Goal: Task Accomplishment & Management: Manage account settings

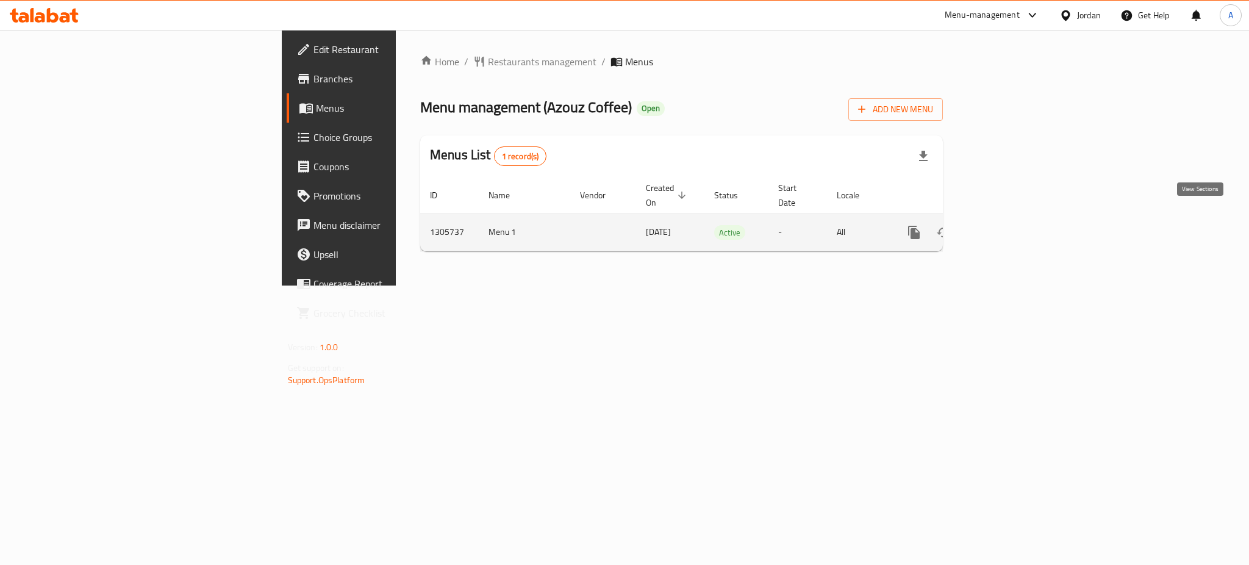
click at [1009, 225] on icon "enhanced table" at bounding box center [1002, 232] width 15 height 15
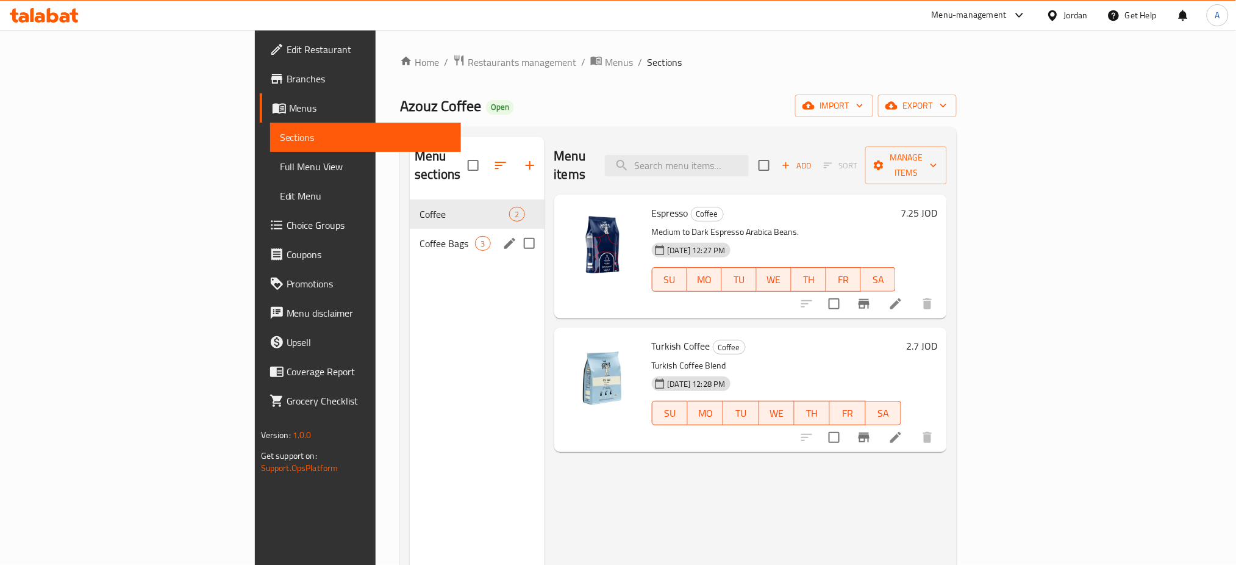
click at [420, 236] on span "Coffee Bags" at bounding box center [447, 243] width 55 height 15
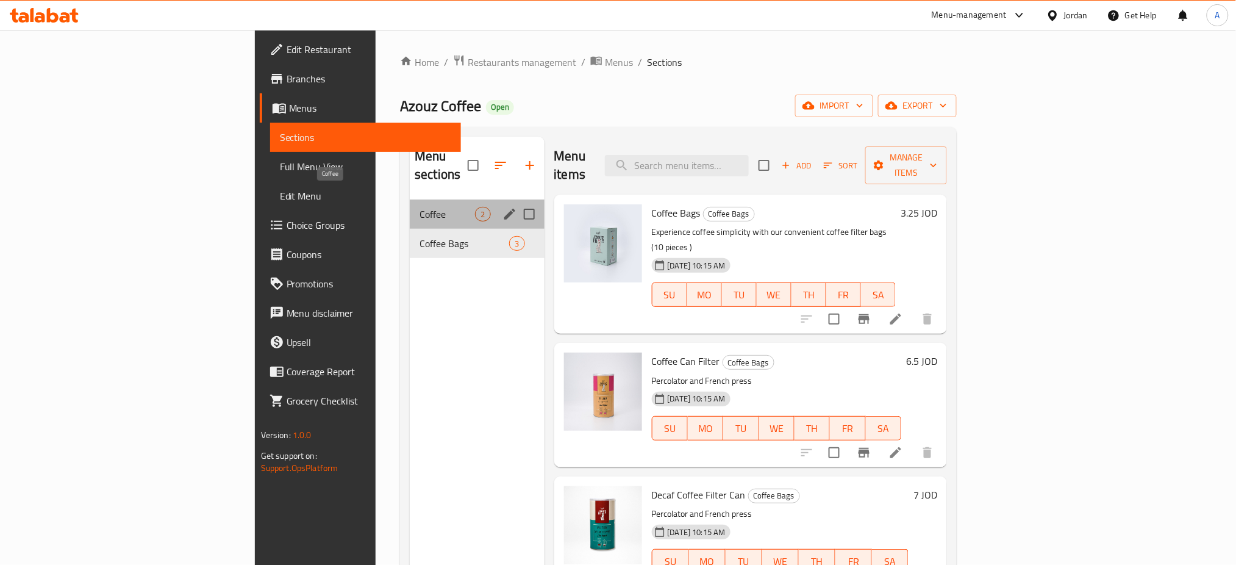
click at [420, 207] on span "Coffee" at bounding box center [447, 214] width 55 height 15
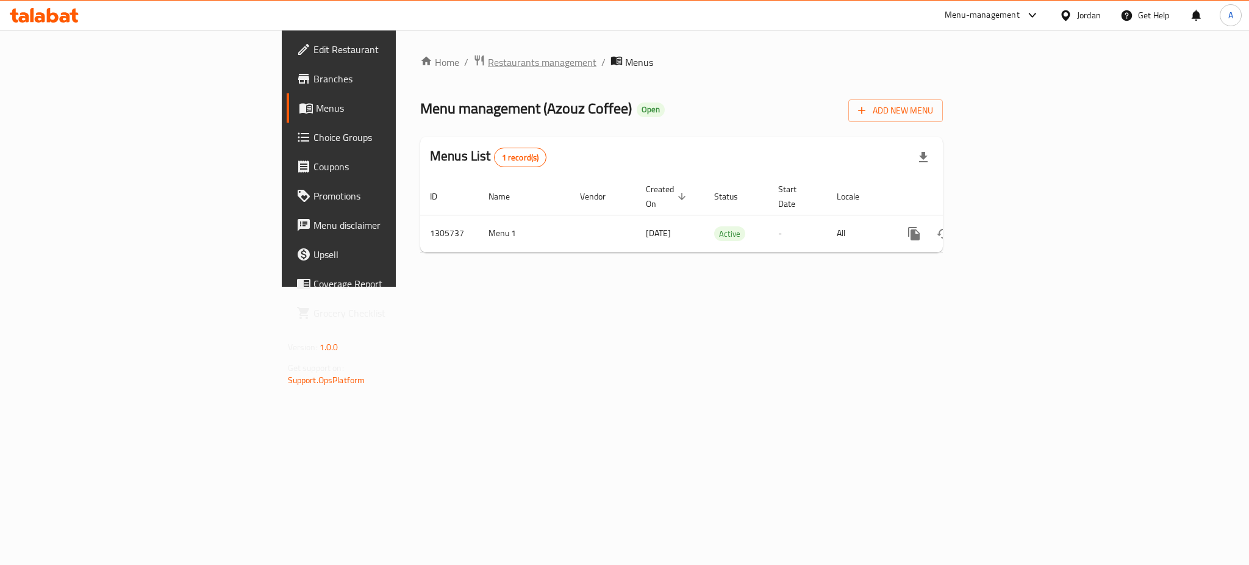
click at [488, 66] on span "Restaurants management" at bounding box center [542, 62] width 109 height 15
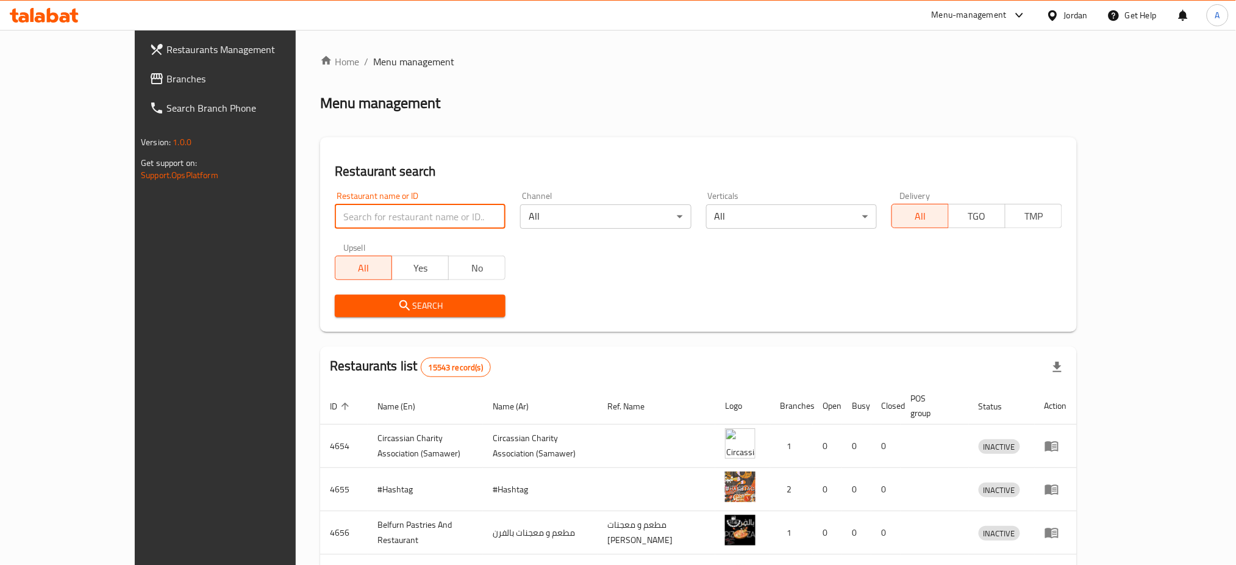
click at [376, 223] on input "search" at bounding box center [420, 216] width 171 height 24
type input "azouz"
click button "Search" at bounding box center [420, 306] width 171 height 23
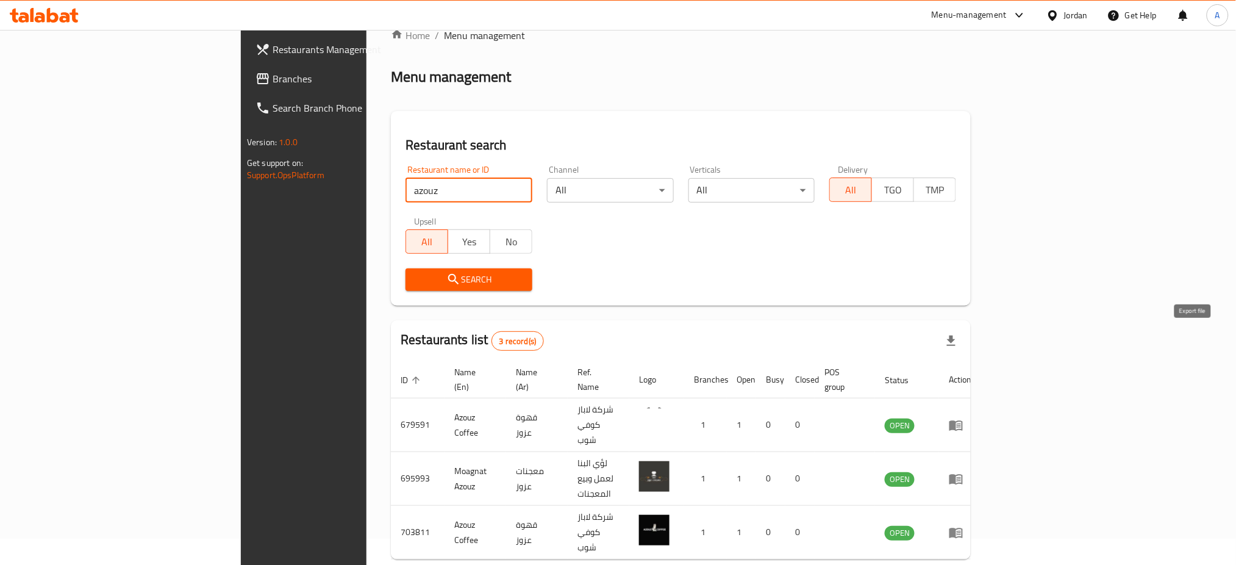
scroll to position [41, 0]
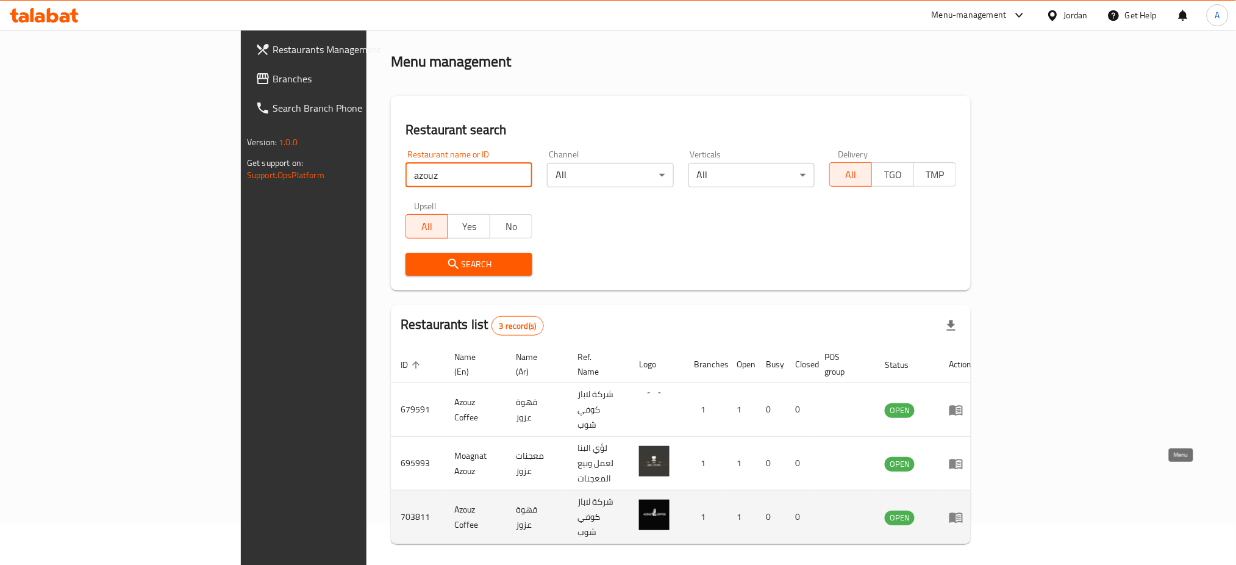
click at [963, 512] on icon "enhanced table" at bounding box center [956, 517] width 13 height 10
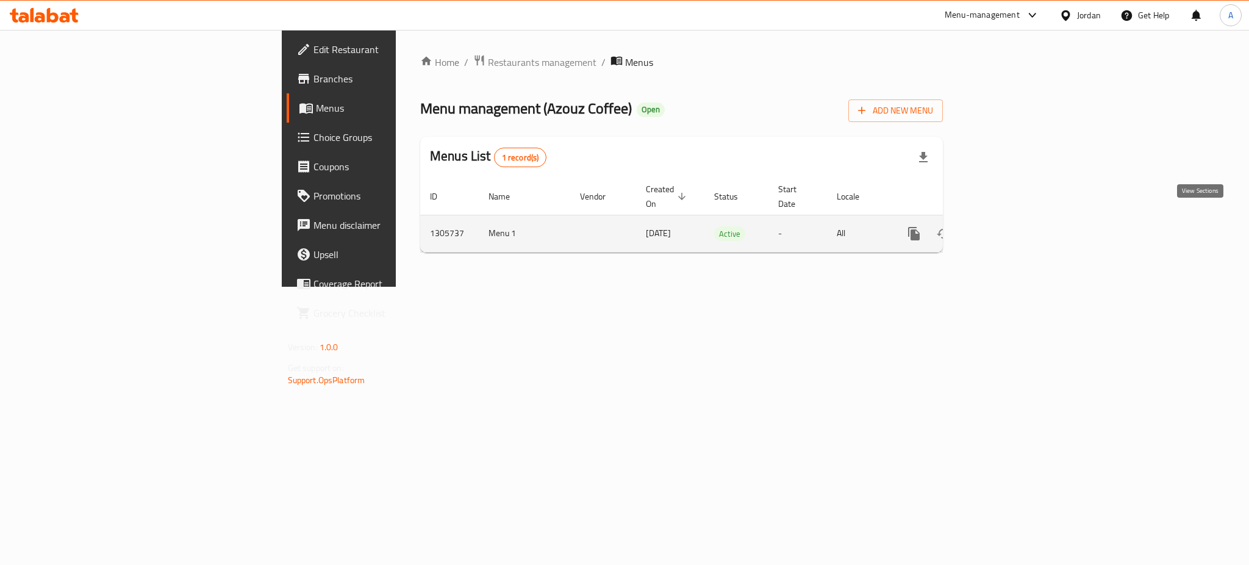
click at [1009, 226] on icon "enhanced table" at bounding box center [1002, 233] width 15 height 15
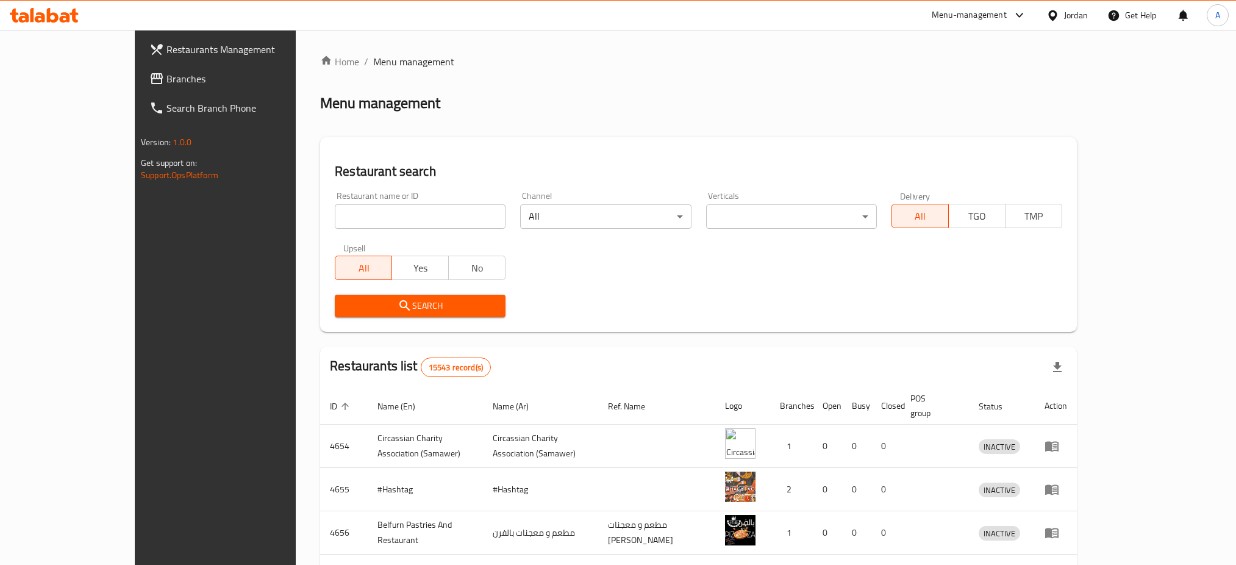
scroll to position [41, 0]
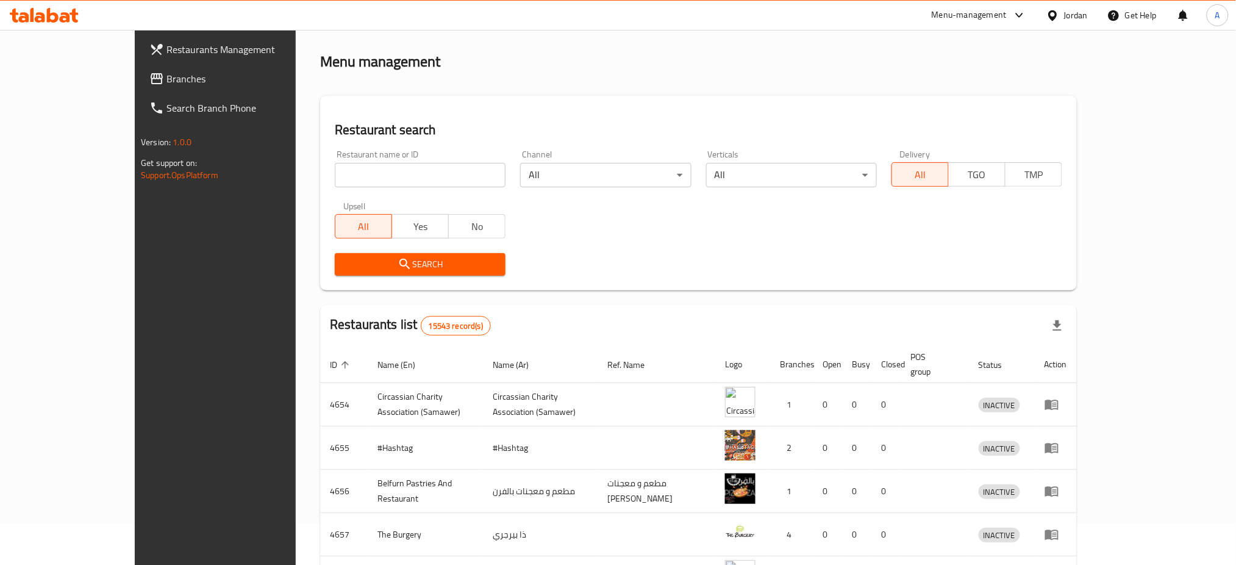
click at [345, 185] on input "search" at bounding box center [420, 175] width 171 height 24
type input "azouz"
click button "Search" at bounding box center [420, 264] width 171 height 23
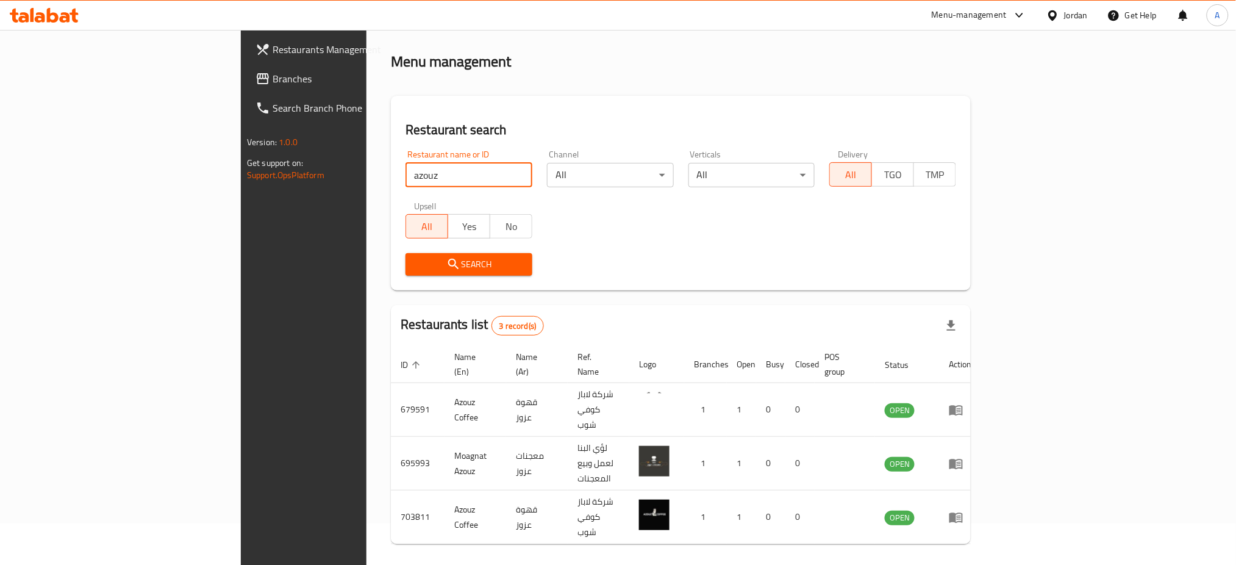
scroll to position [0, 0]
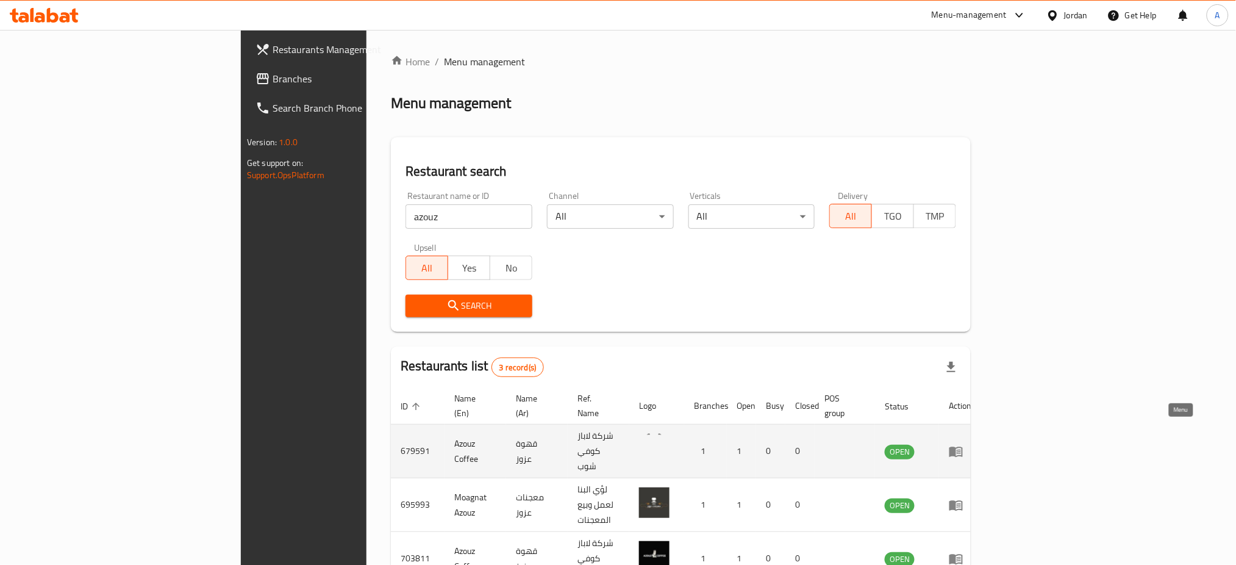
click at [964, 444] on icon "enhanced table" at bounding box center [956, 451] width 15 height 15
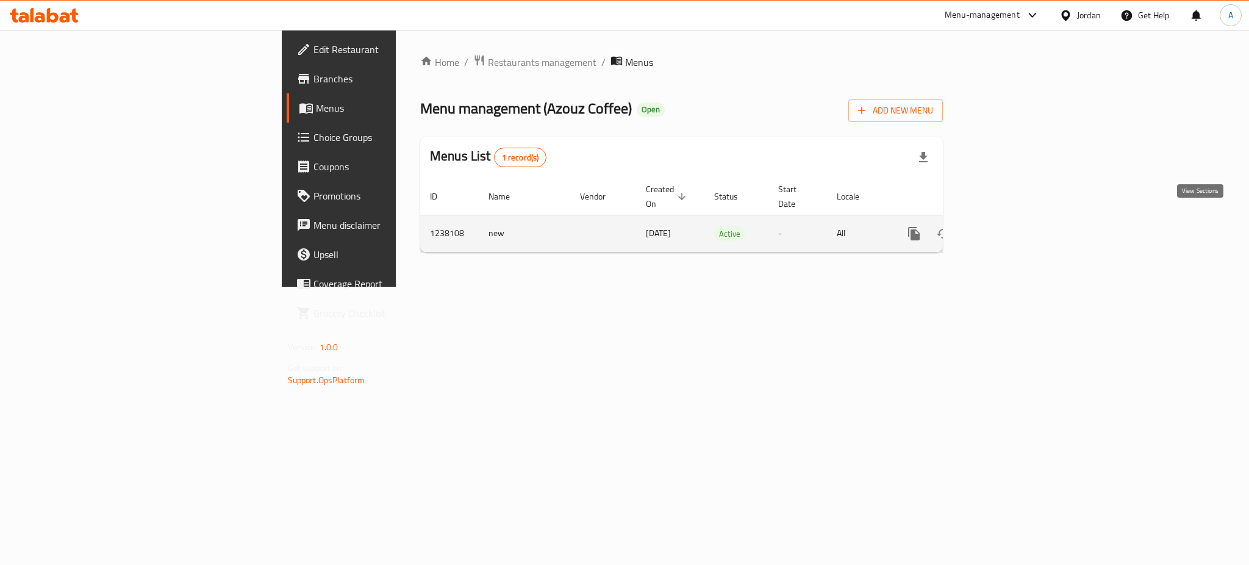
click at [1009, 226] on icon "enhanced table" at bounding box center [1002, 233] width 15 height 15
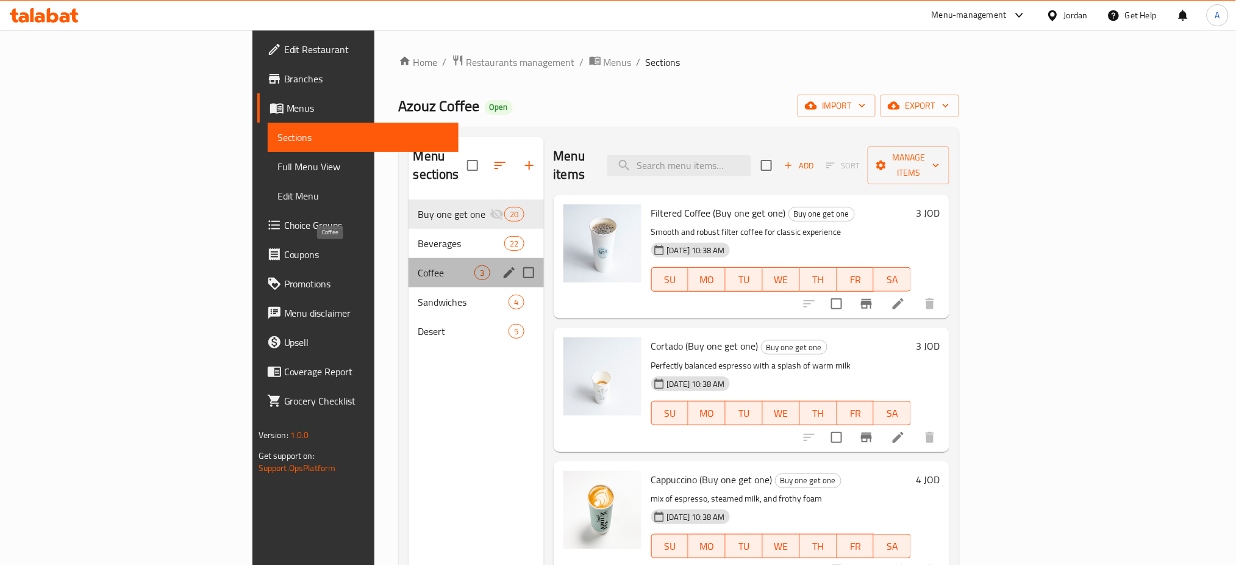
click at [418, 265] on span "Coffee" at bounding box center [446, 272] width 57 height 15
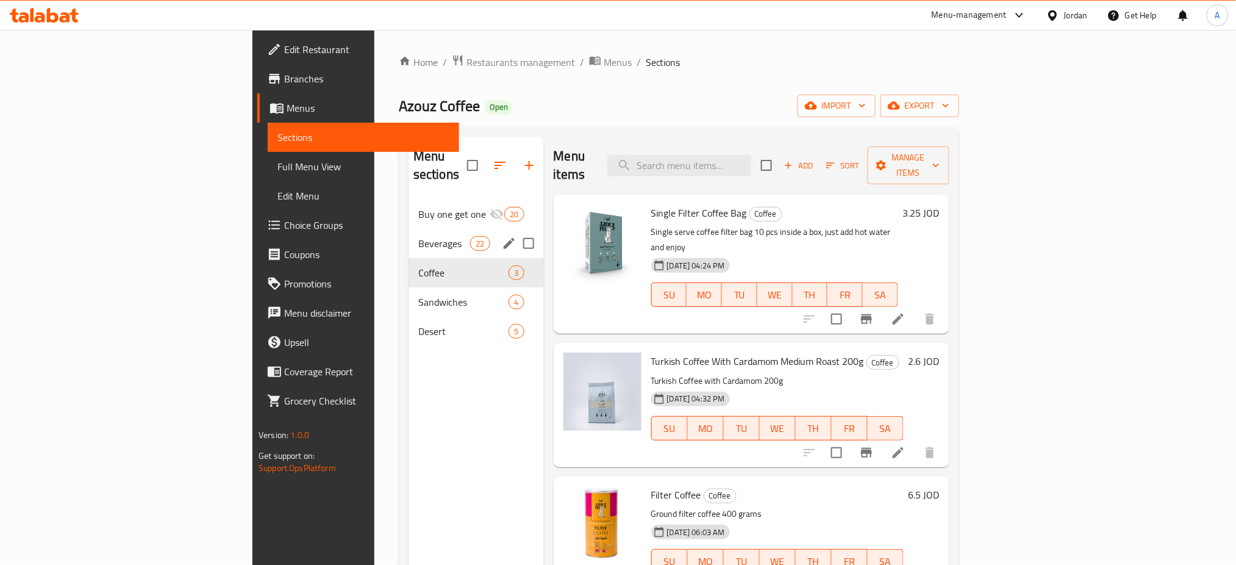
click at [409, 238] on div "Beverages 22" at bounding box center [476, 243] width 135 height 29
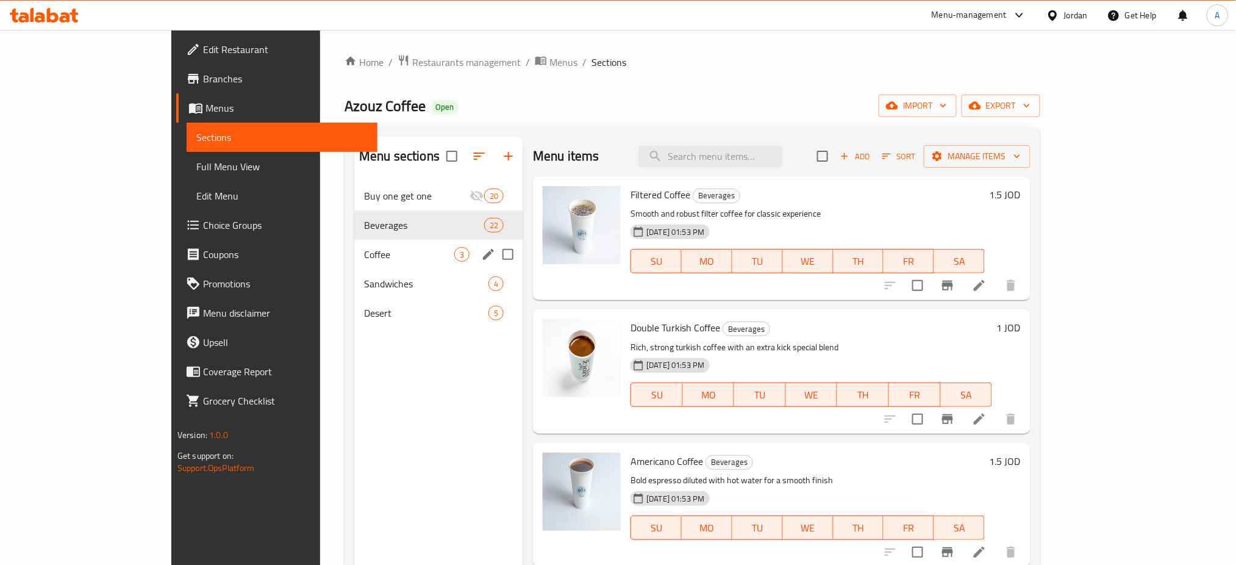
click at [364, 249] on span "Coffee" at bounding box center [409, 254] width 90 height 15
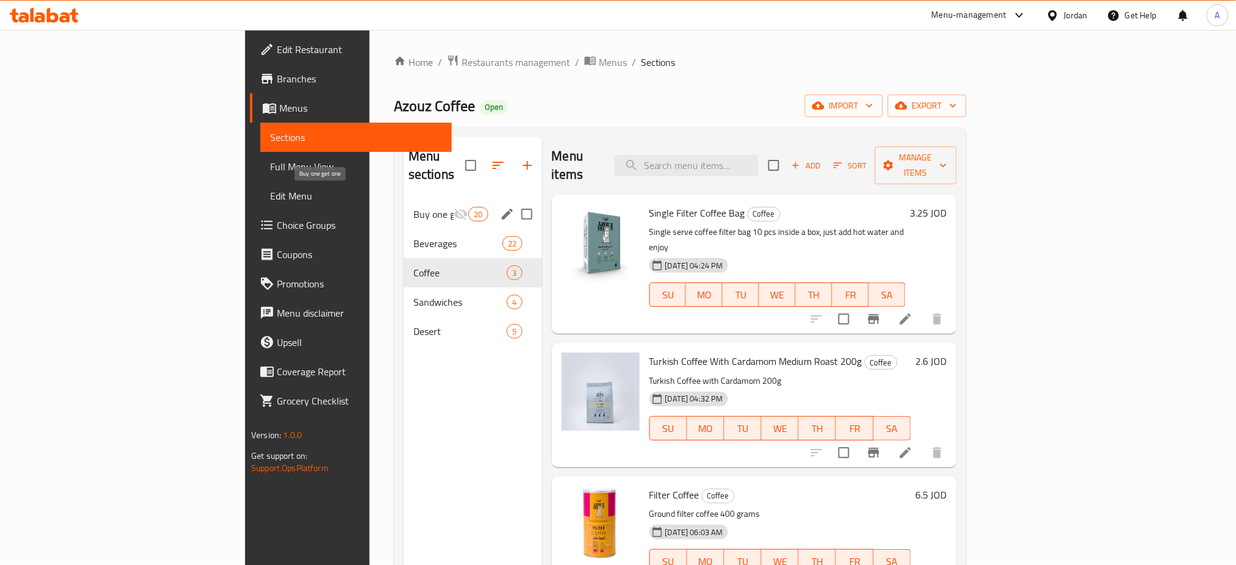
click at [413, 207] on span "Buy one get one" at bounding box center [433, 214] width 40 height 15
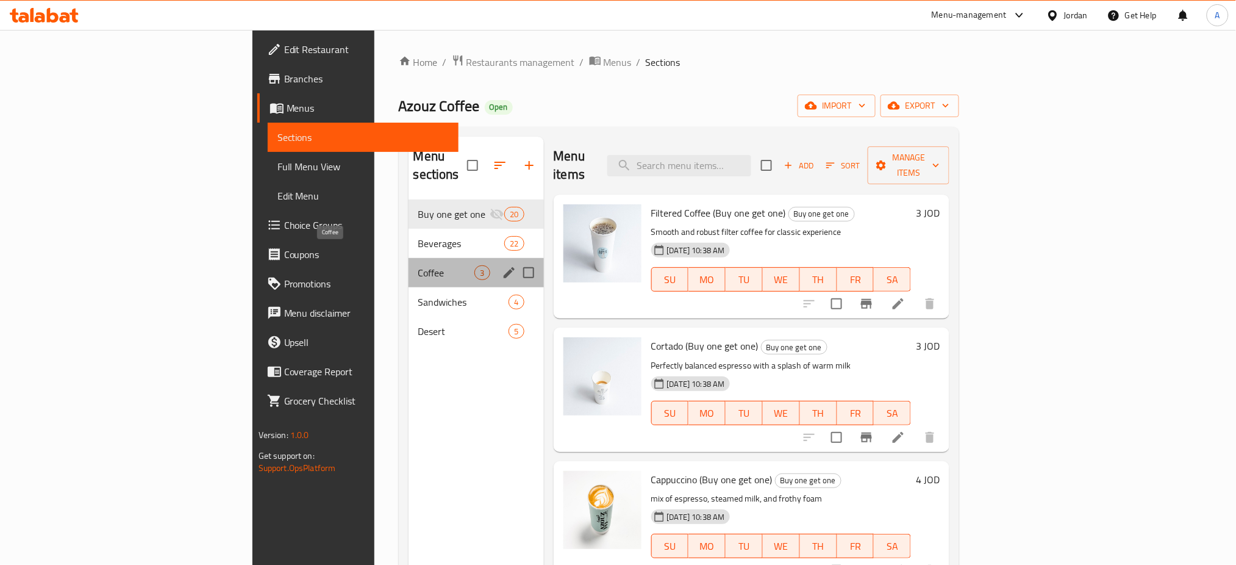
click at [418, 265] on span "Coffee" at bounding box center [446, 272] width 57 height 15
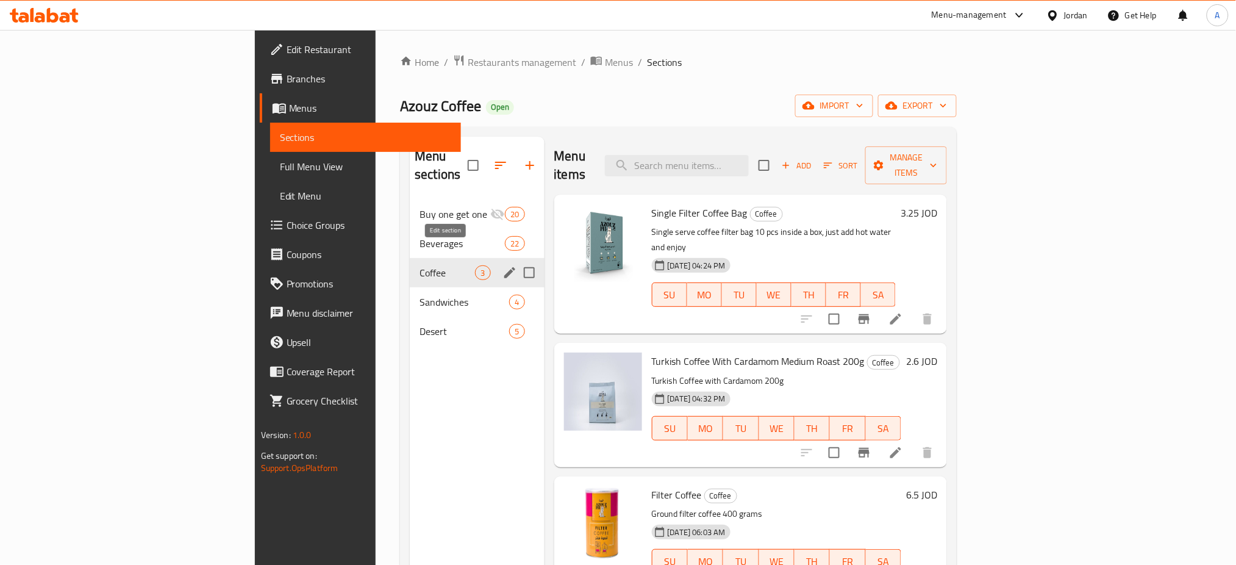
click at [504, 267] on icon "edit" at bounding box center [509, 272] width 11 height 11
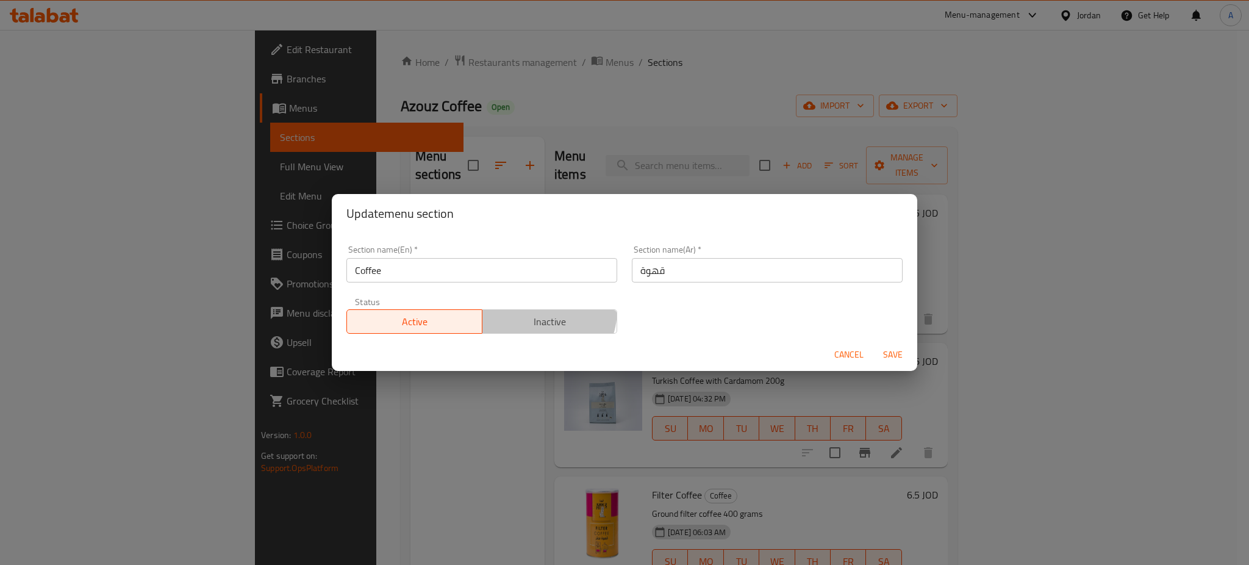
click at [531, 310] on button "Inactive" at bounding box center [550, 321] width 136 height 24
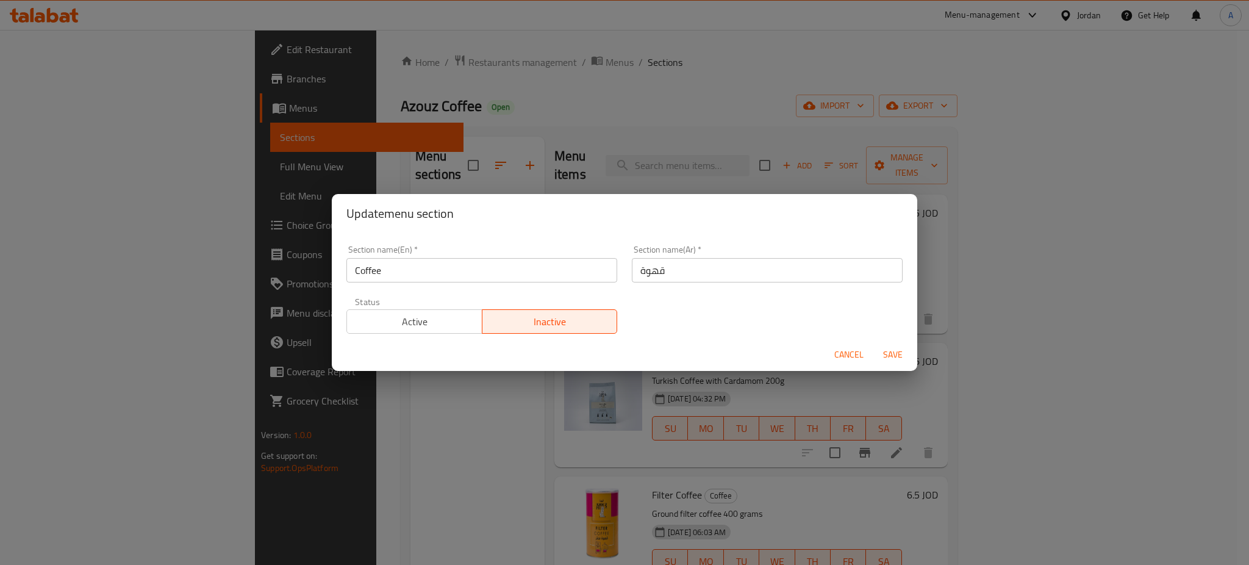
click at [895, 354] on span "Save" at bounding box center [892, 354] width 29 height 15
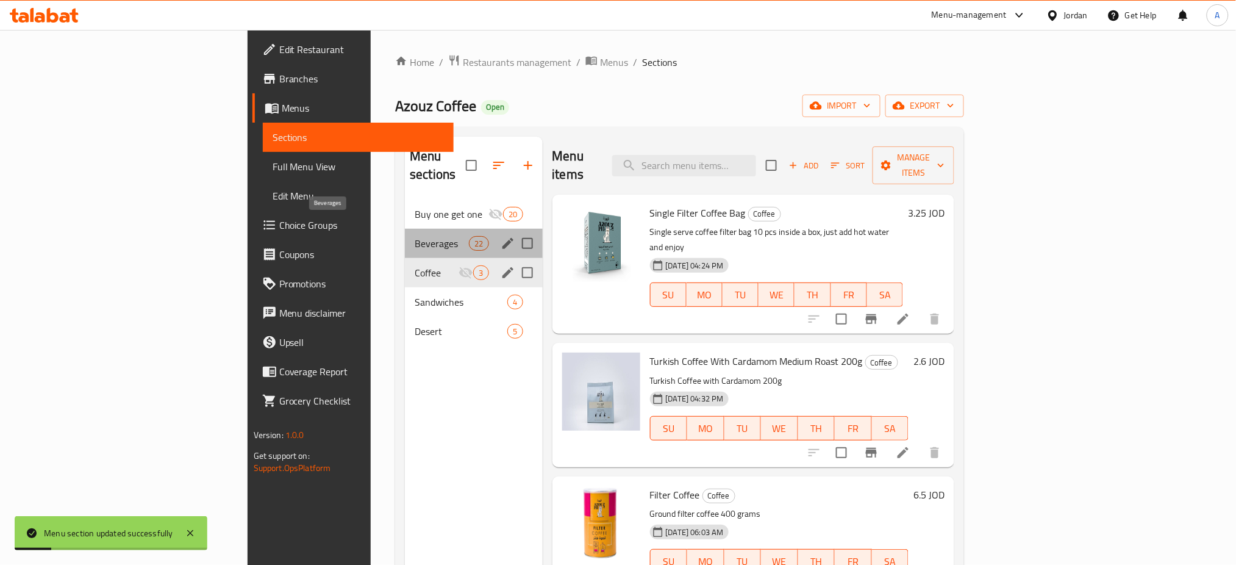
click at [415, 236] on span "Beverages" at bounding box center [442, 243] width 54 height 15
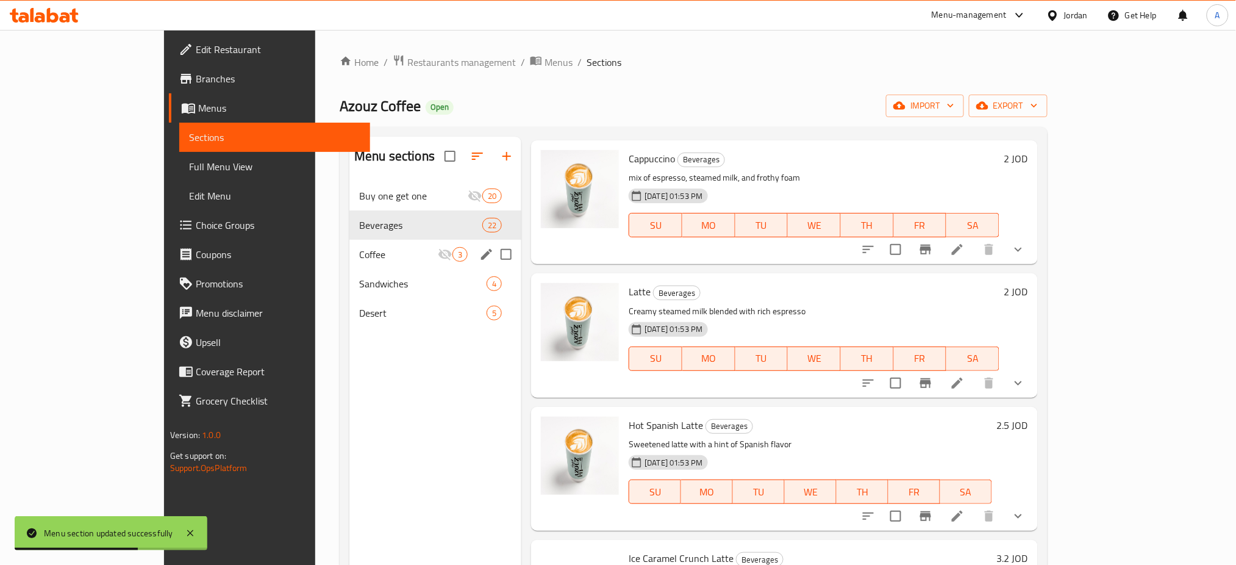
scroll to position [894, 0]
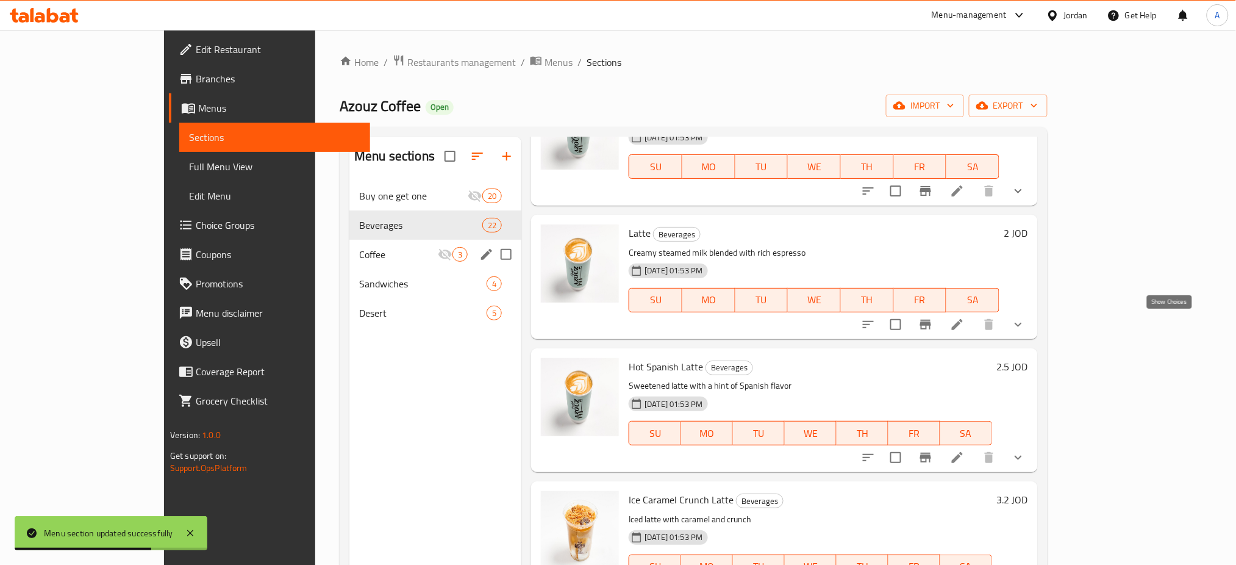
click at [1026, 320] on icon "show more" at bounding box center [1018, 324] width 15 height 15
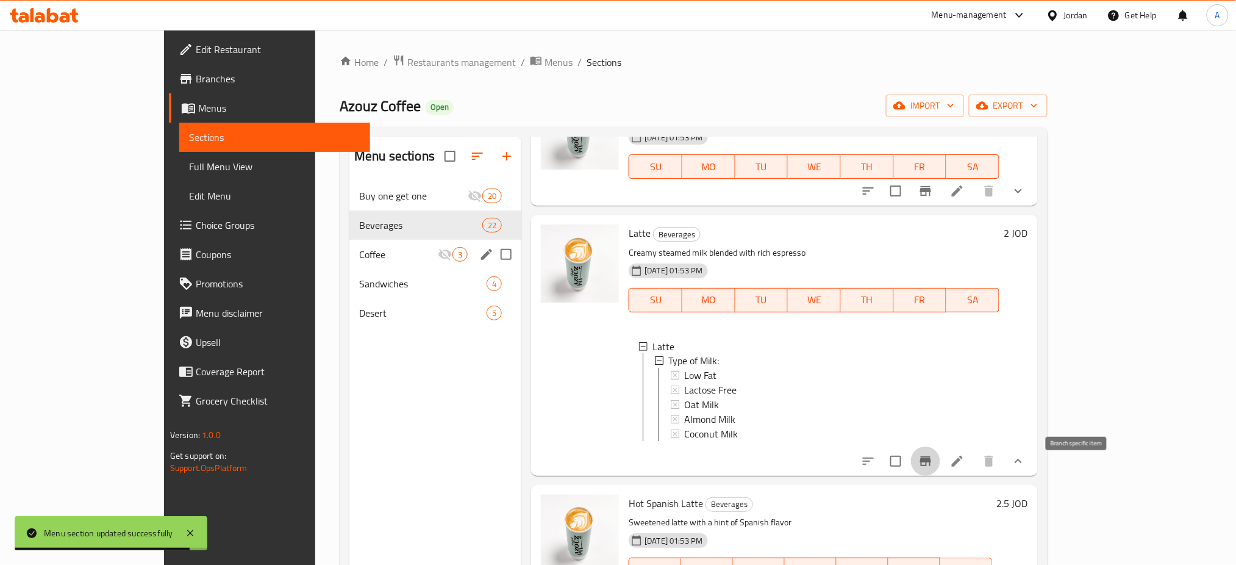
click at [931, 466] on icon "Branch-specific-item" at bounding box center [925, 461] width 11 height 10
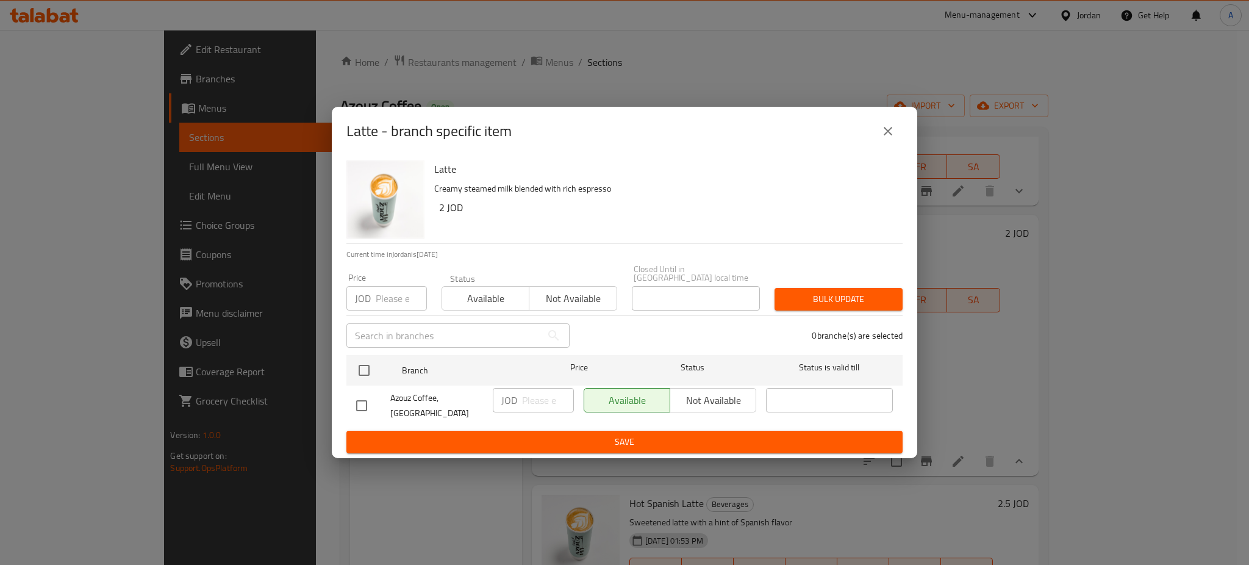
click at [884, 138] on icon "close" at bounding box center [888, 131] width 15 height 15
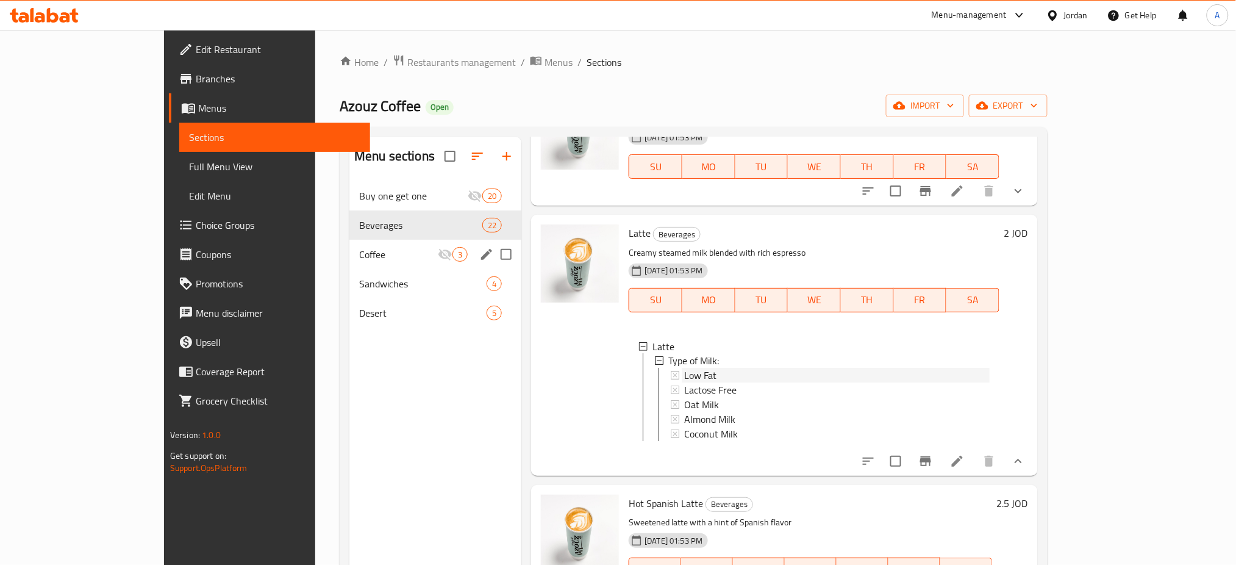
click at [684, 375] on span "Low Fat" at bounding box center [700, 375] width 32 height 15
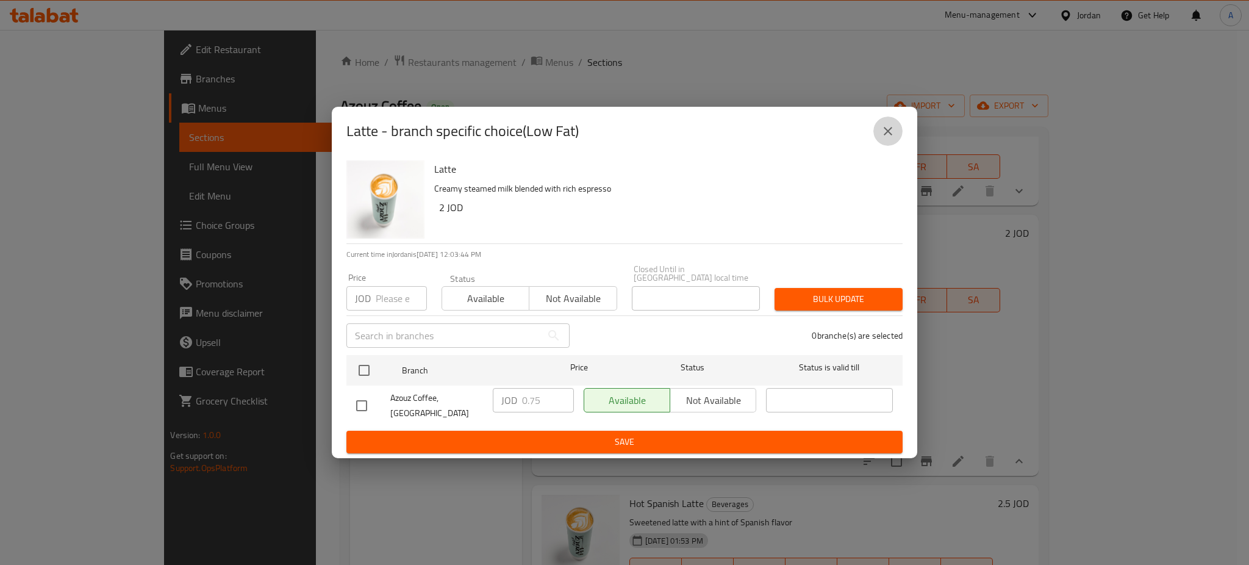
click at [886, 138] on icon "close" at bounding box center [888, 131] width 15 height 15
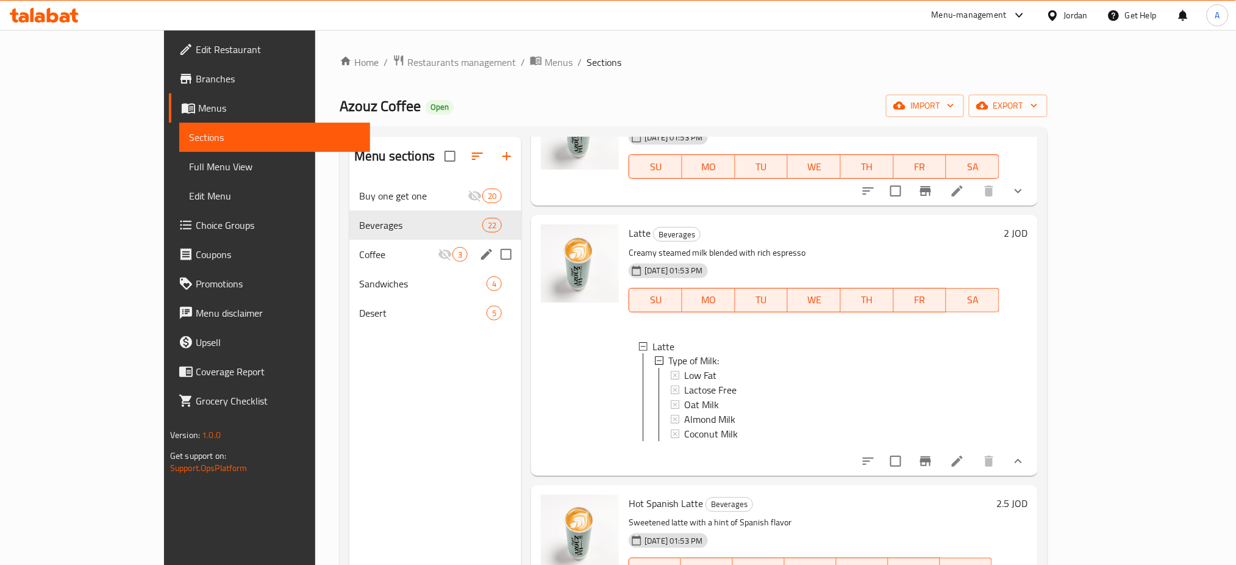
scroll to position [1, 0]
click at [963, 467] on icon at bounding box center [957, 461] width 11 height 11
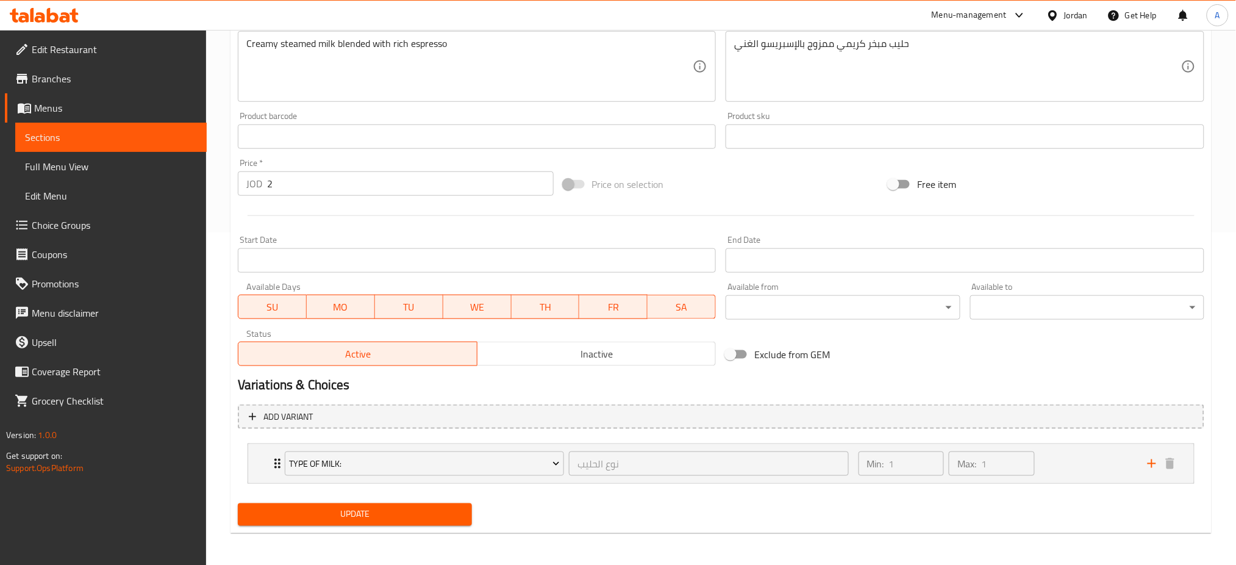
scroll to position [334, 0]
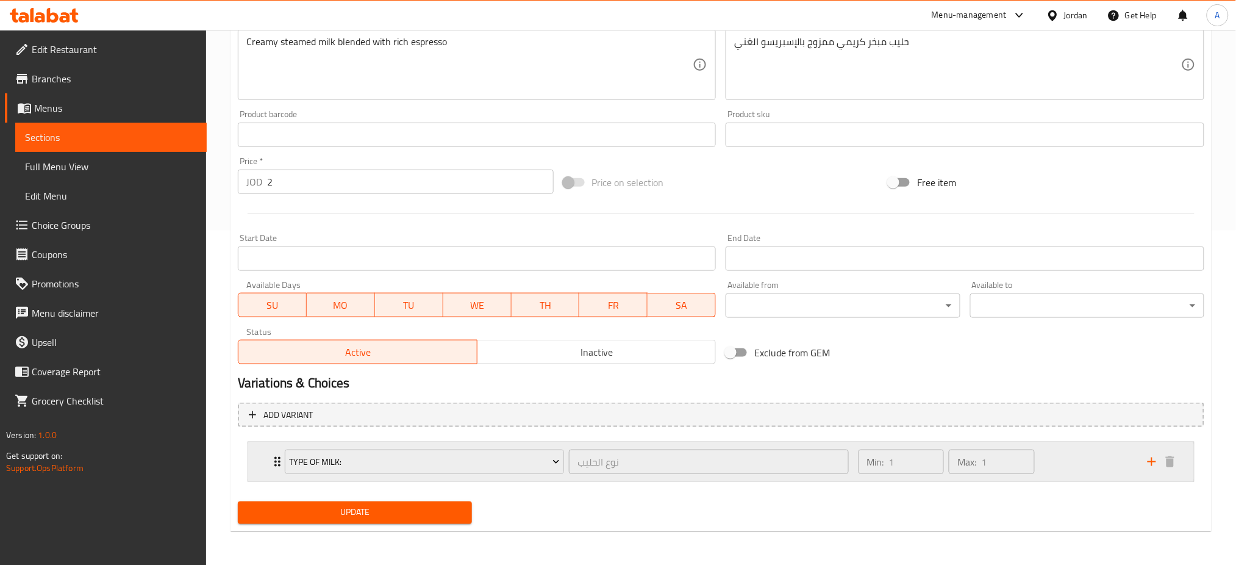
click at [1080, 465] on div "Min: 1 ​ Max: 1 ​" at bounding box center [995, 461] width 289 height 39
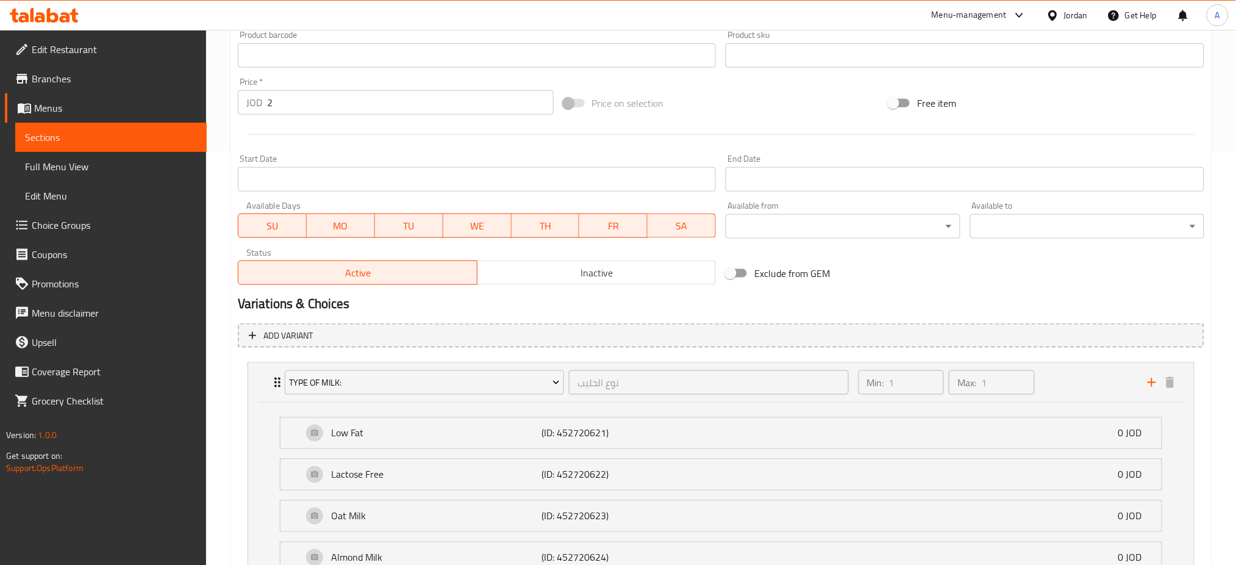
scroll to position [567, 0]
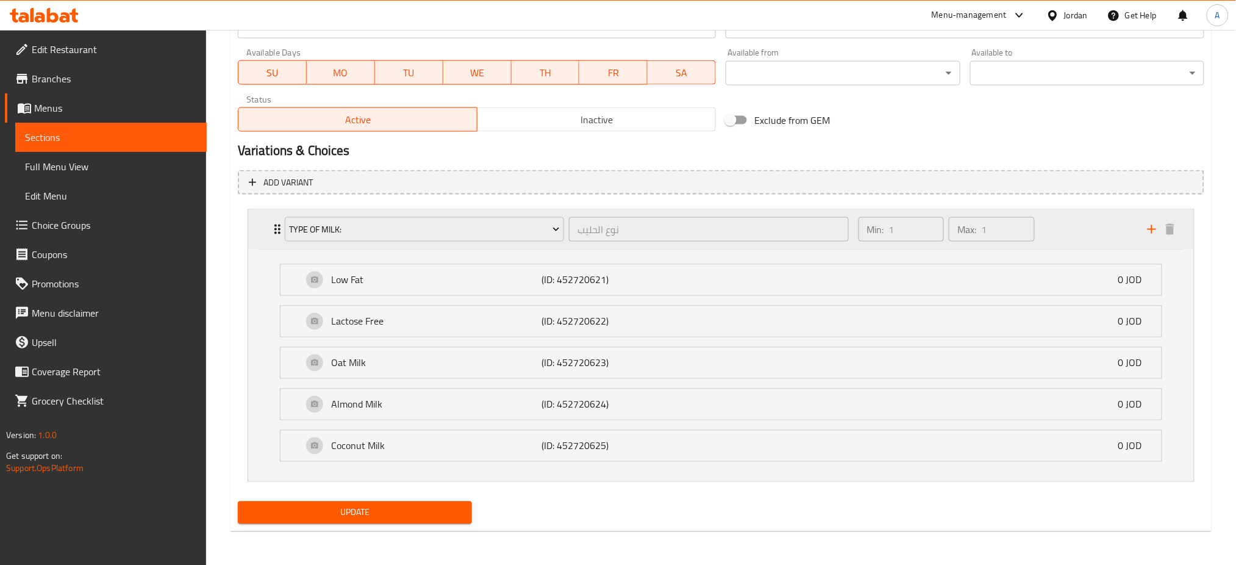
click at [1094, 221] on div "Min: 1 ​ Max: 1 ​" at bounding box center [995, 229] width 289 height 39
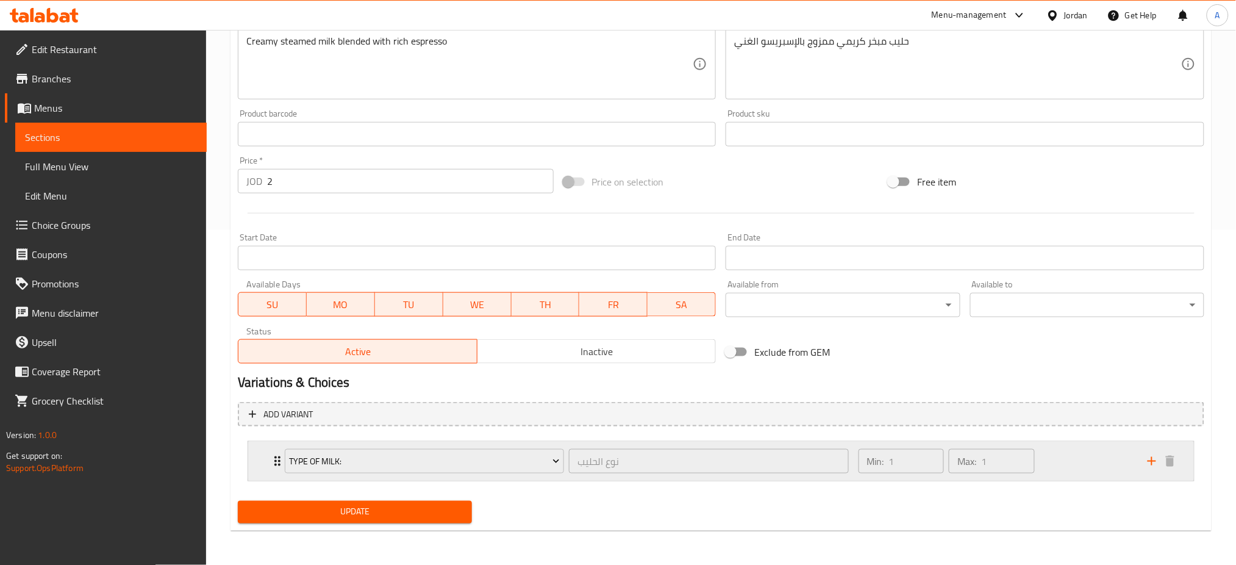
scroll to position [334, 0]
click at [1095, 456] on div "Min: 1 ​ Max: 1 ​" at bounding box center [995, 461] width 289 height 39
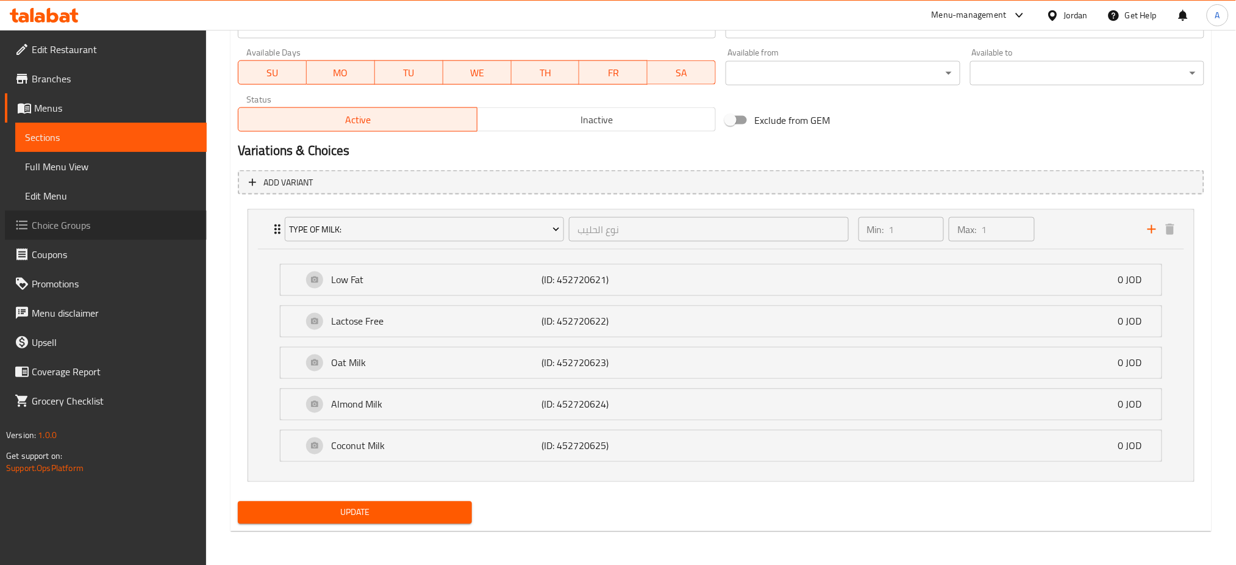
click at [53, 220] on span "Choice Groups" at bounding box center [114, 225] width 165 height 15
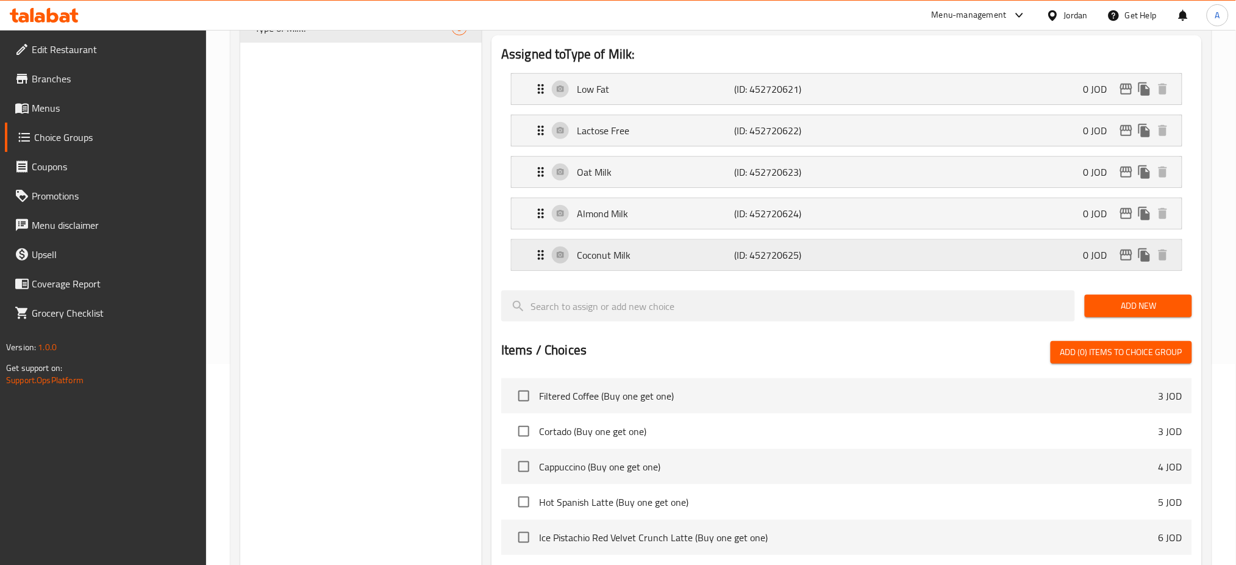
scroll to position [173, 0]
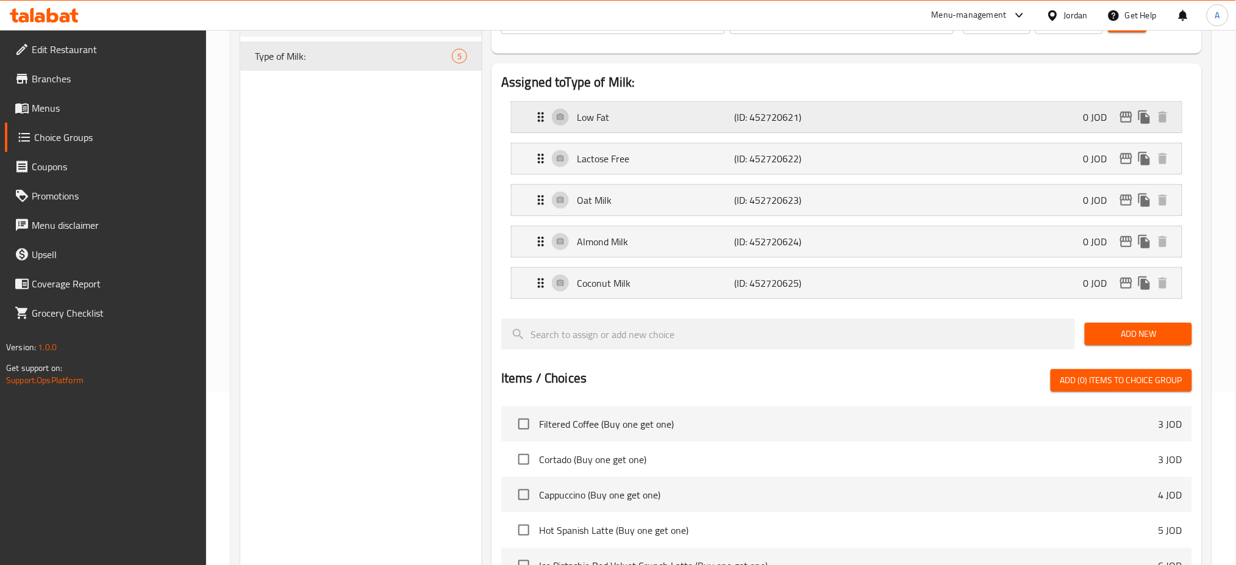
click at [1002, 127] on div "Low Fat (ID: 452720621) 0 JOD" at bounding box center [851, 117] width 634 height 30
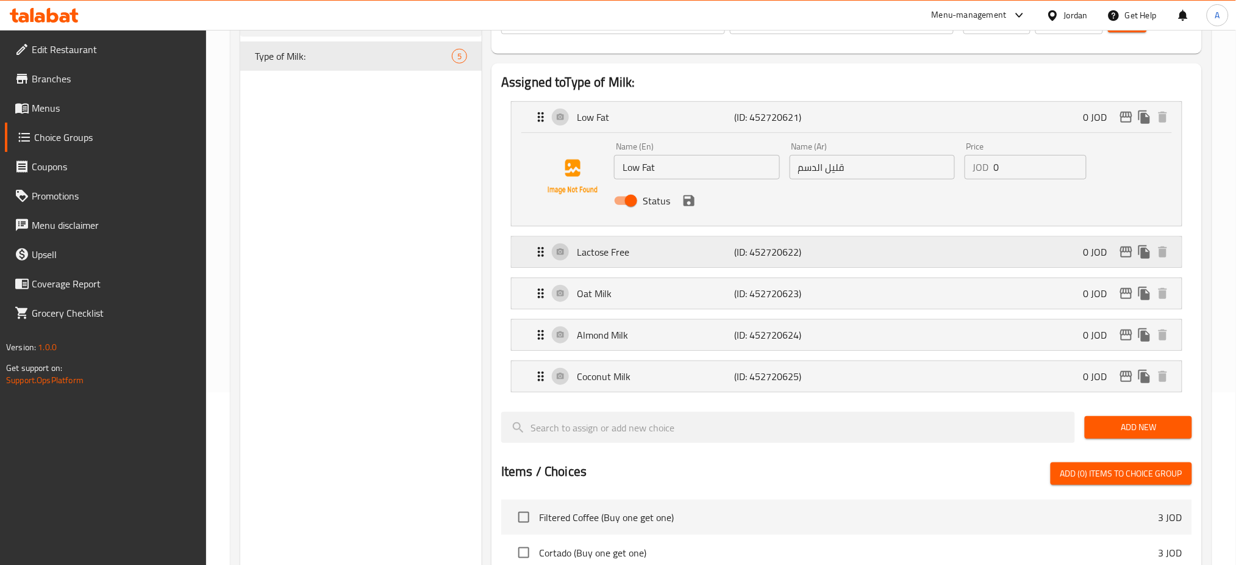
click at [965, 244] on div "Lactose Free (ID: 452720622) 0 JOD" at bounding box center [851, 252] width 634 height 30
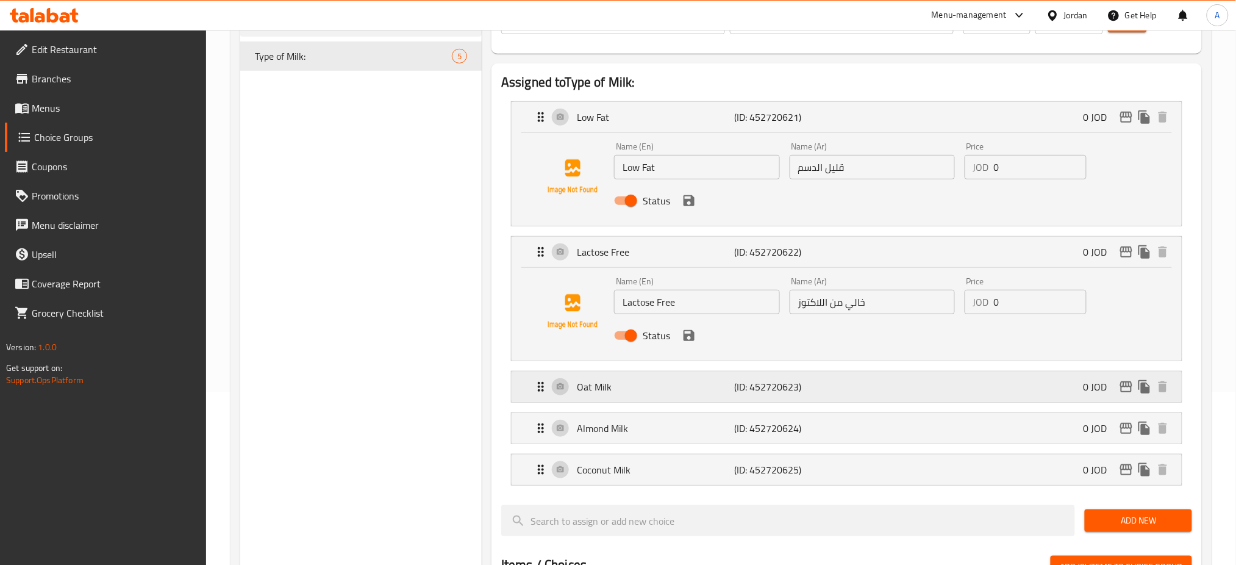
click at [928, 391] on div "Oat Milk (ID: 452720623) 0 JOD" at bounding box center [851, 386] width 634 height 30
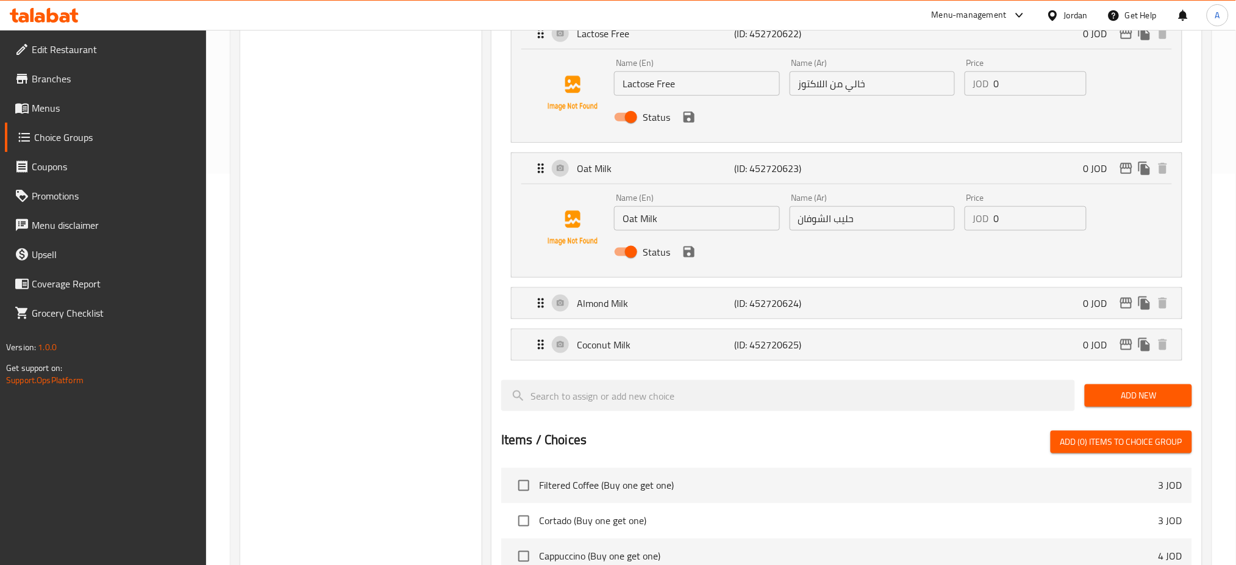
scroll to position [417, 0]
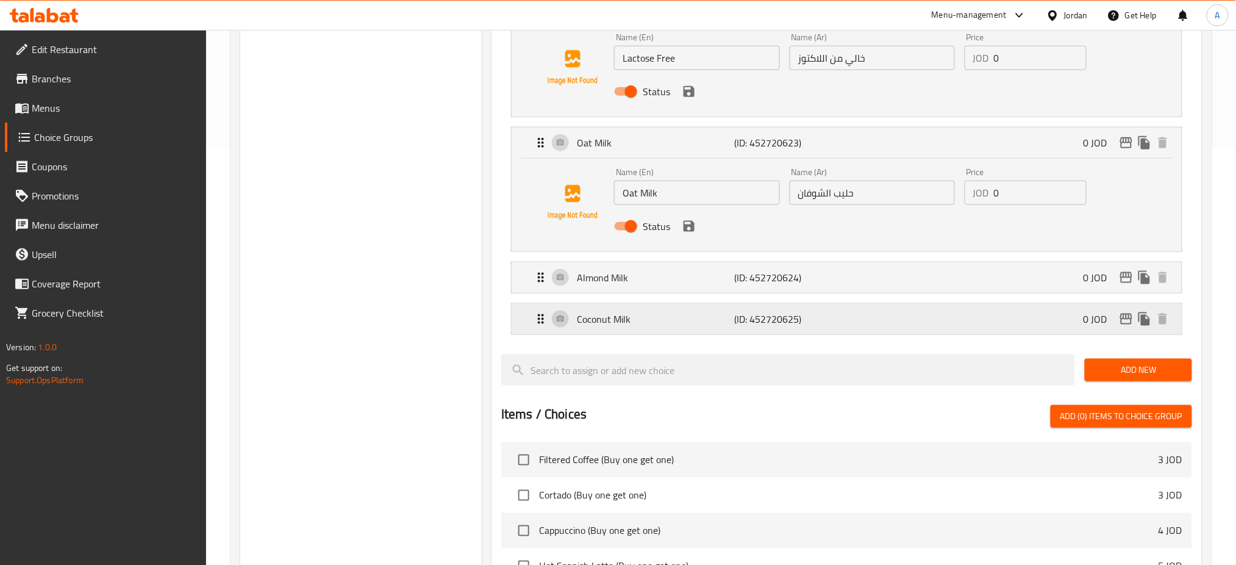
click at [835, 325] on p "(ID: 452720625)" at bounding box center [787, 319] width 105 height 15
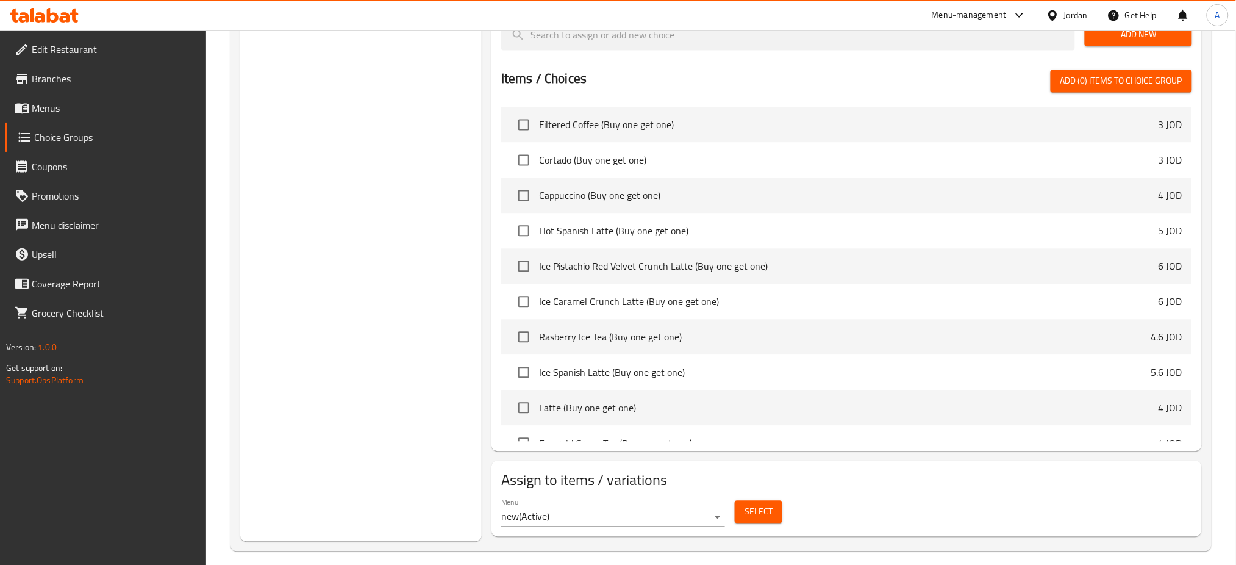
scroll to position [856, 0]
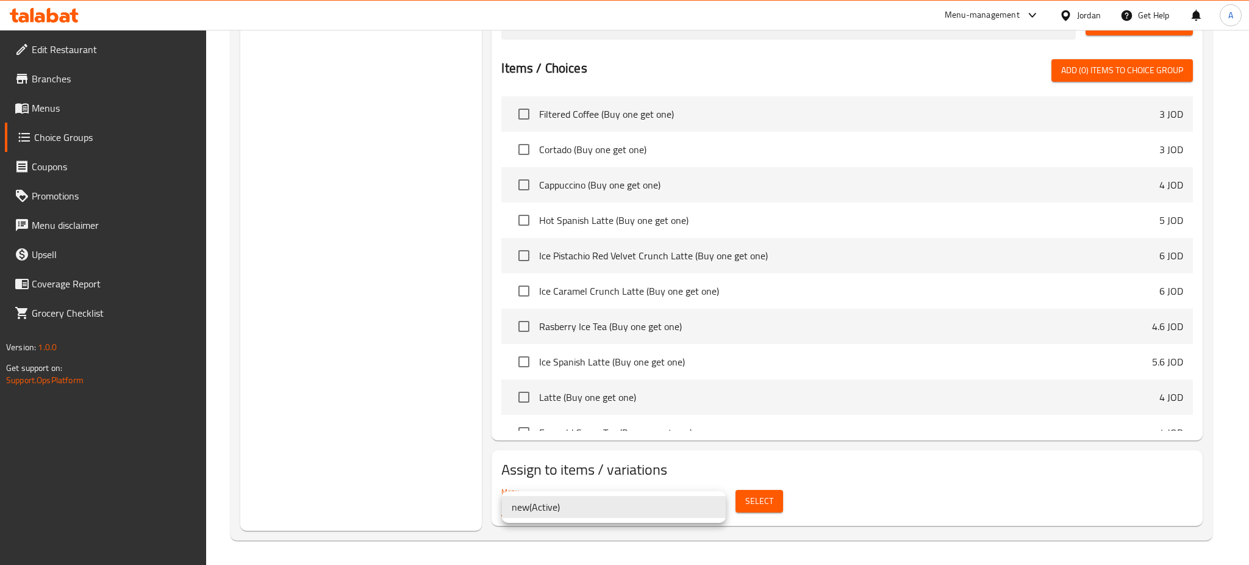
click at [712, 503] on li "new ( Active )" at bounding box center [614, 507] width 224 height 22
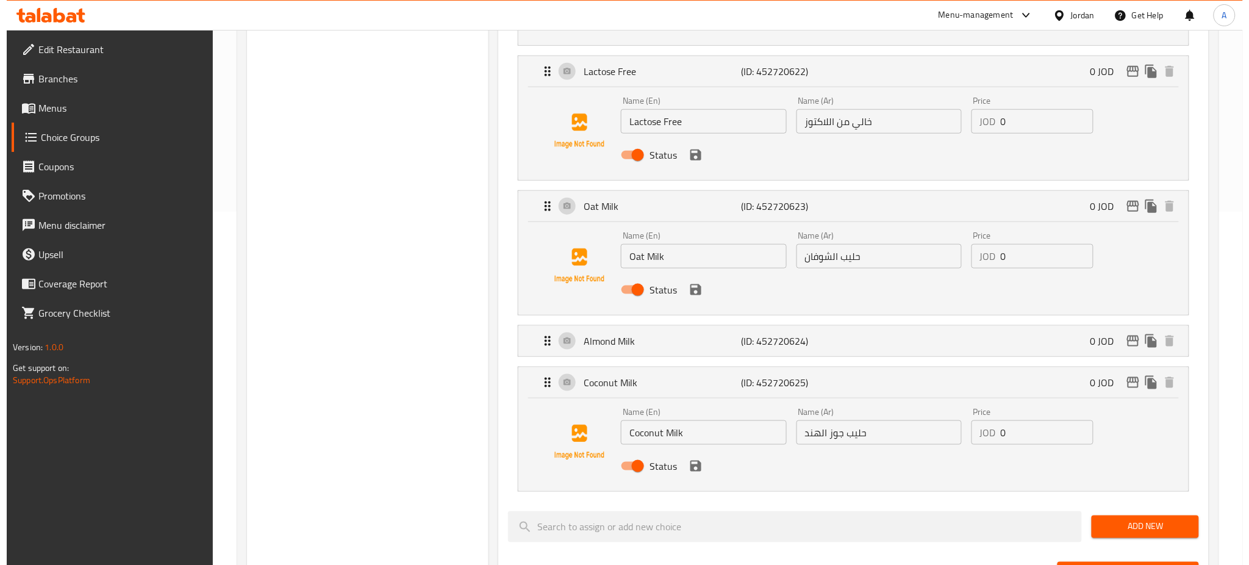
scroll to position [325, 0]
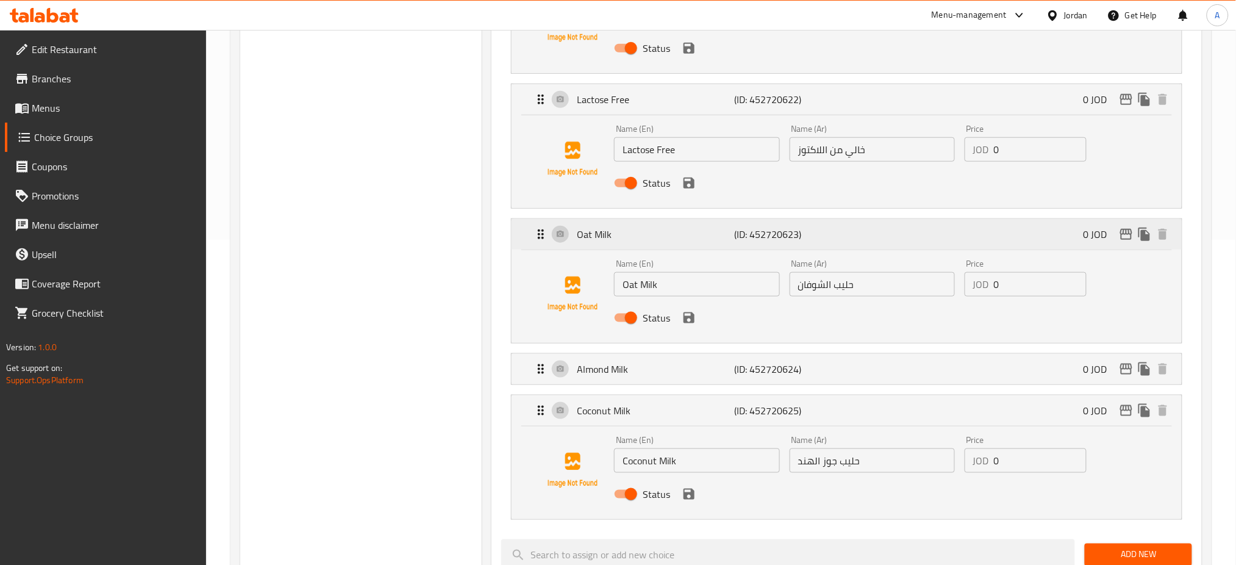
click at [1128, 238] on icon "edit" at bounding box center [1126, 234] width 15 height 15
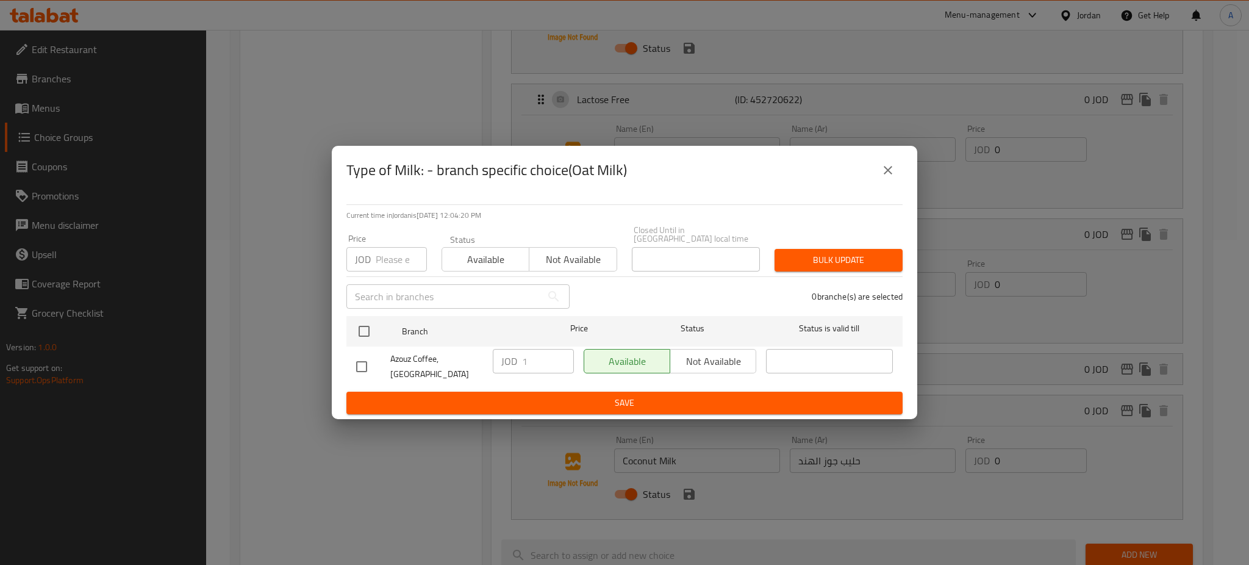
click at [889, 176] on icon "close" at bounding box center [888, 170] width 15 height 15
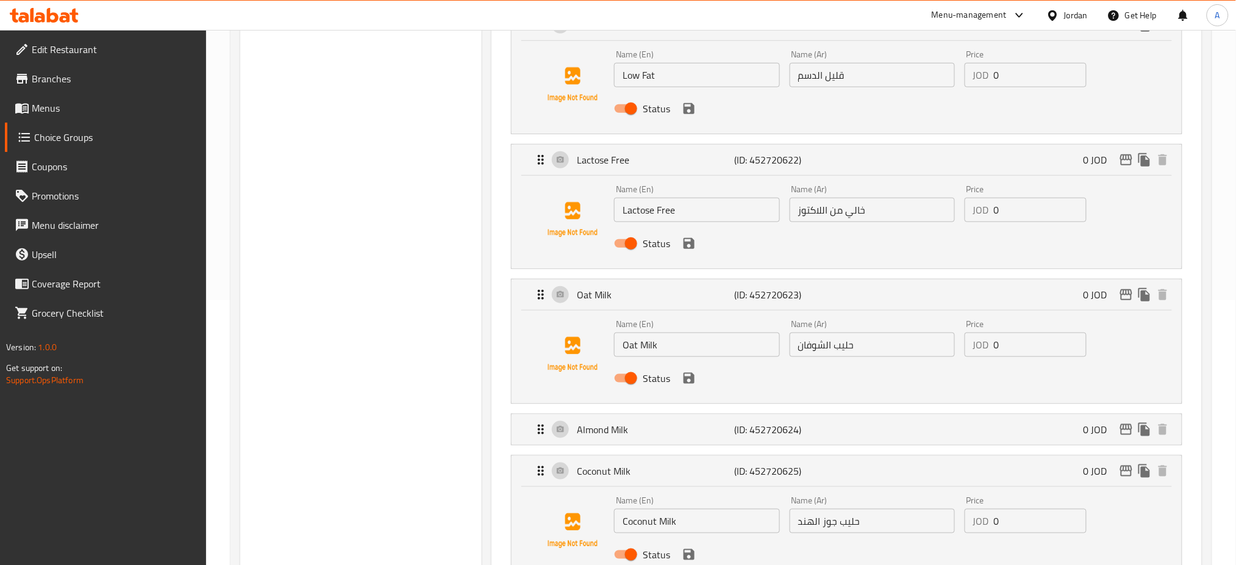
scroll to position [406, 0]
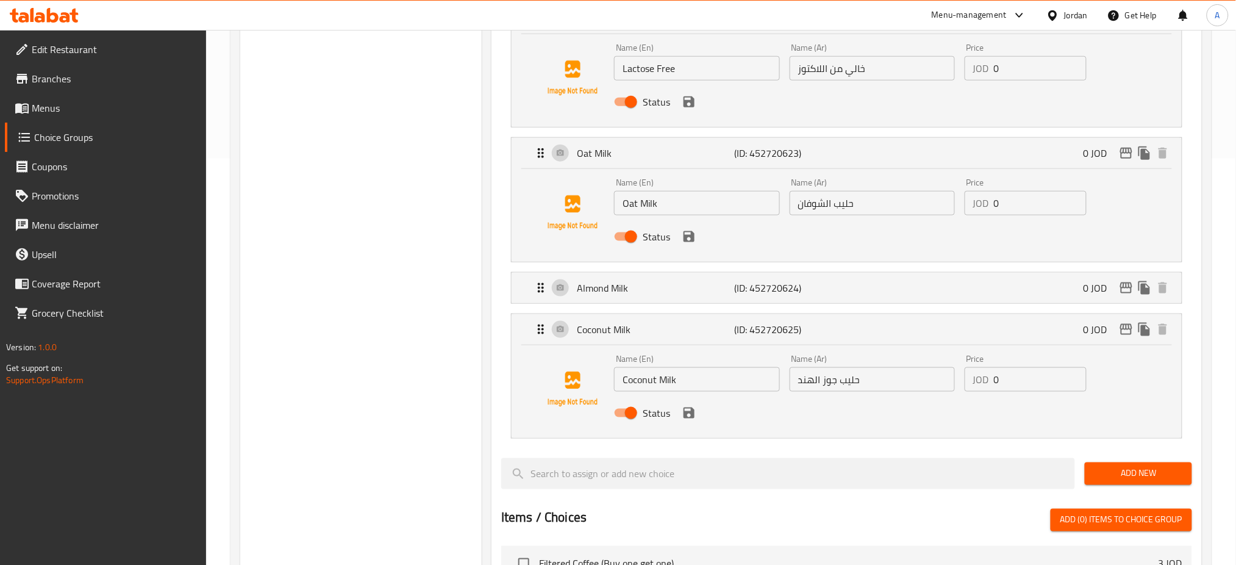
click at [1129, 474] on span "Add New" at bounding box center [1138, 473] width 87 height 15
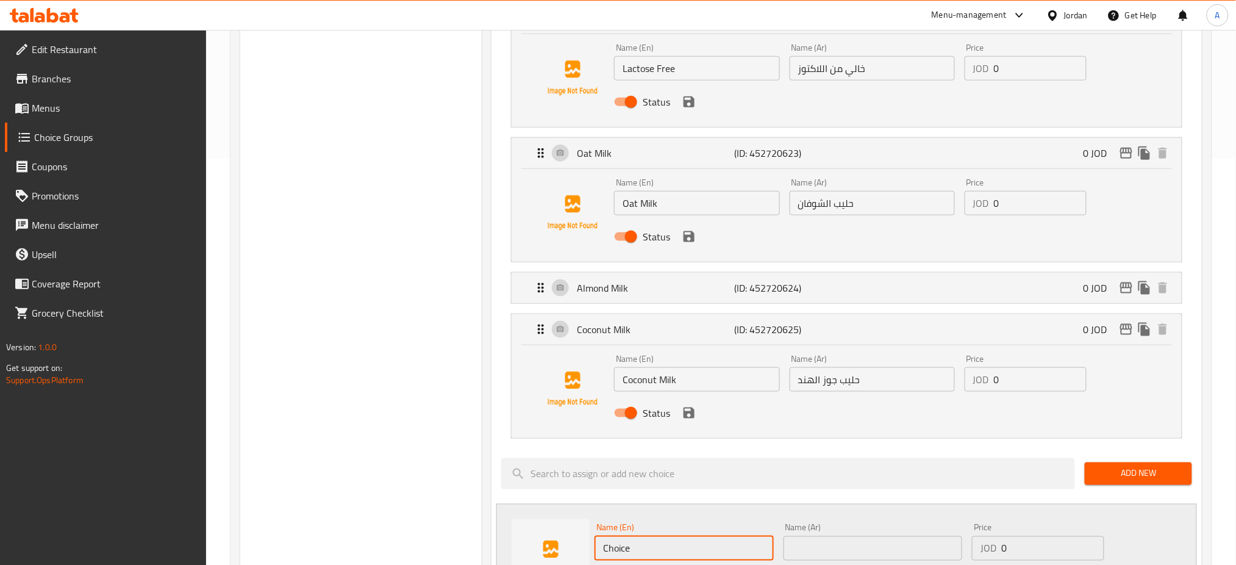
drag, startPoint x: 637, startPoint y: 543, endPoint x: 567, endPoint y: 540, distance: 70.2
click at [568, 540] on div "Name (En) Choice Name (En) Name (Ar) Name (Ar) Price JOD 0 Price Status" at bounding box center [846, 558] width 701 height 109
type input "Whole Milk"
click at [809, 560] on input "text" at bounding box center [873, 548] width 179 height 24
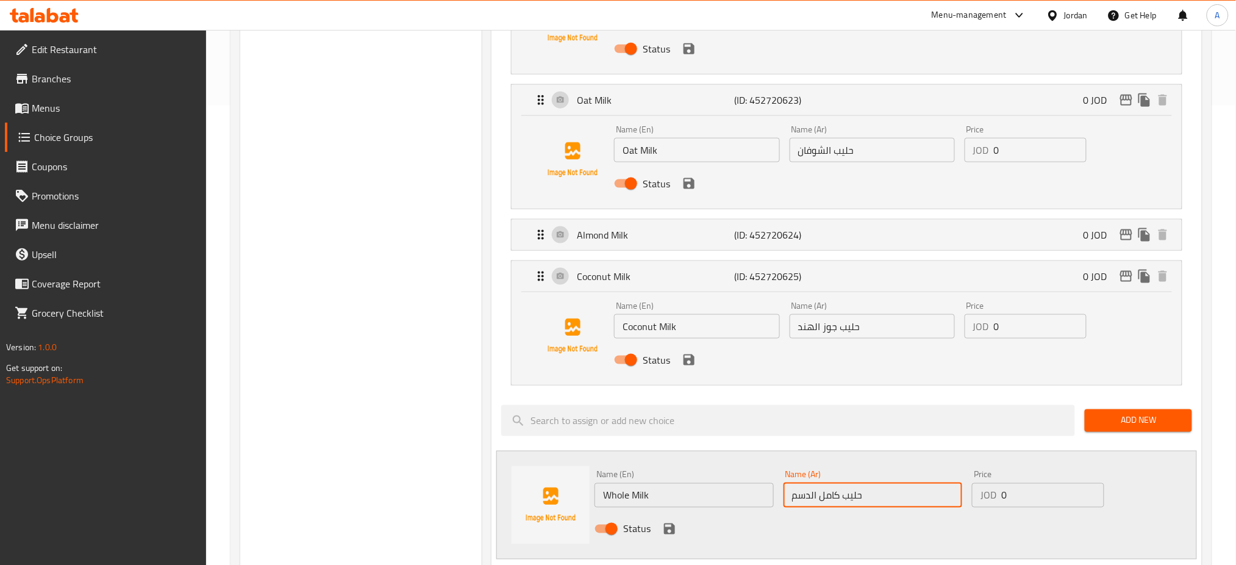
scroll to position [569, 0]
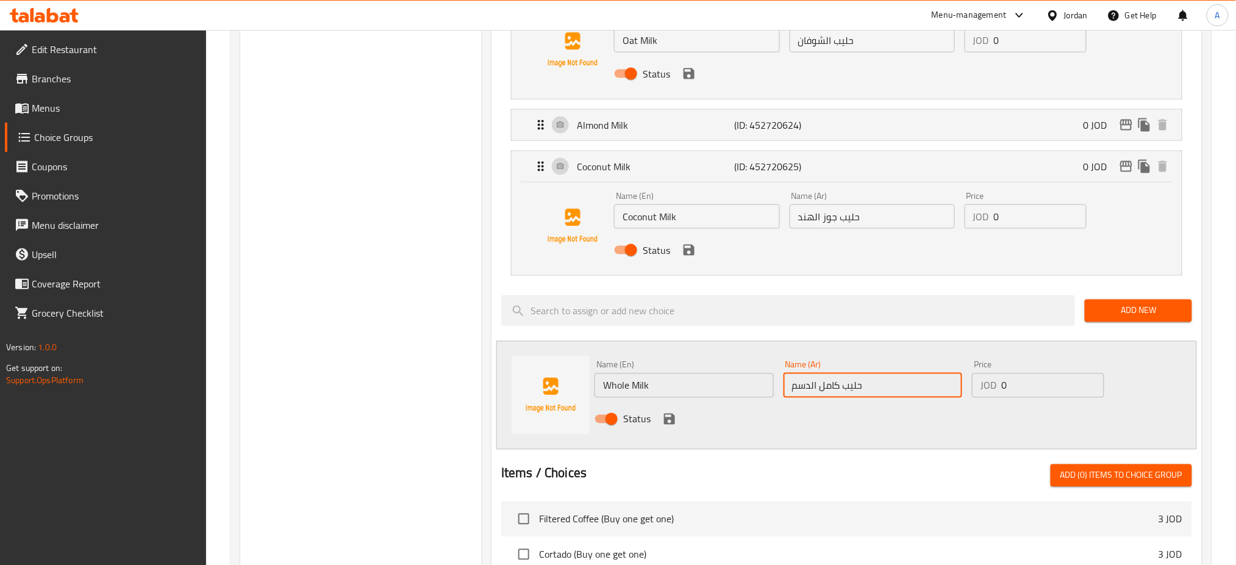
type input "حليب كامل الدسم"
click at [665, 419] on icon "save" at bounding box center [669, 418] width 11 height 11
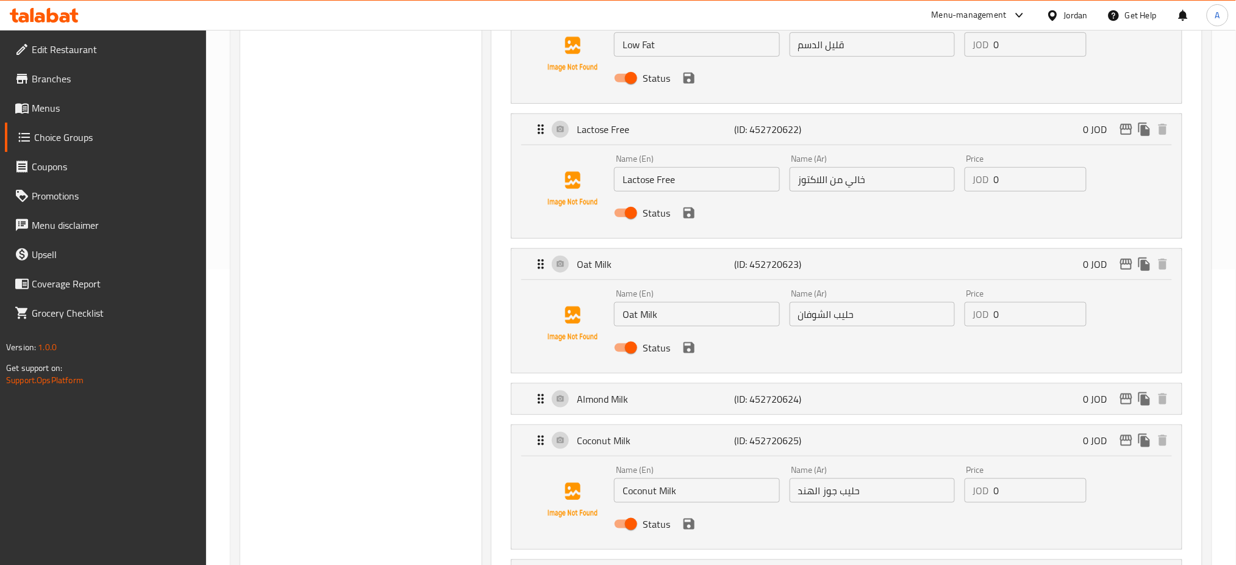
scroll to position [0, 0]
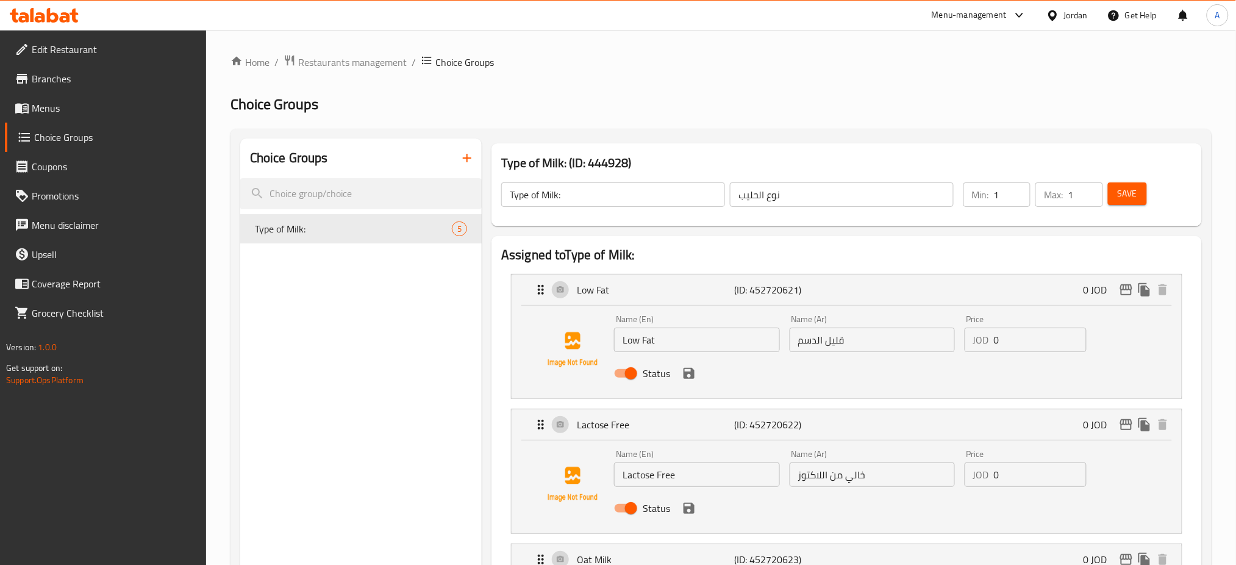
click at [1129, 192] on span "Save" at bounding box center [1128, 193] width 20 height 15
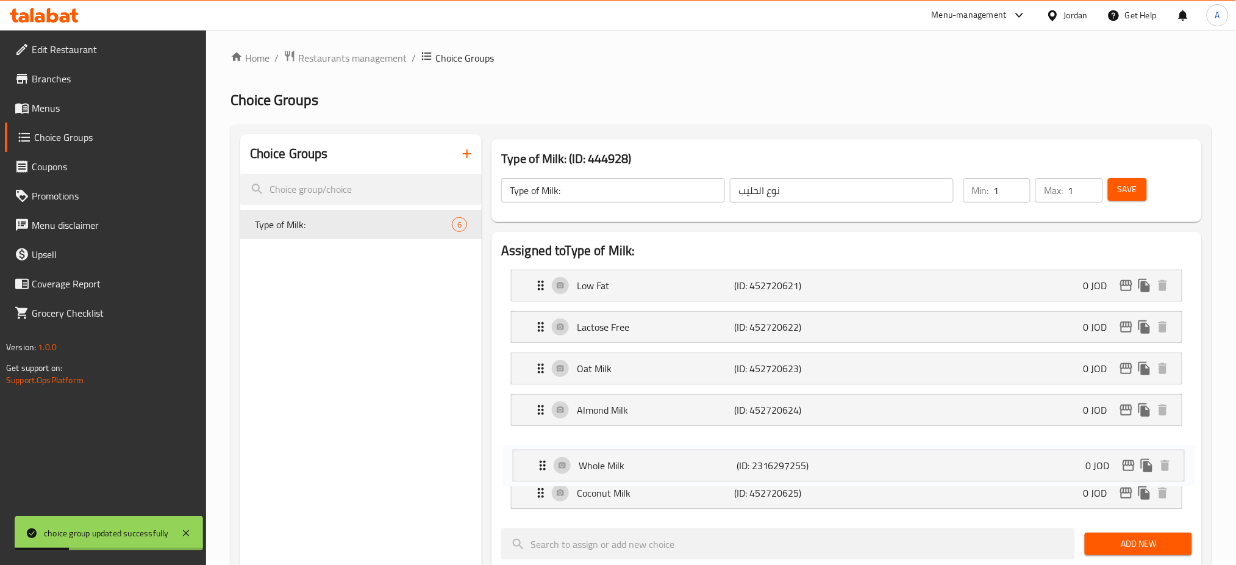
scroll to position [7, 0]
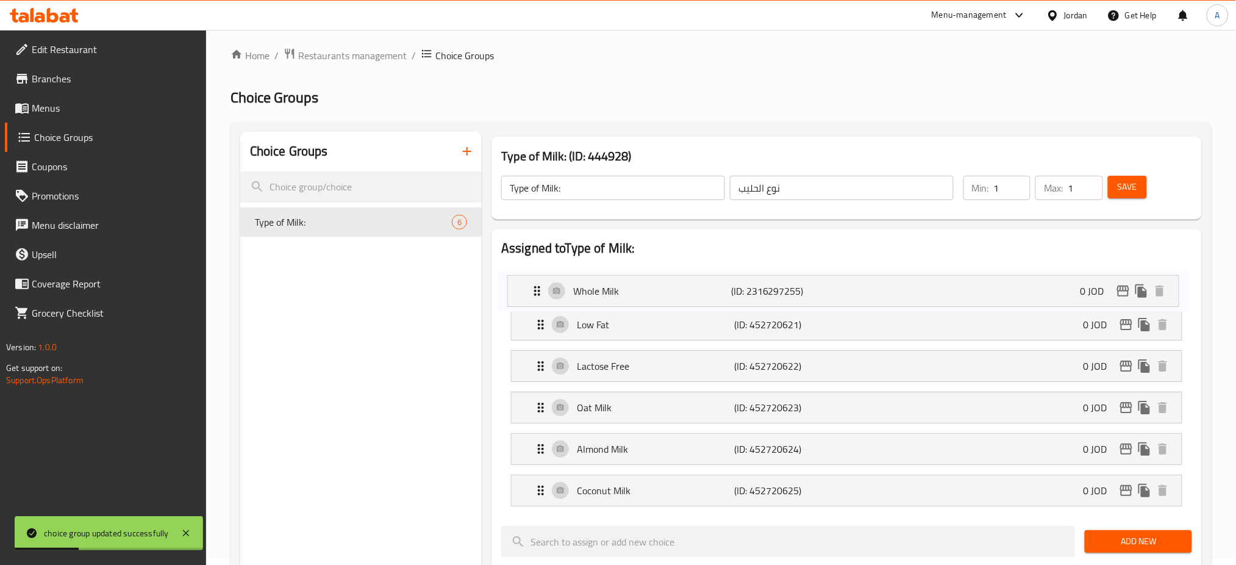
drag, startPoint x: 639, startPoint y: 503, endPoint x: 635, endPoint y: 293, distance: 210.4
click at [635, 293] on nav "Low Fat (ID: 452720621) 0 JOD Name (En) Low Fat Name (En) Name (Ar) قليل الدسم …" at bounding box center [846, 386] width 691 height 259
click at [1136, 185] on span "Save" at bounding box center [1128, 186] width 20 height 15
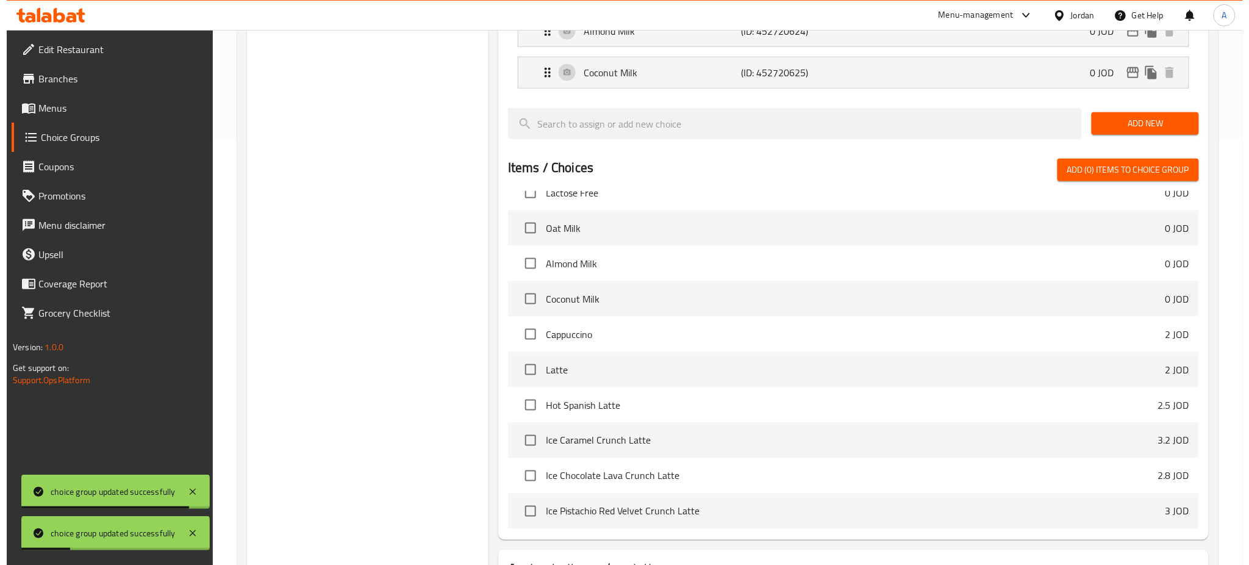
scroll to position [524, 0]
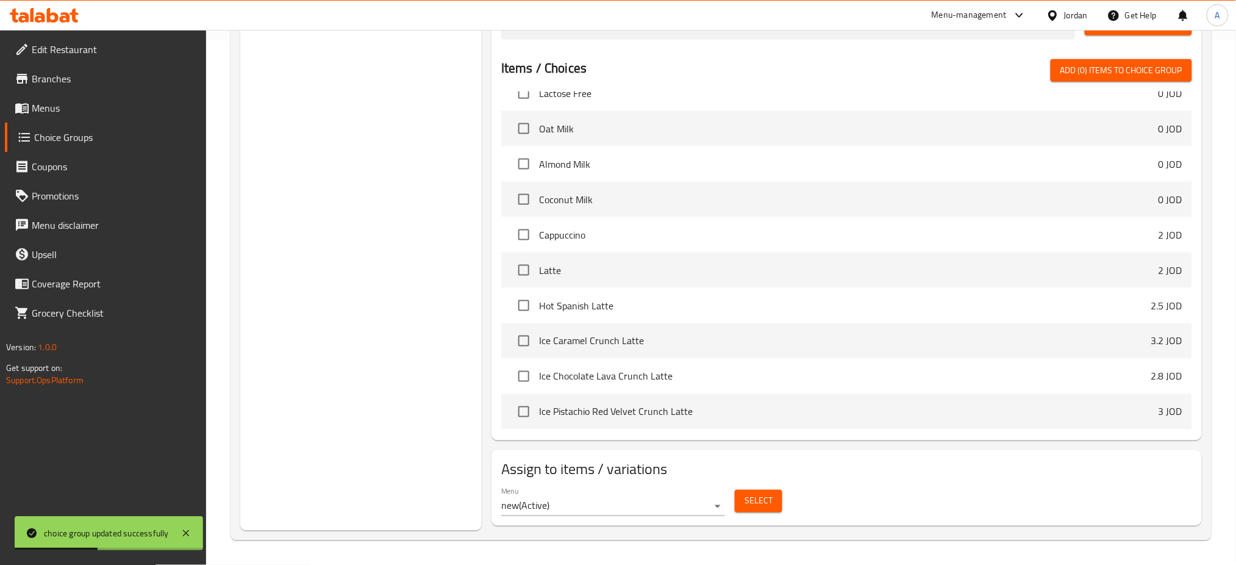
click at [757, 505] on span "Select" at bounding box center [759, 500] width 28 height 15
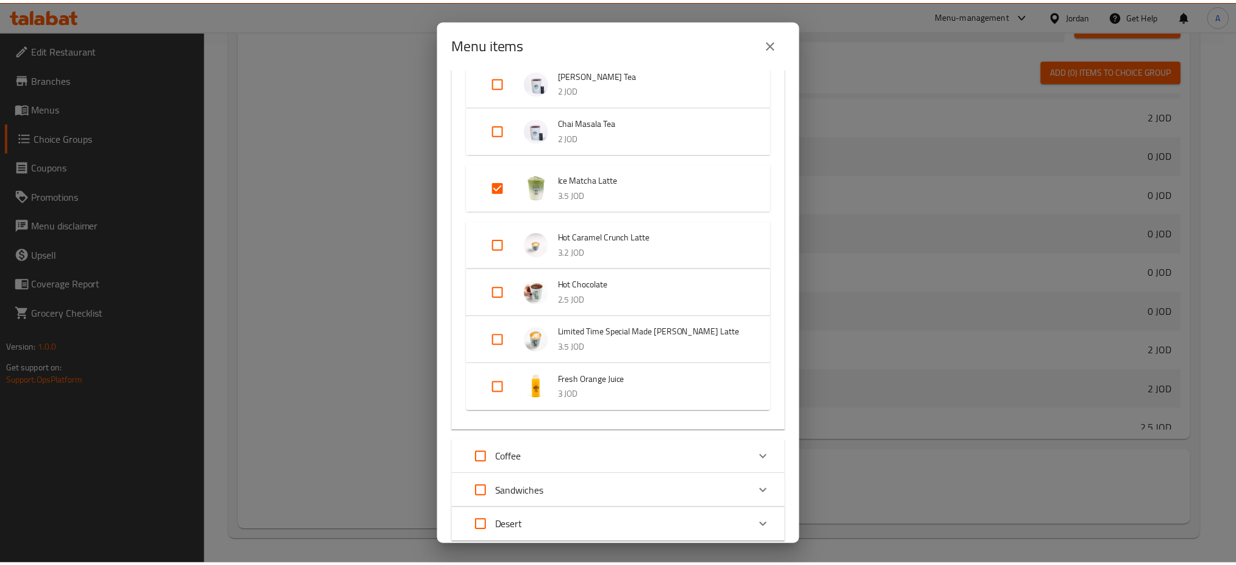
scroll to position [1023, 0]
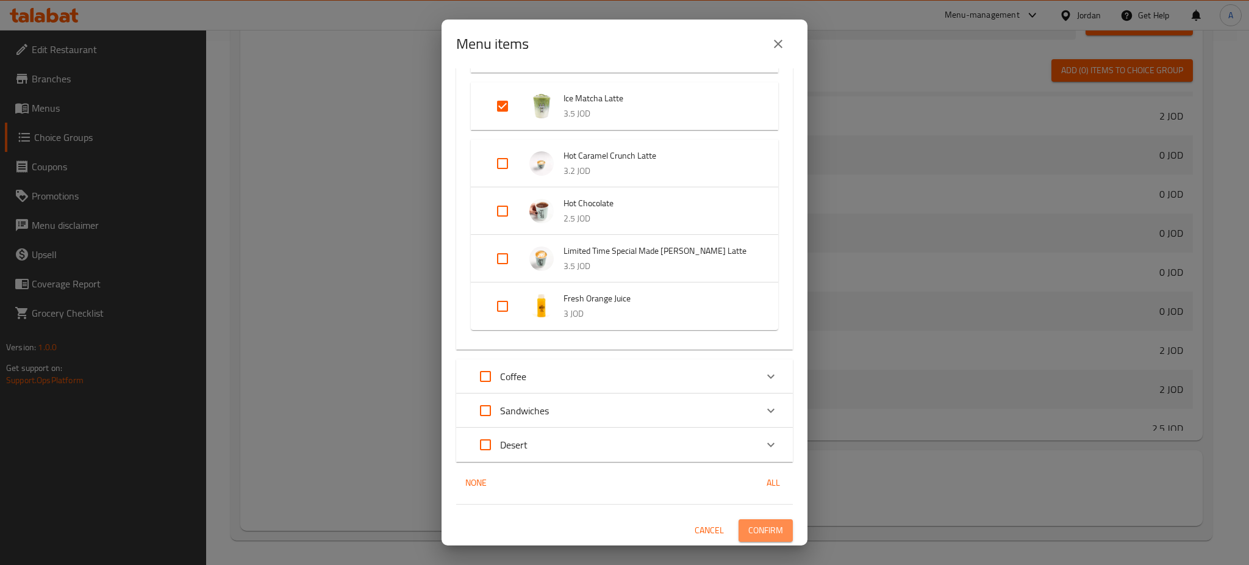
click at [756, 531] on span "Confirm" at bounding box center [765, 530] width 35 height 15
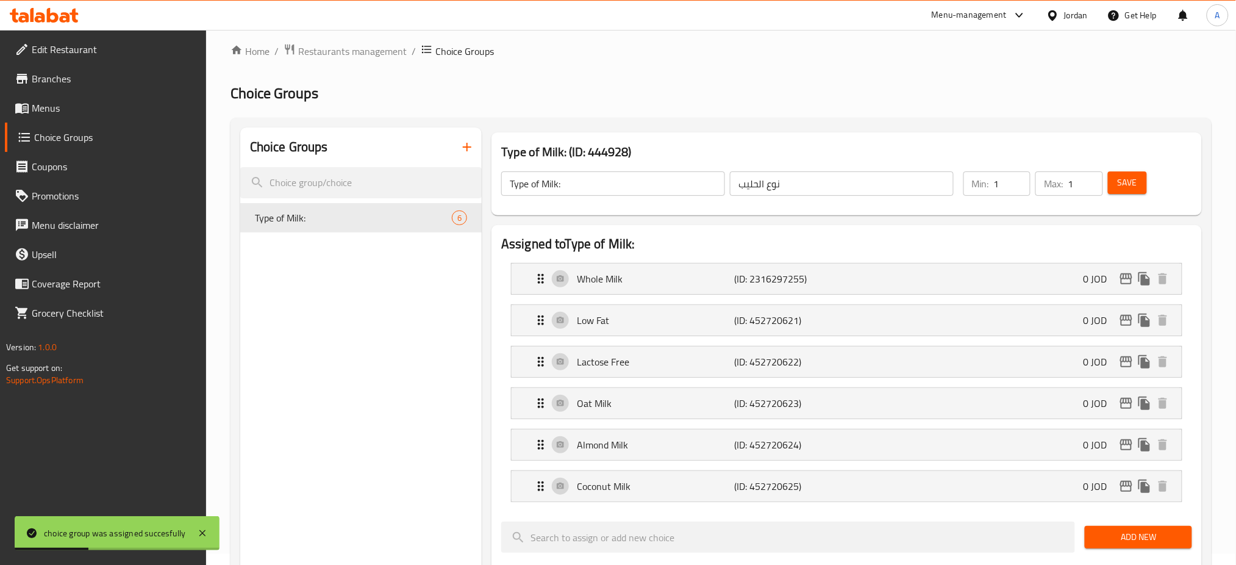
scroll to position [0, 0]
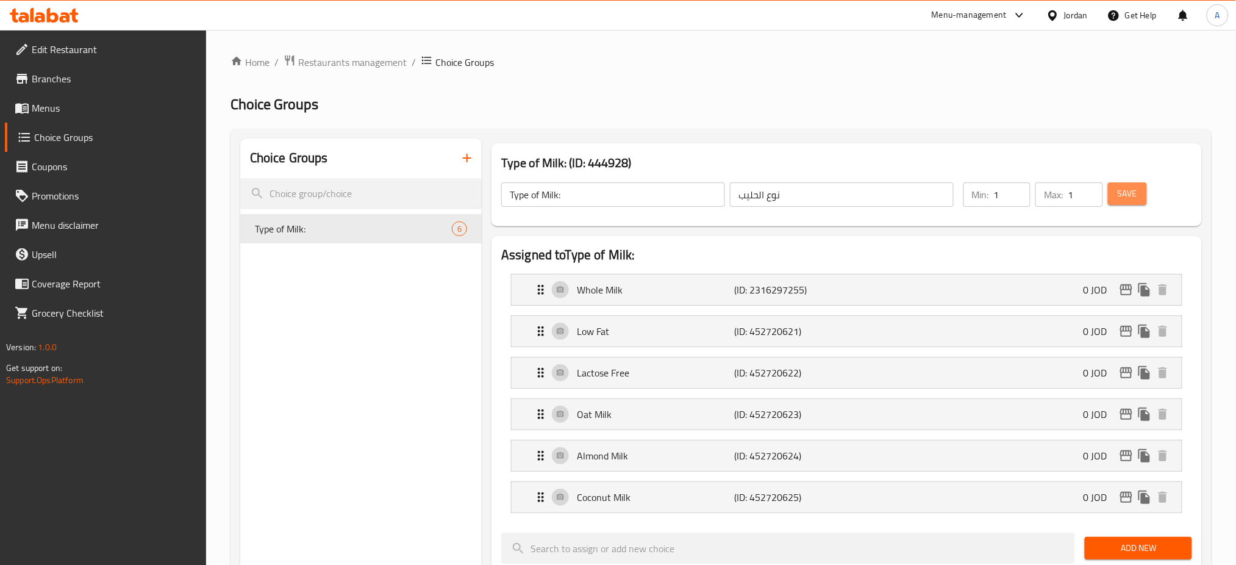
click at [1140, 196] on button "Save" at bounding box center [1127, 193] width 39 height 23
click at [829, 298] on div "Whole Milk (ID: 2316297255) 0 JOD" at bounding box center [851, 289] width 634 height 30
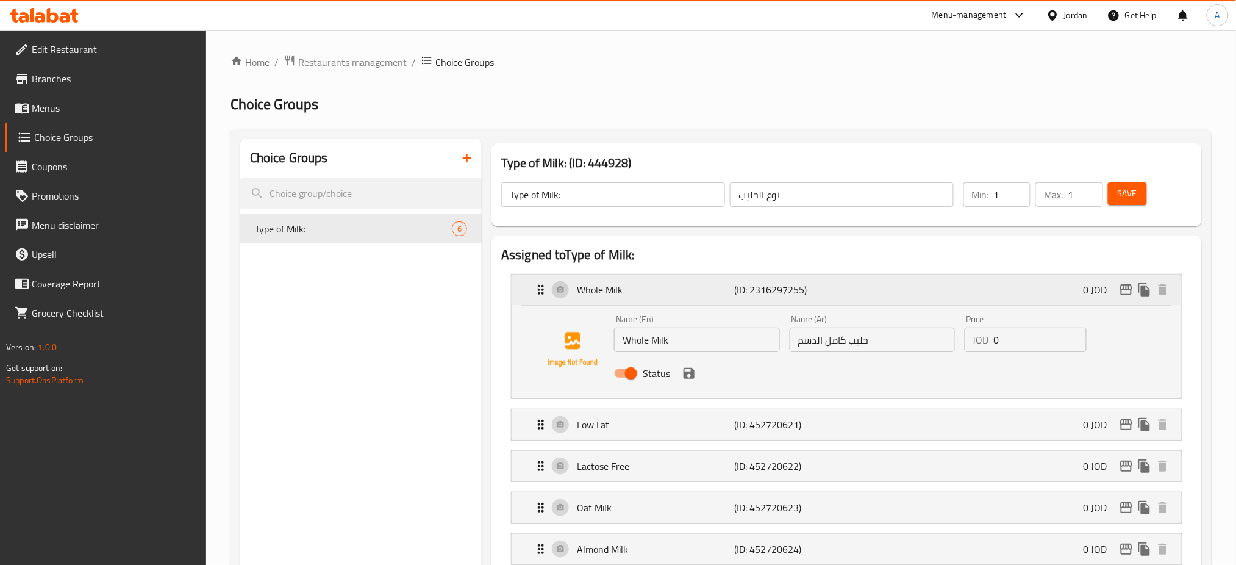
click at [942, 282] on div "Whole Milk (ID: 2316297255) 0 JOD" at bounding box center [851, 289] width 634 height 30
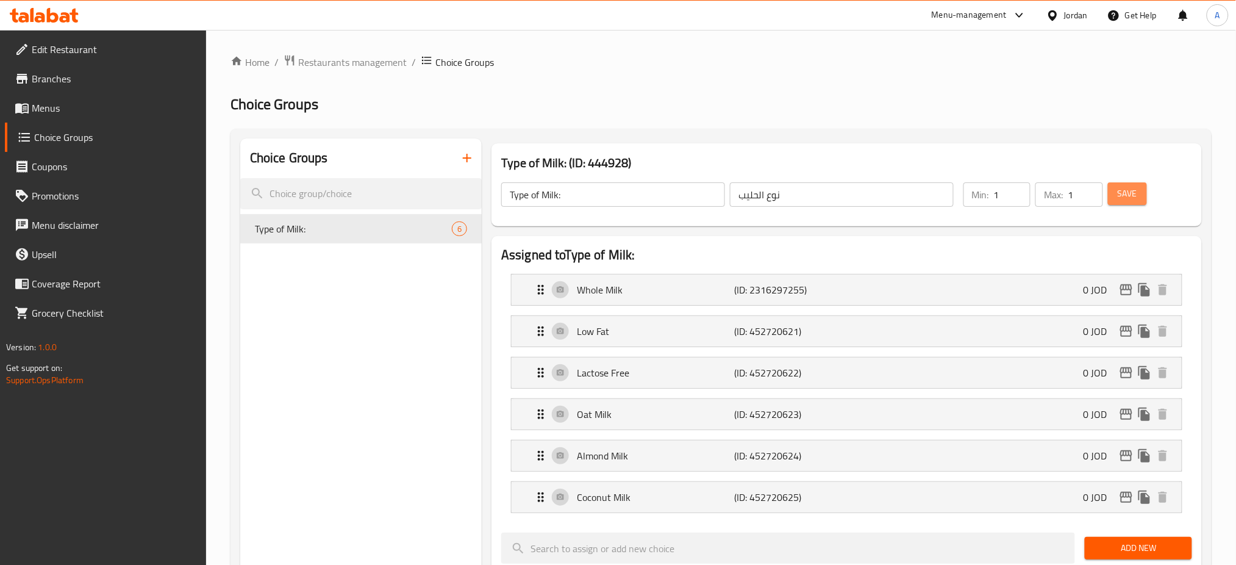
click at [1134, 191] on span "Save" at bounding box center [1128, 193] width 20 height 15
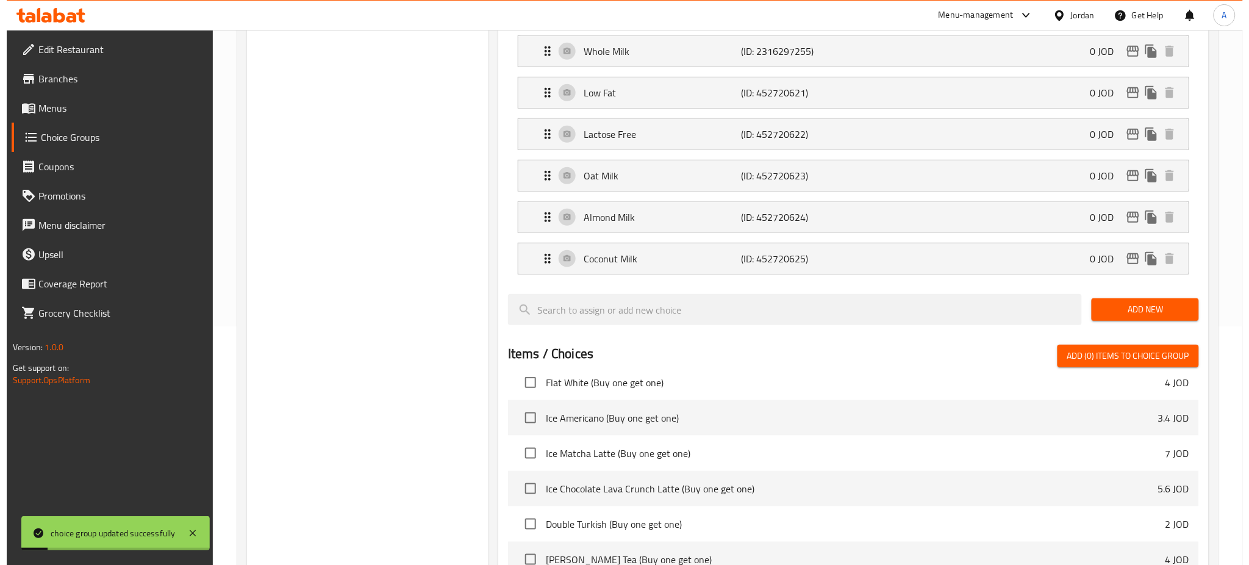
scroll to position [488, 0]
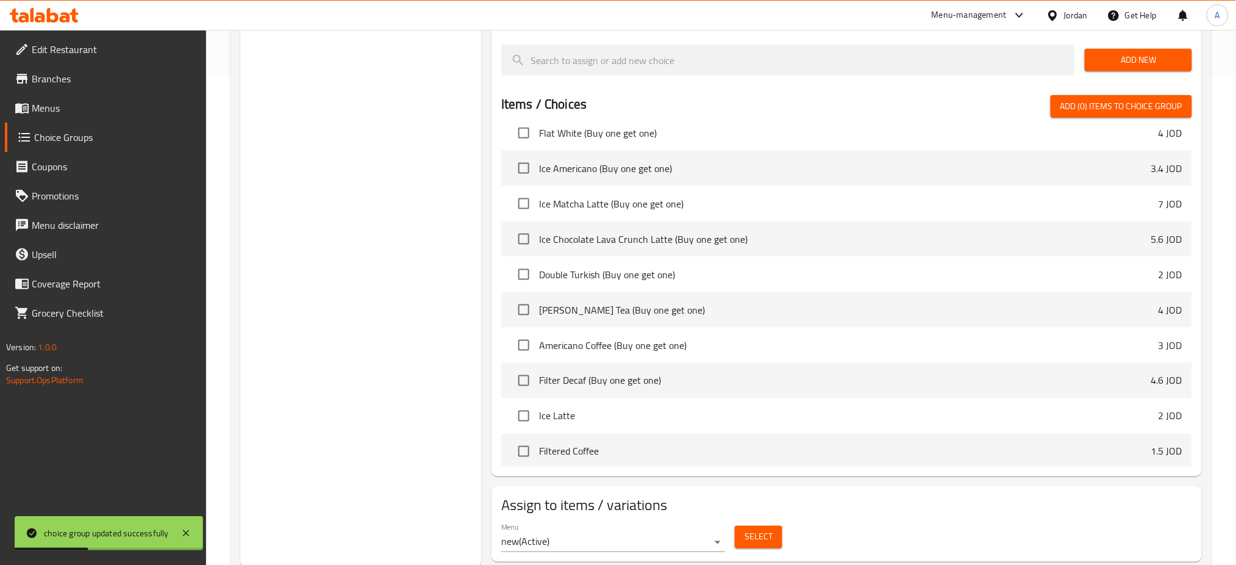
click at [753, 545] on span "Select" at bounding box center [759, 536] width 28 height 15
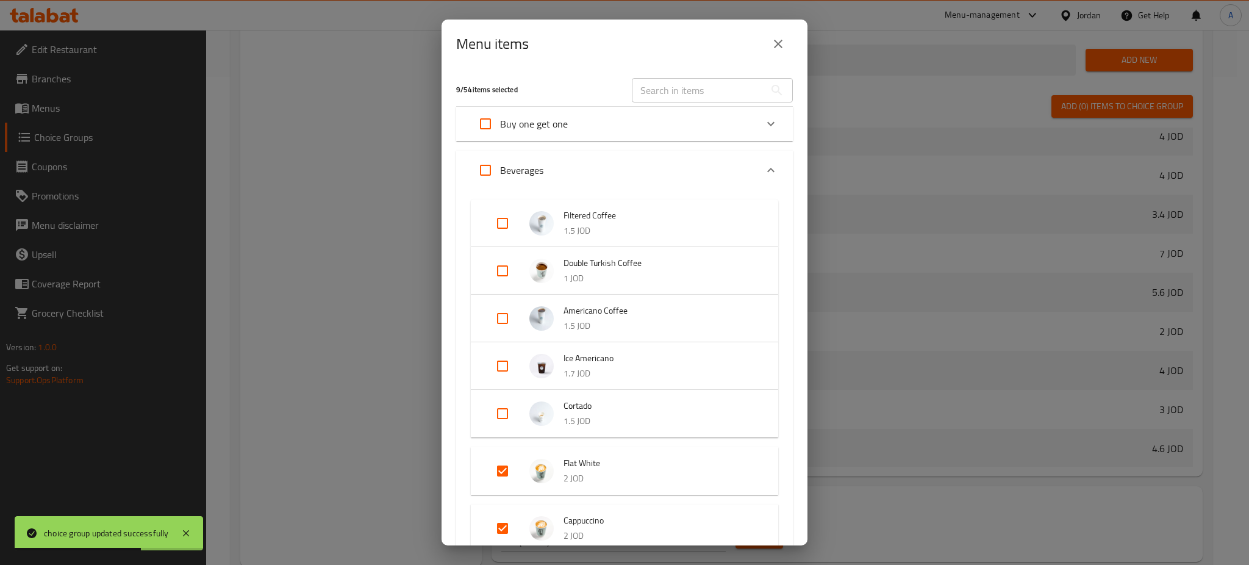
click at [500, 467] on input "Expand" at bounding box center [502, 470] width 29 height 29
click at [500, 465] on input "Expand" at bounding box center [502, 460] width 29 height 29
checkbox input "true"
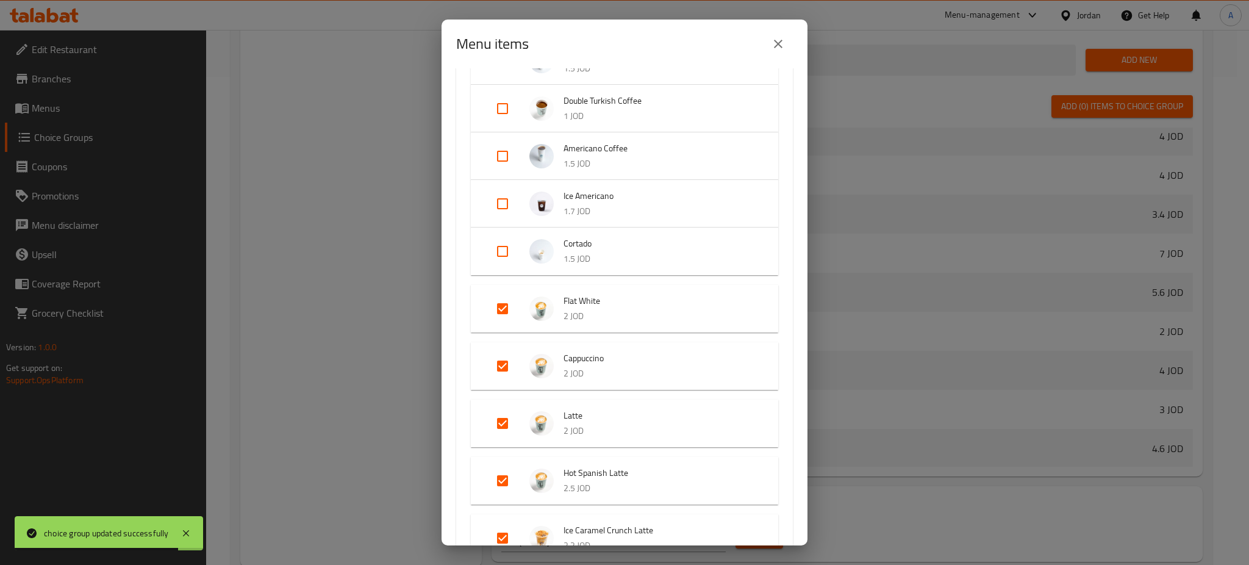
click at [504, 362] on input "Expand" at bounding box center [502, 365] width 29 height 29
checkbox input "true"
click at [504, 418] on input "Expand" at bounding box center [502, 423] width 29 height 29
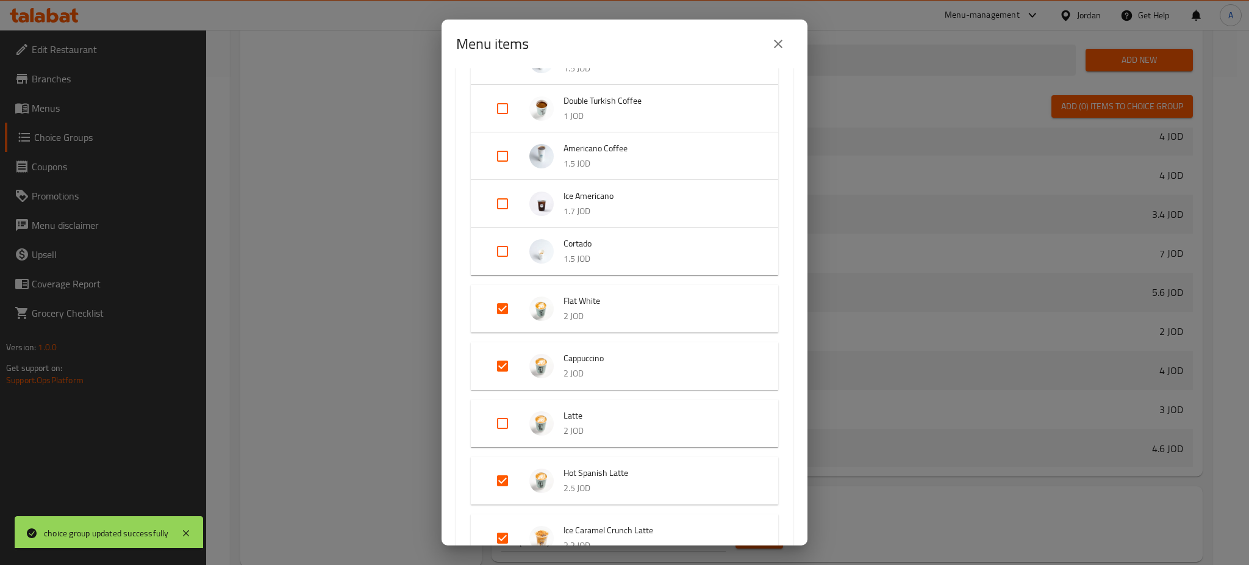
checkbox input "true"
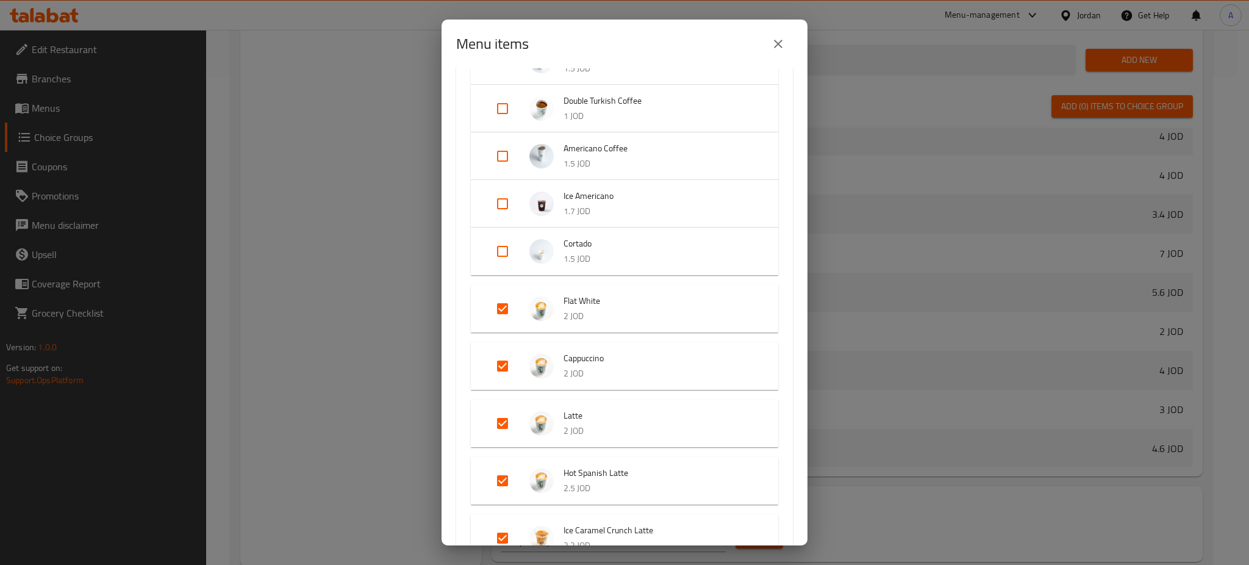
click at [502, 476] on input "Expand" at bounding box center [502, 480] width 29 height 29
checkbox input "true"
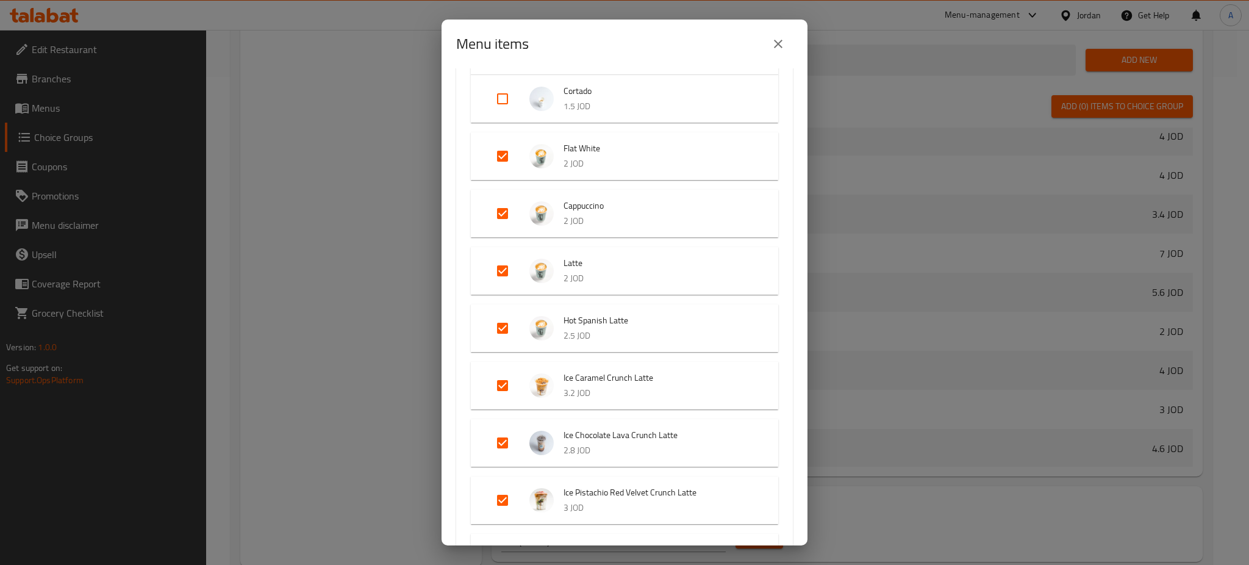
scroll to position [325, 0]
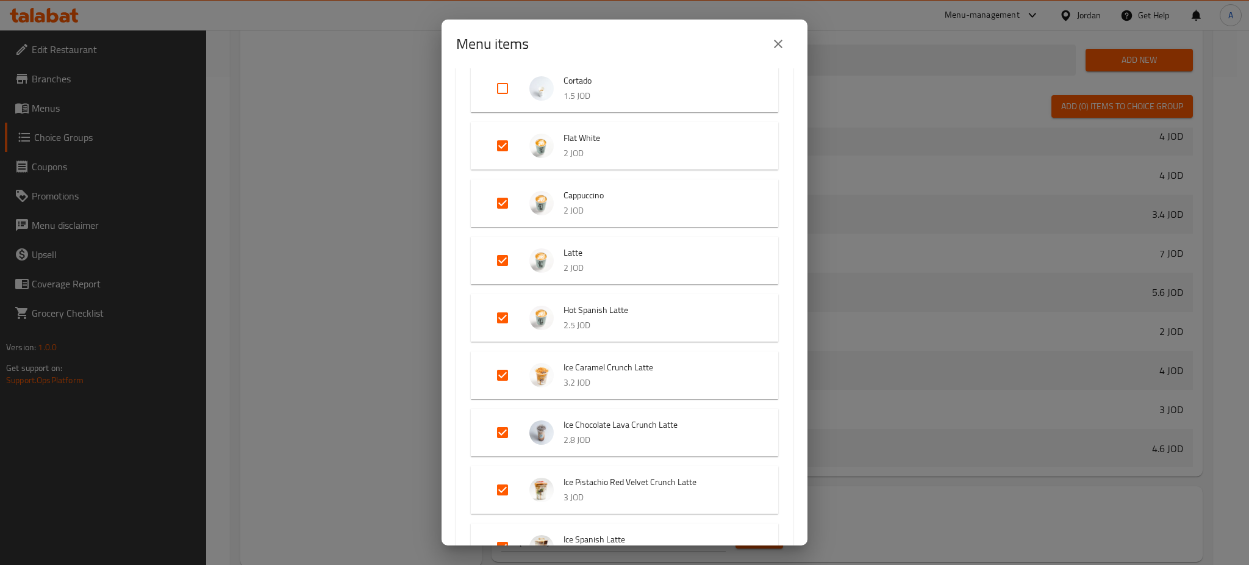
click at [503, 382] on input "Expand" at bounding box center [502, 374] width 29 height 29
checkbox input "true"
click at [503, 431] on input "Expand" at bounding box center [502, 432] width 29 height 29
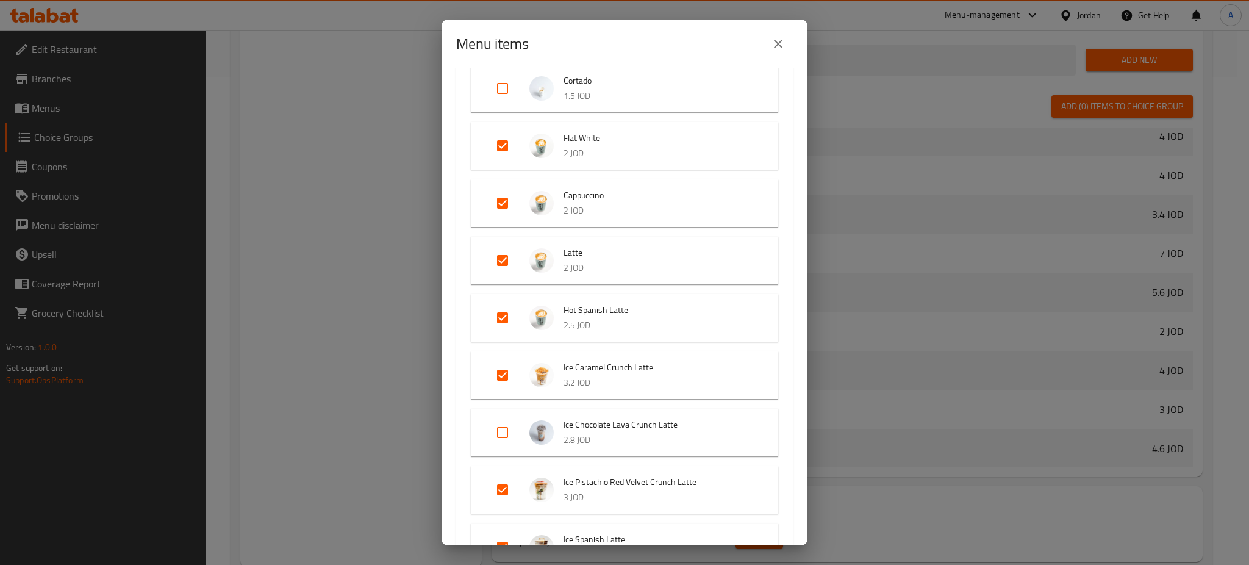
checkbox input "true"
click at [506, 493] on input "Expand" at bounding box center [502, 489] width 29 height 29
checkbox input "true"
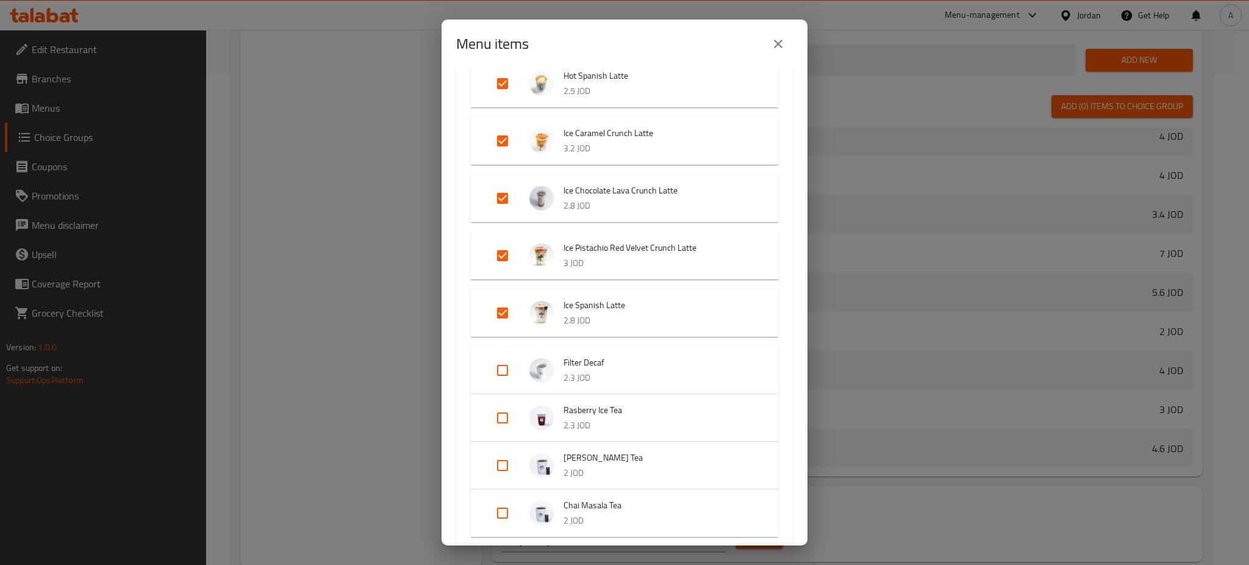
scroll to position [569, 0]
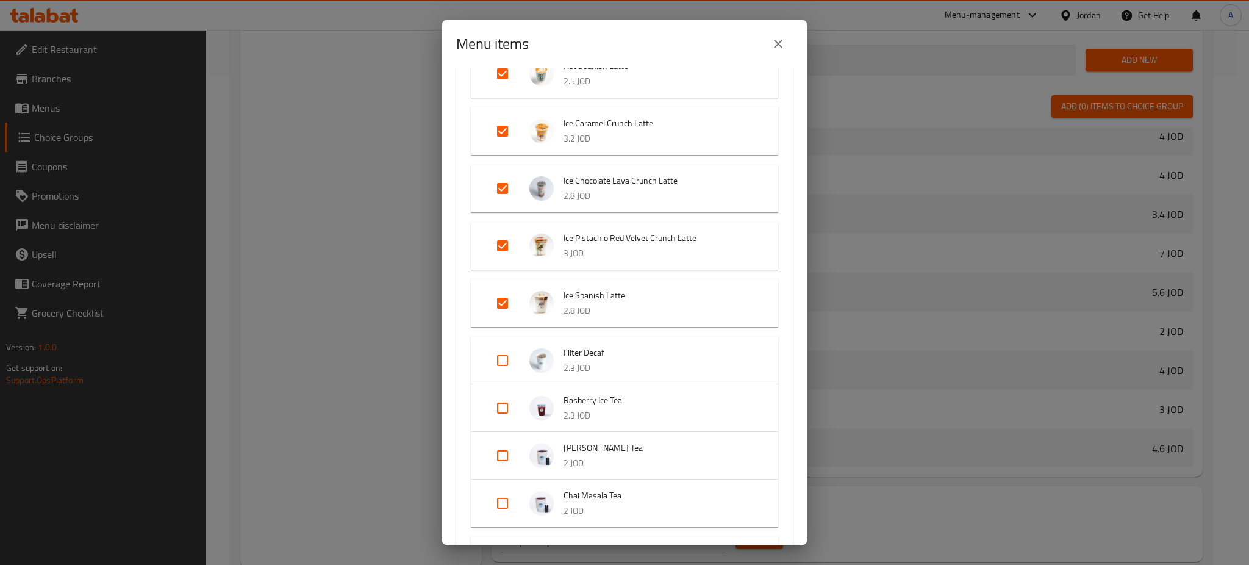
click at [500, 303] on input "Expand" at bounding box center [502, 302] width 29 height 29
checkbox input "true"
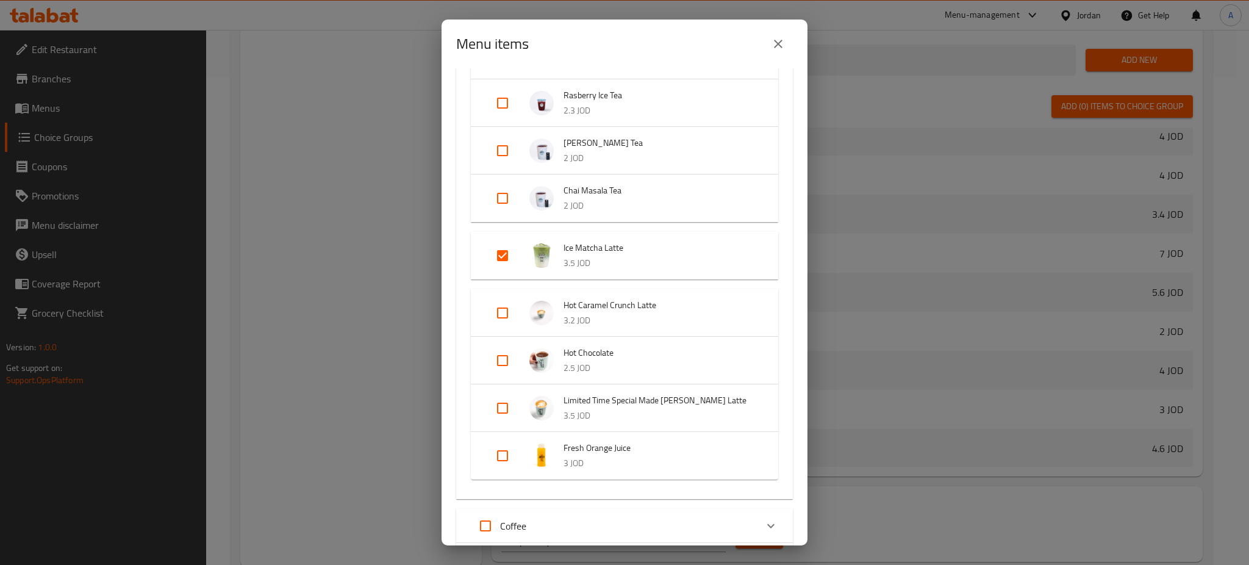
scroll to position [894, 0]
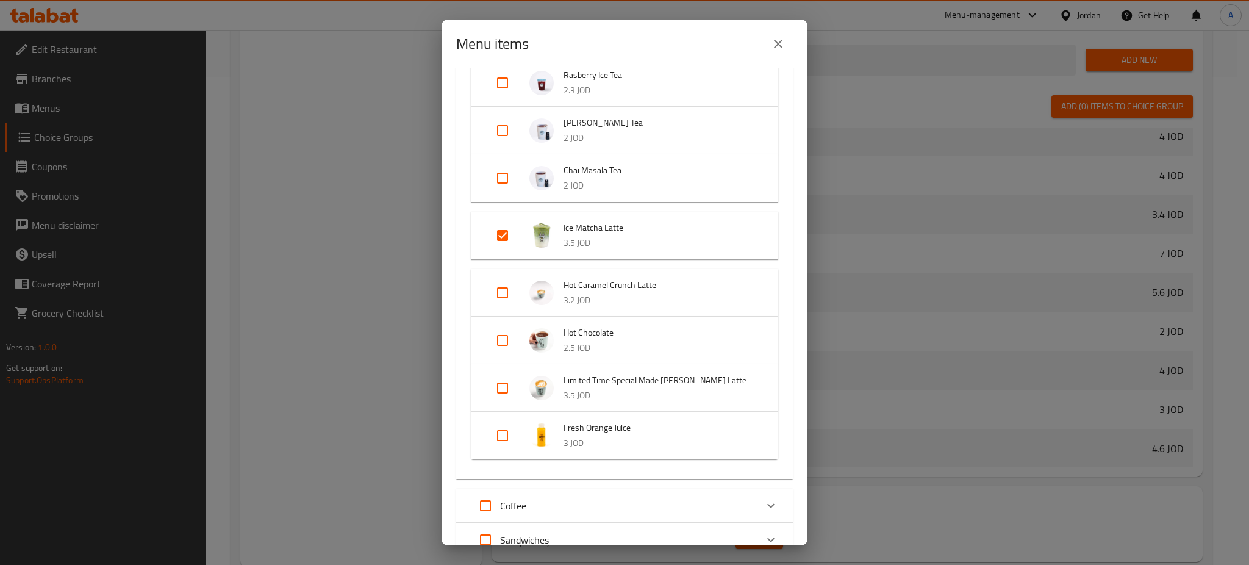
click at [500, 235] on input "Expand" at bounding box center [502, 235] width 29 height 29
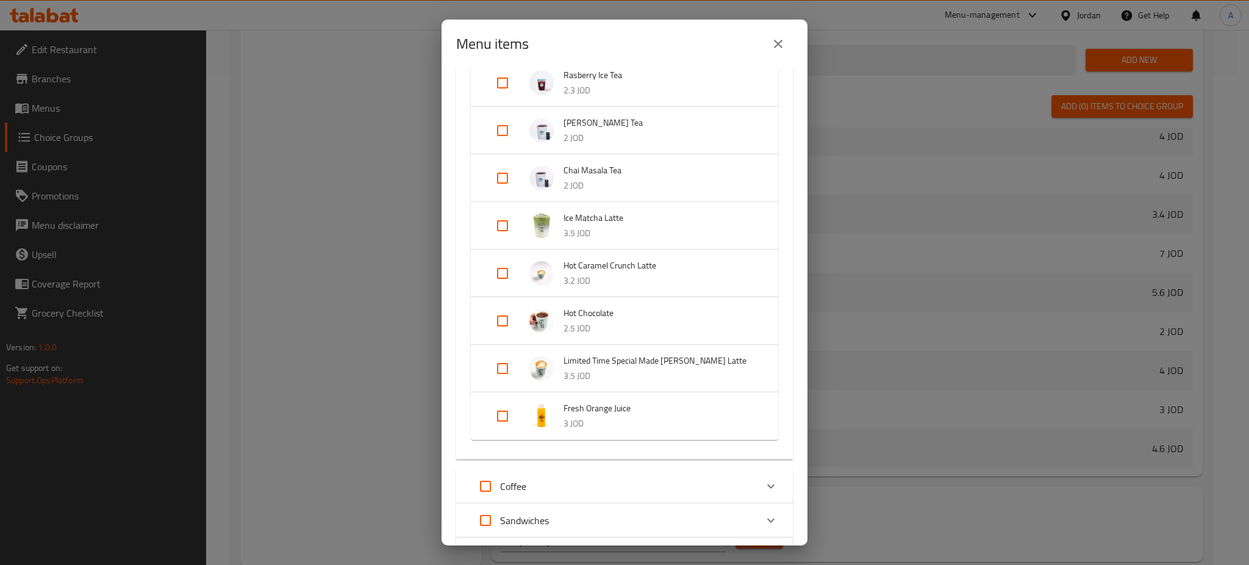
click at [500, 229] on input "Expand" at bounding box center [502, 225] width 29 height 29
checkbox input "true"
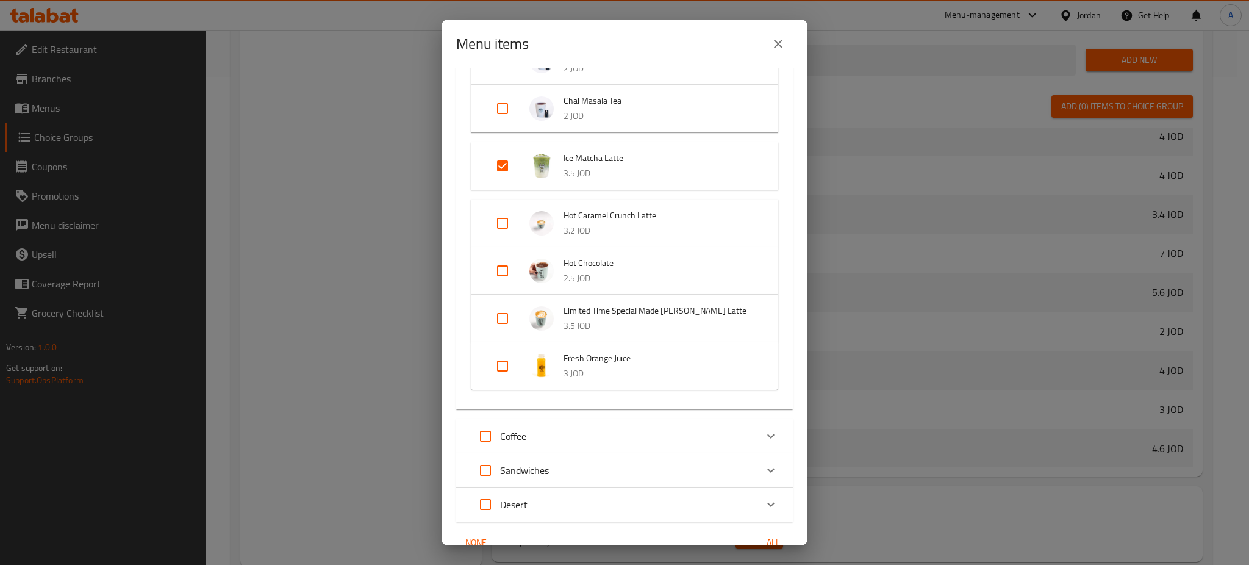
scroll to position [1023, 0]
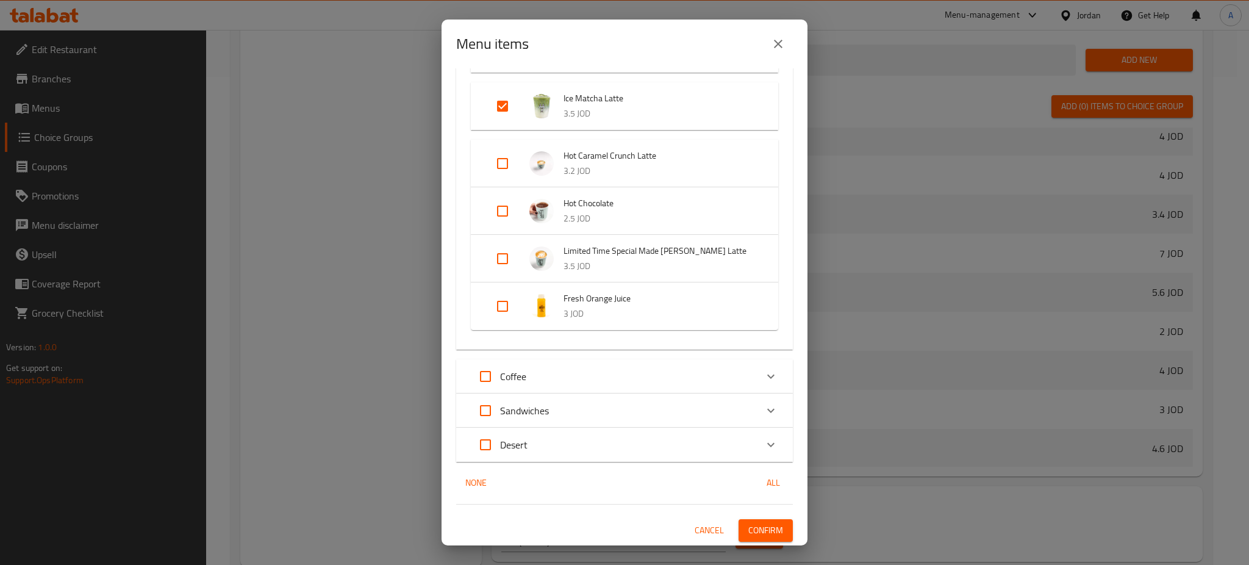
click at [621, 385] on div "Coffee" at bounding box center [613, 376] width 285 height 29
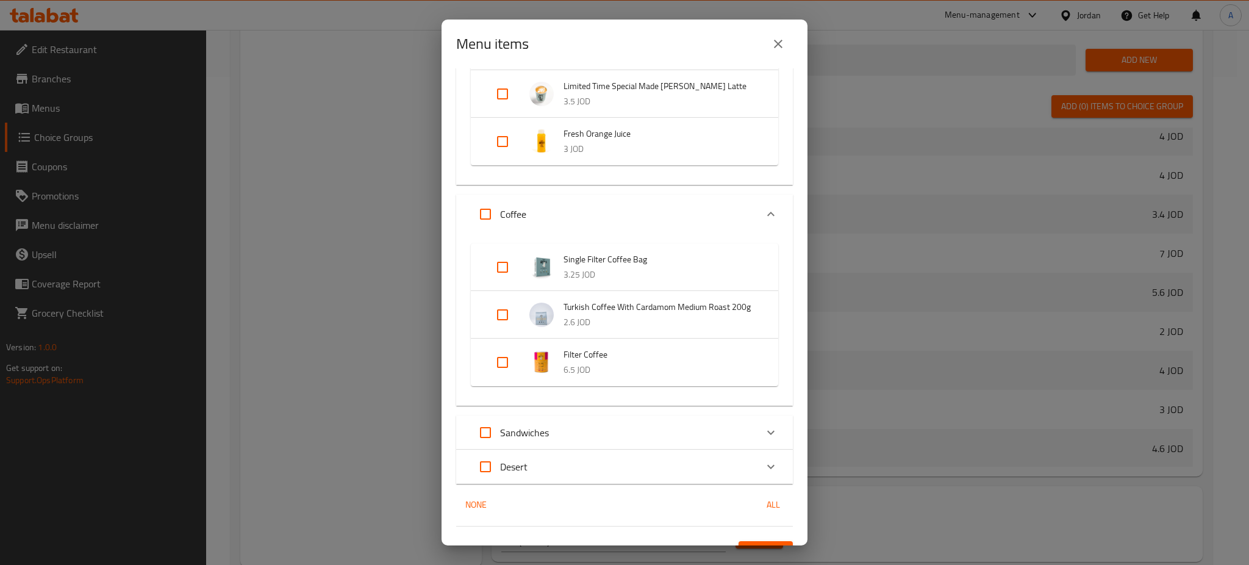
scroll to position [1225, 0]
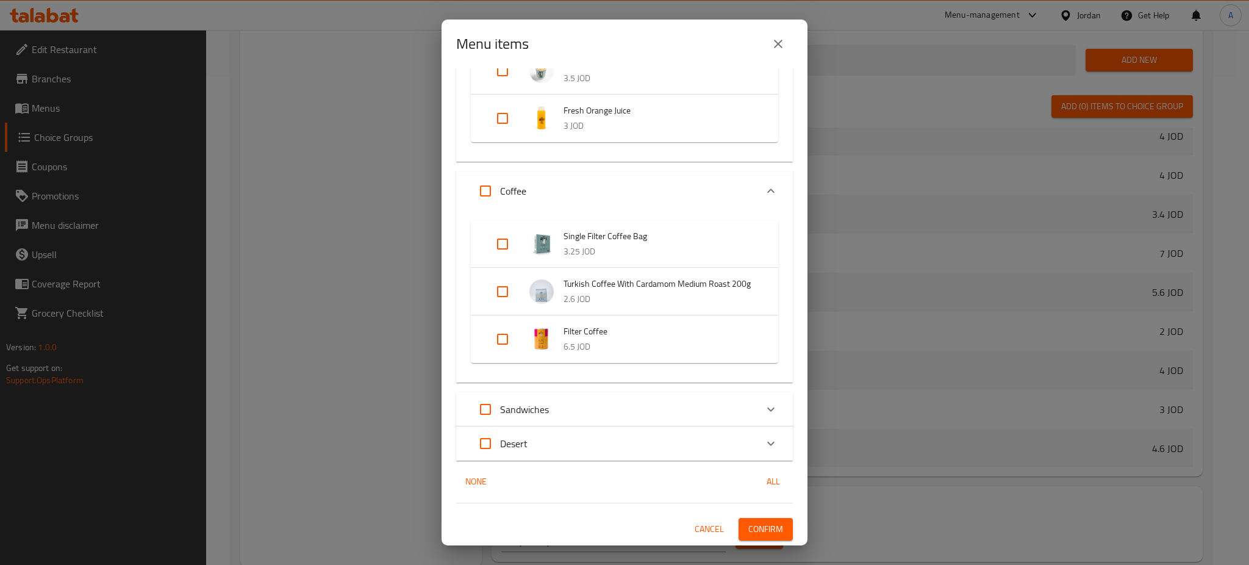
click at [572, 400] on div "Sandwiches" at bounding box center [613, 409] width 285 height 29
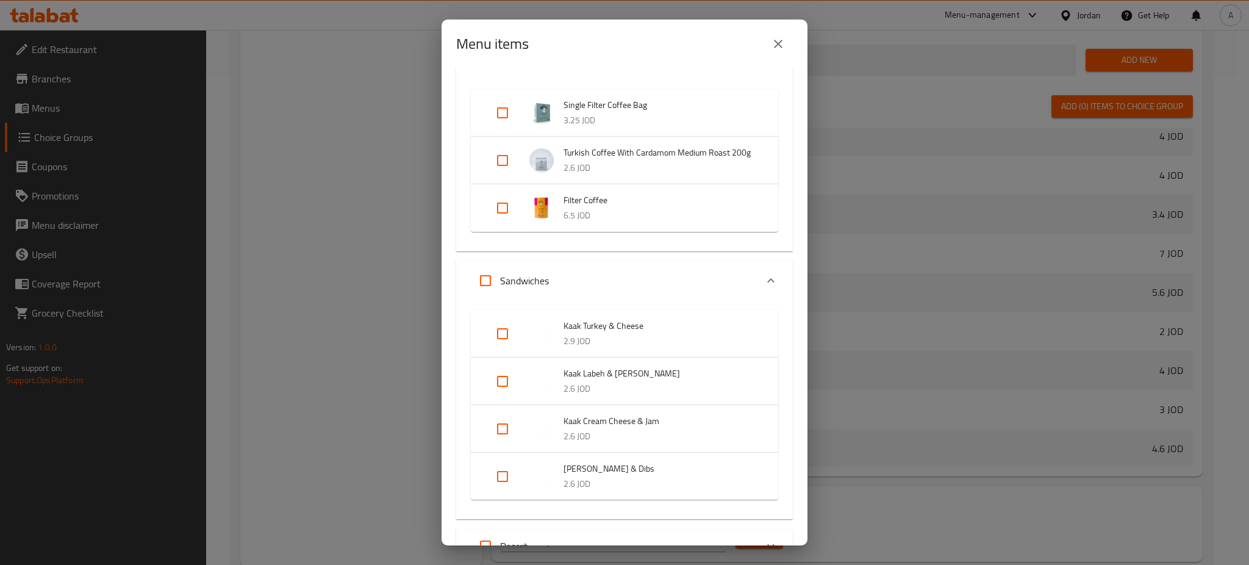
scroll to position [1459, 0]
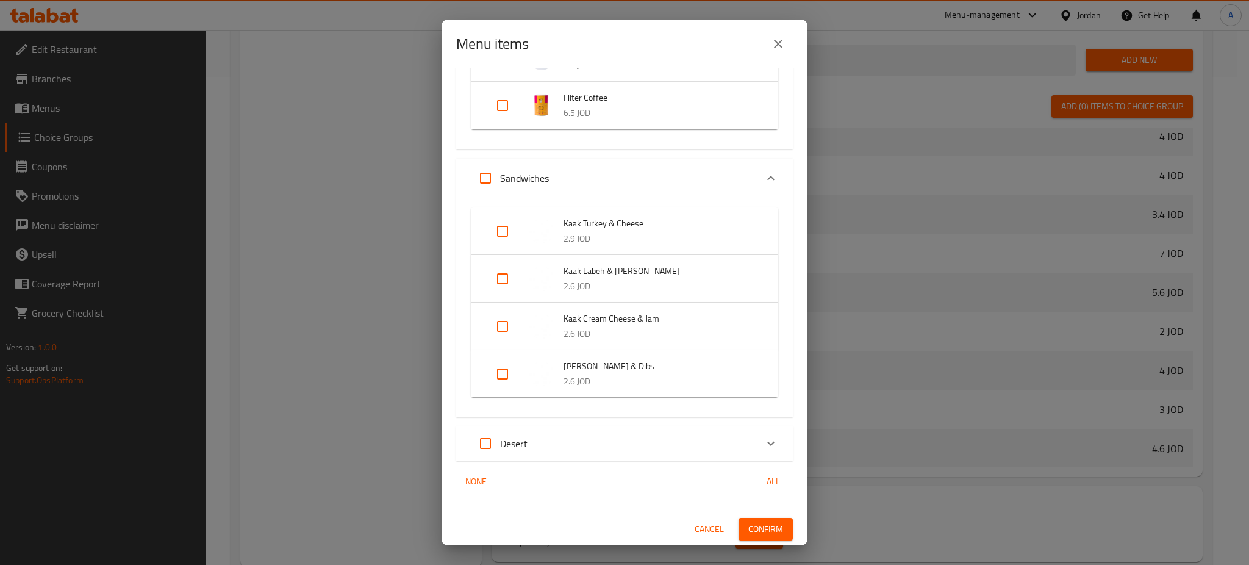
click at [554, 439] on div "Desert" at bounding box center [613, 443] width 285 height 29
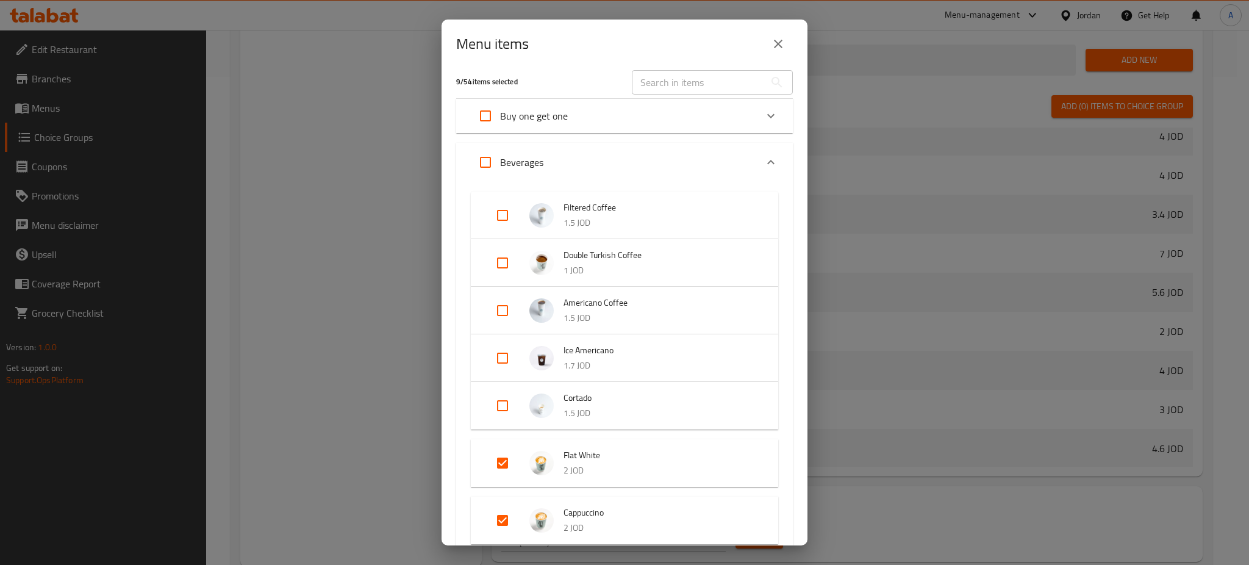
scroll to position [0, 0]
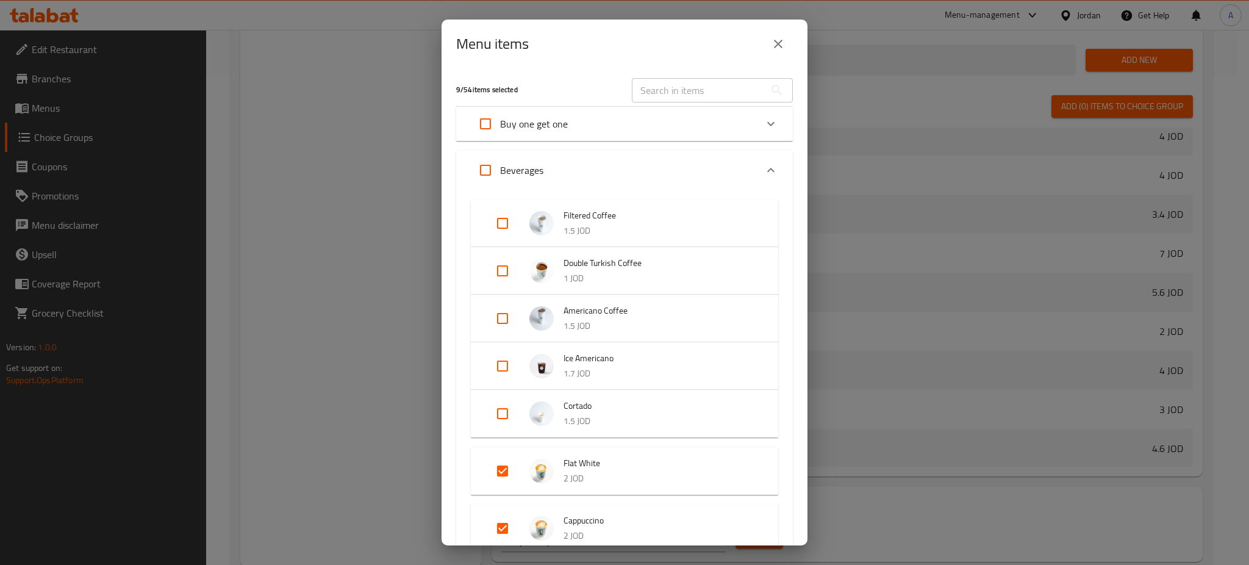
click at [581, 131] on div "Buy one get one" at bounding box center [613, 123] width 285 height 29
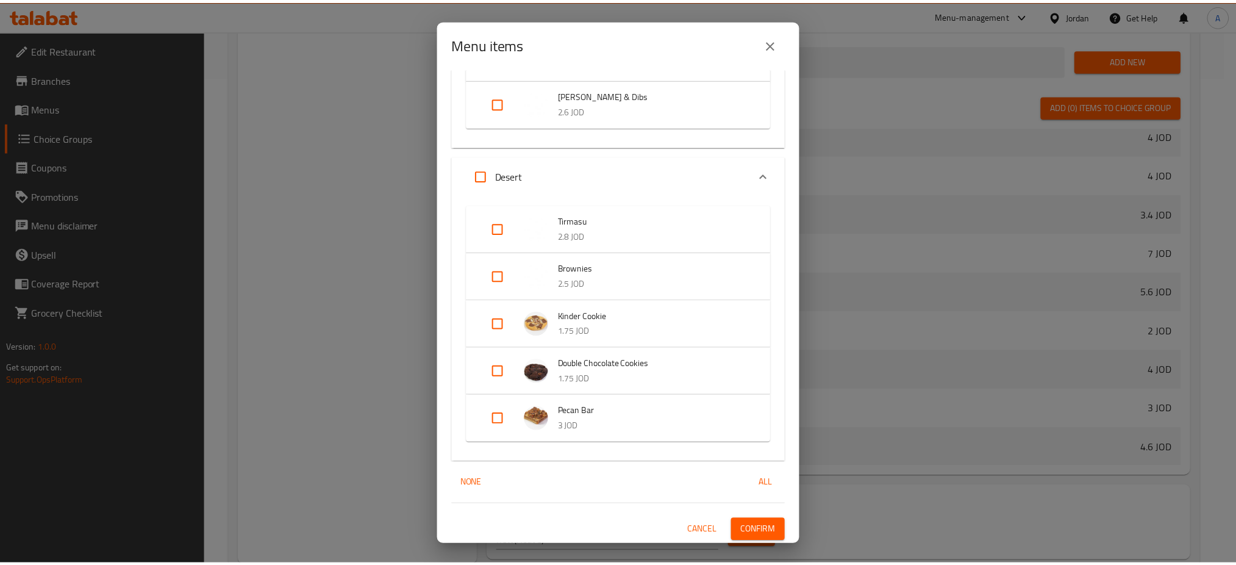
scroll to position [2742, 0]
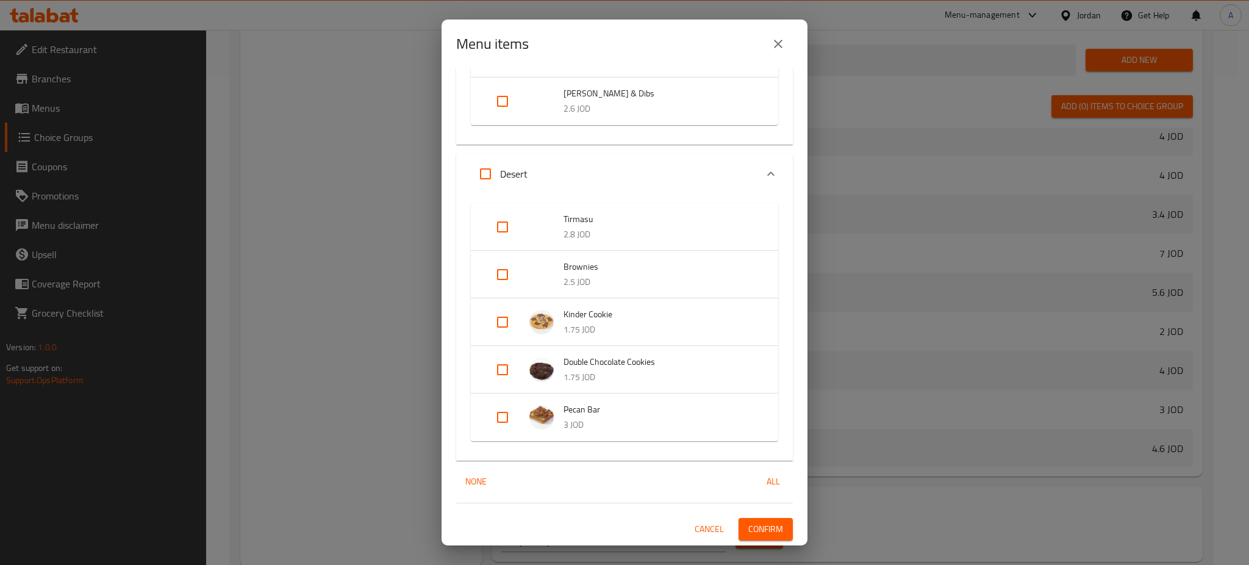
click at [772, 518] on button "Confirm" at bounding box center [766, 529] width 54 height 23
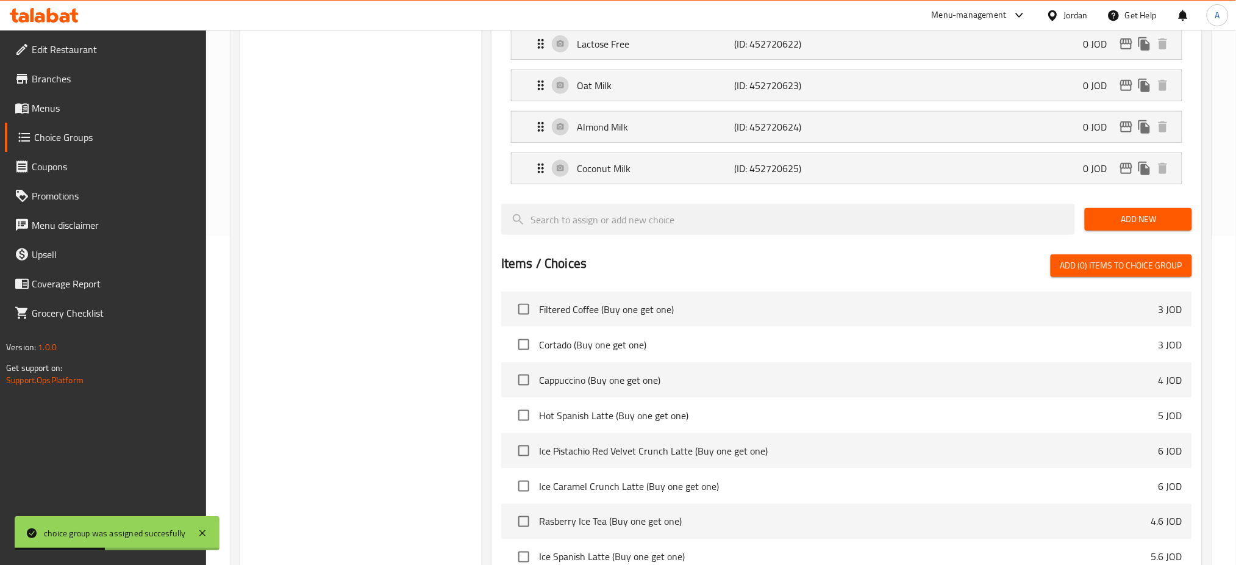
scroll to position [0, 0]
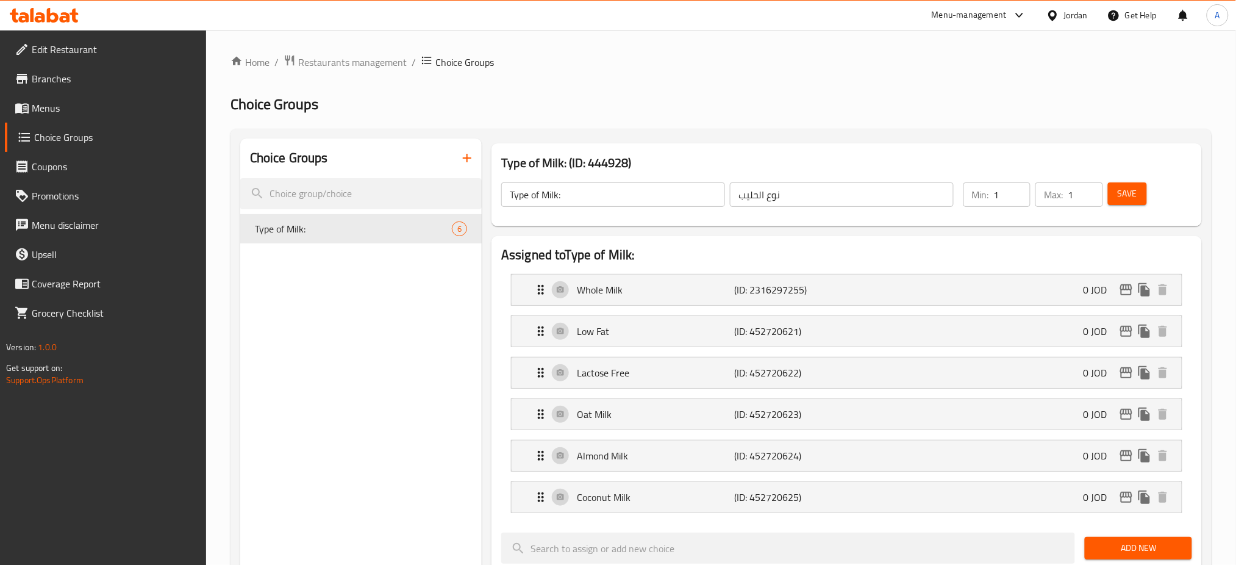
click at [1133, 195] on span "Save" at bounding box center [1128, 193] width 20 height 15
click at [71, 104] on span "Menus" at bounding box center [114, 108] width 165 height 15
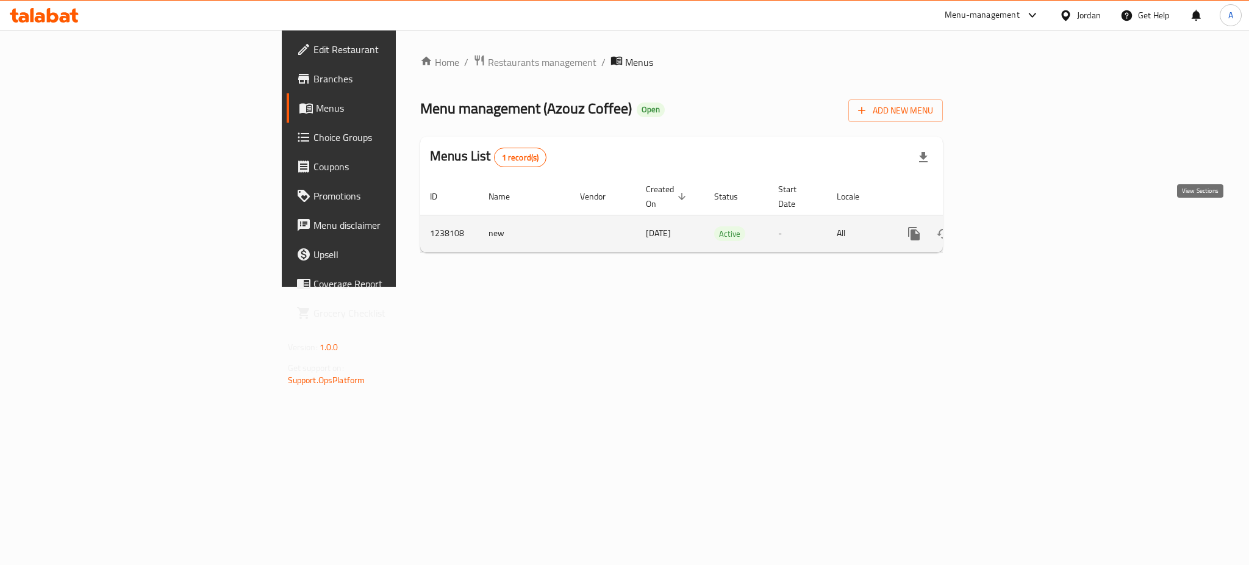
click at [1009, 226] on icon "enhanced table" at bounding box center [1002, 233] width 15 height 15
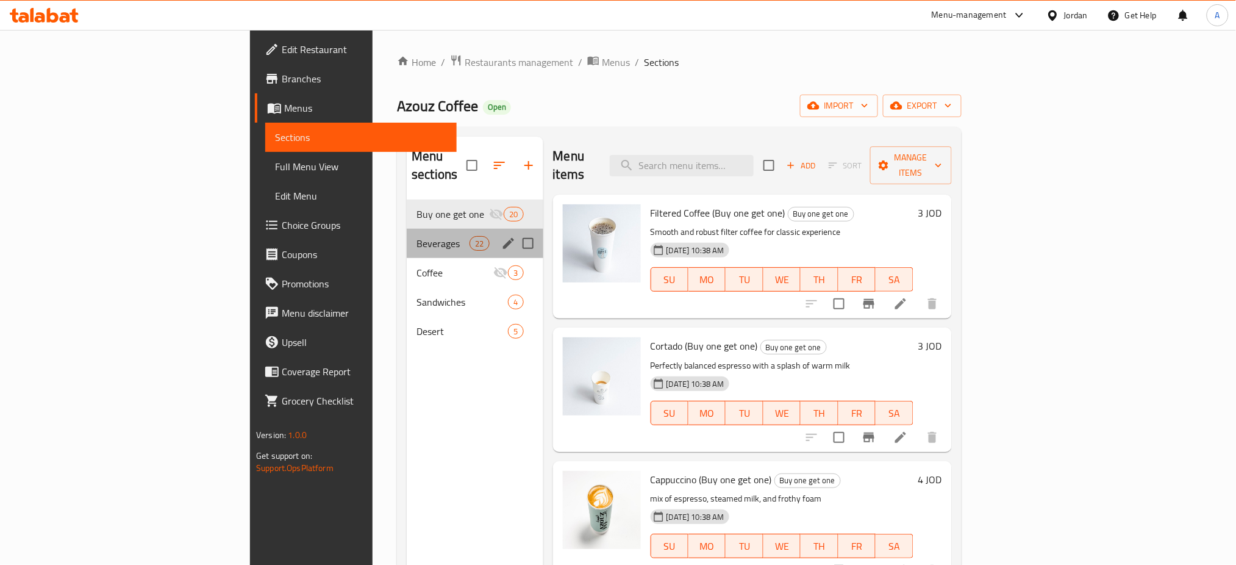
click at [407, 234] on div "Beverages 22" at bounding box center [475, 243] width 136 height 29
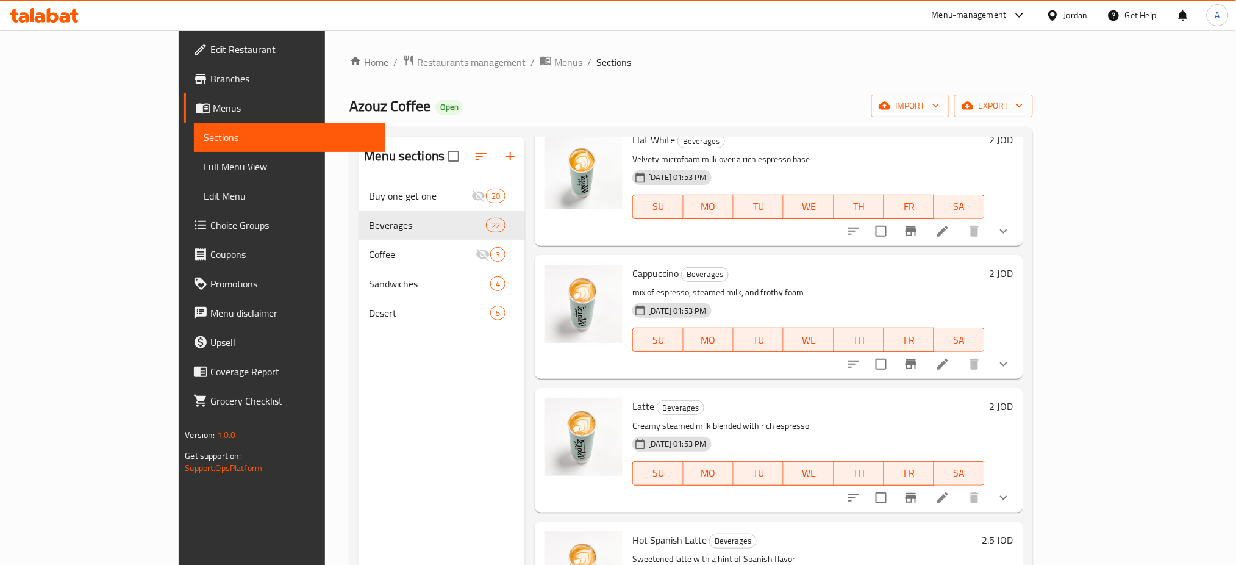
scroll to position [813, 0]
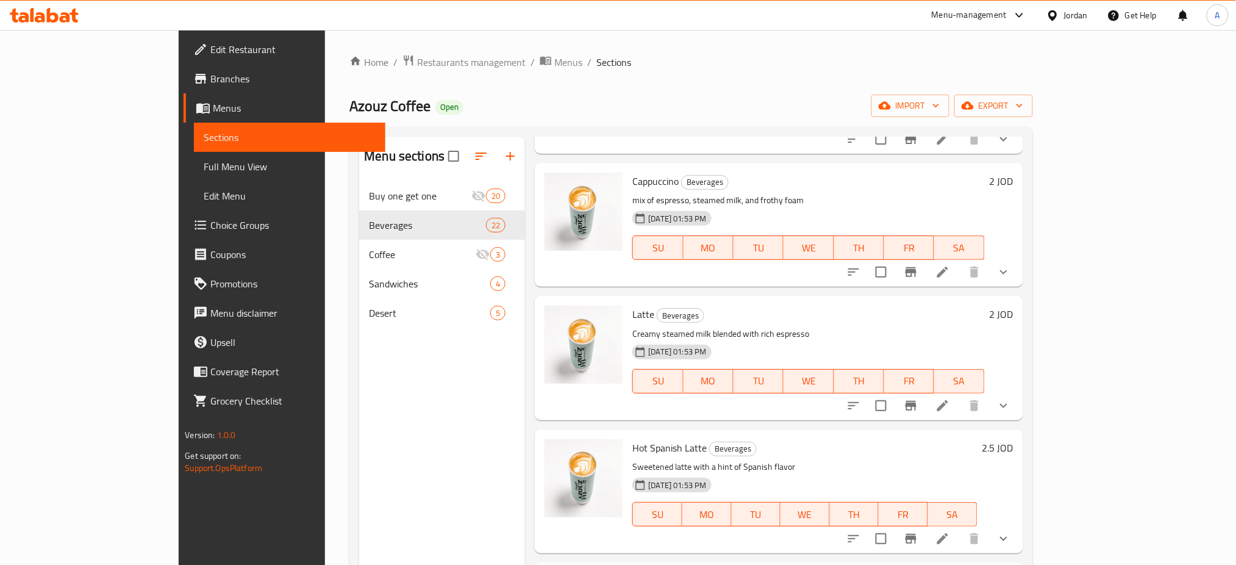
click at [1011, 400] on icon "show more" at bounding box center [1004, 405] width 15 height 15
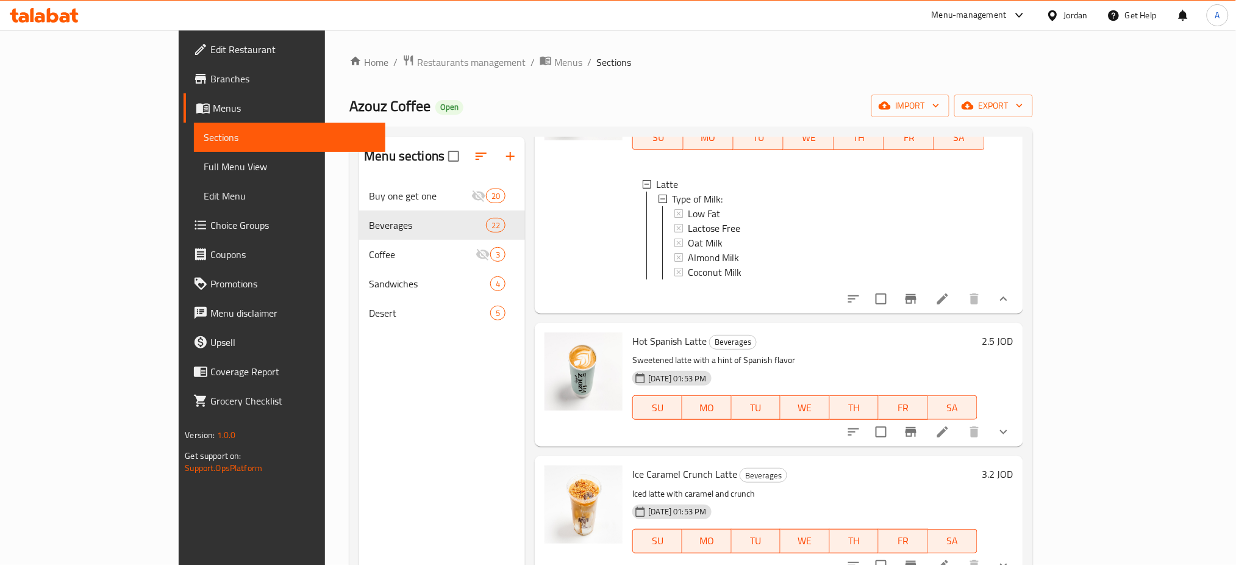
scroll to position [1057, 0]
click at [950, 306] on icon at bounding box center [943, 298] width 15 height 15
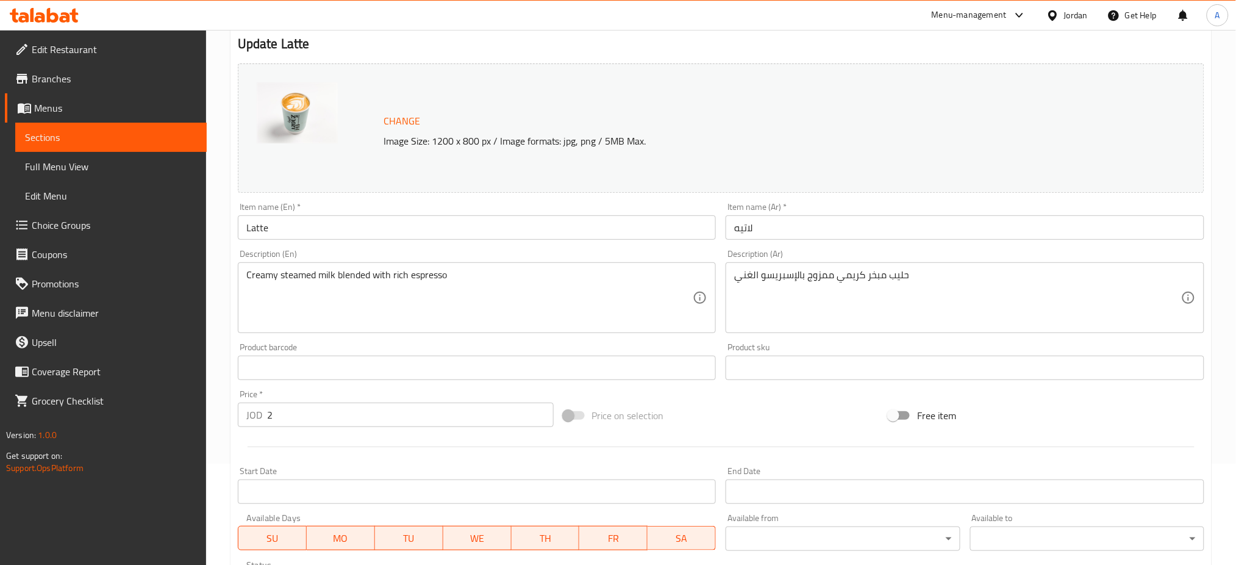
scroll to position [334, 0]
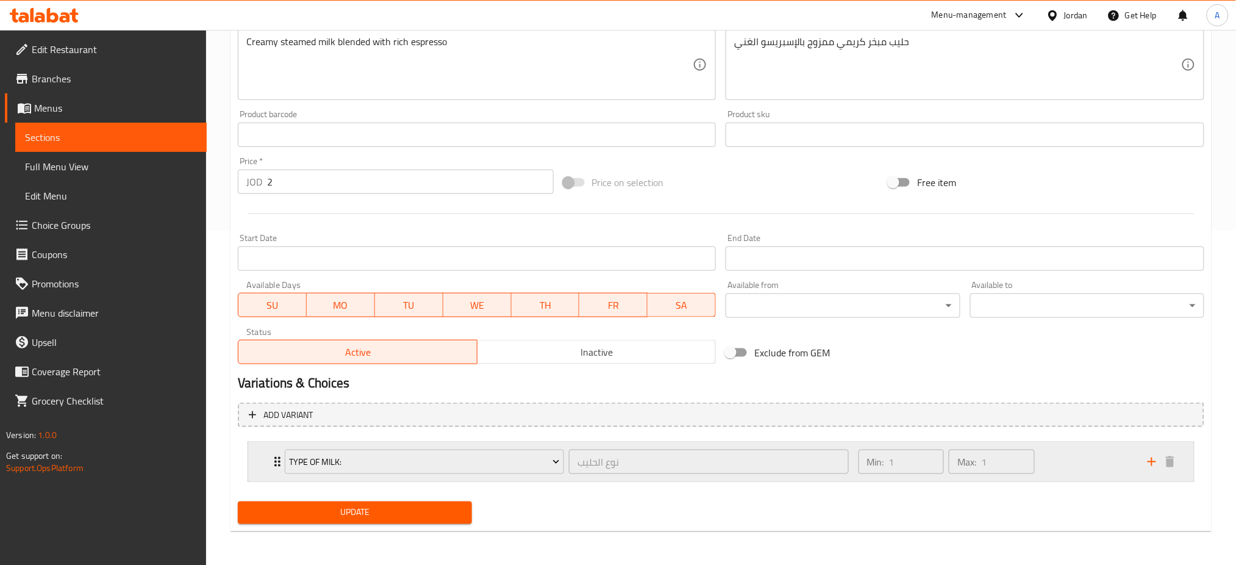
click at [1098, 463] on div "Min: 1 ​ Max: 1 ​" at bounding box center [995, 461] width 289 height 39
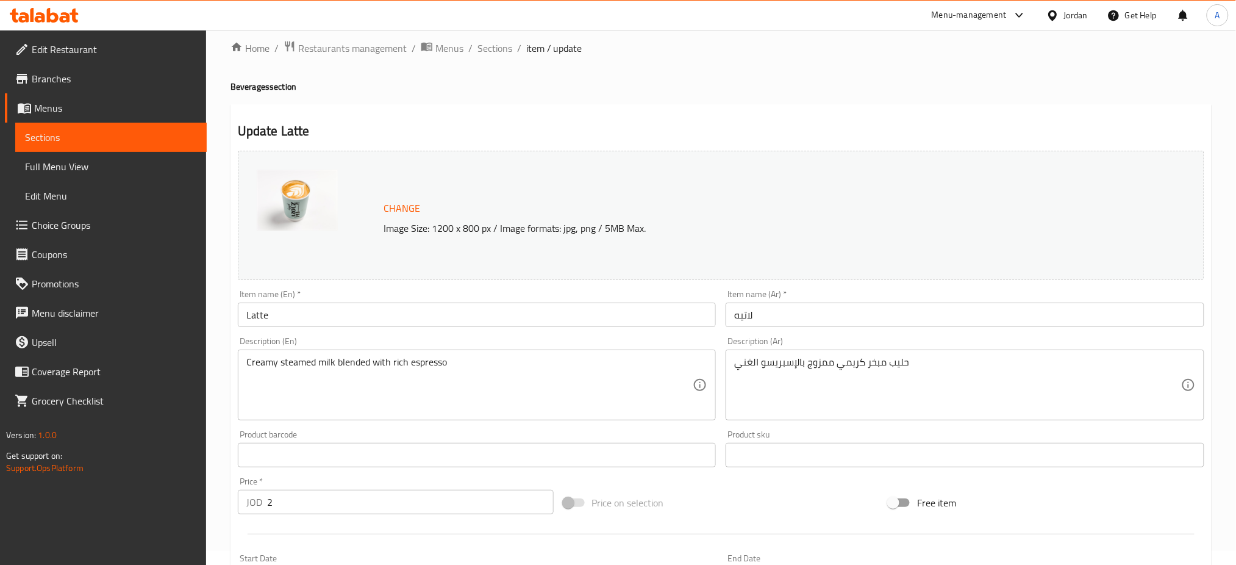
scroll to position [0, 0]
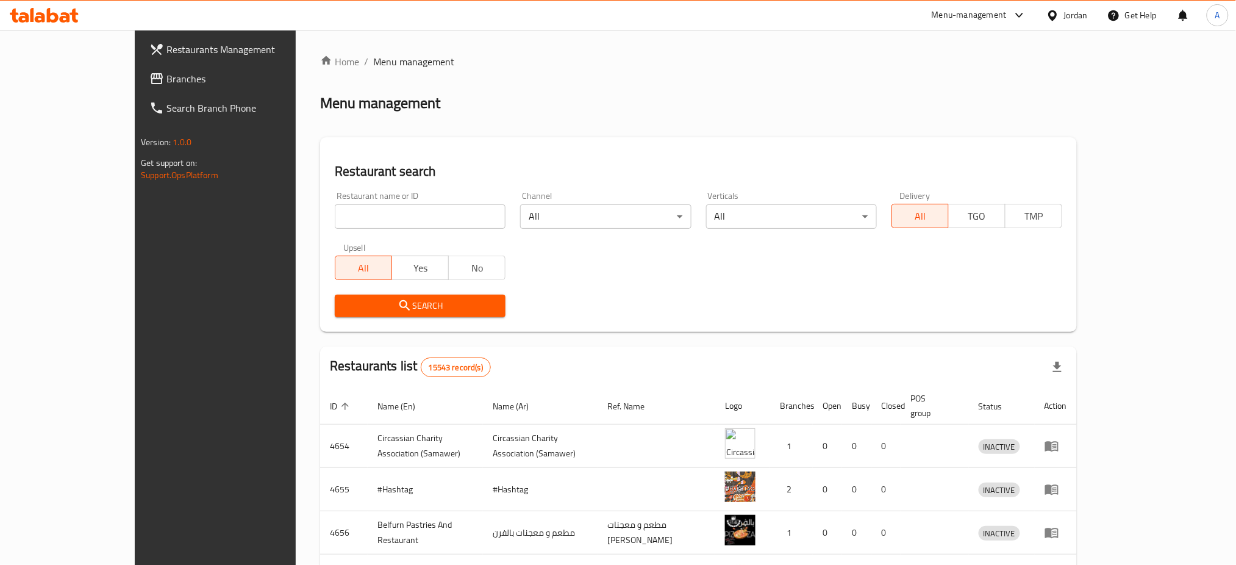
click at [353, 218] on input "search" at bounding box center [420, 216] width 171 height 24
click button "Search" at bounding box center [420, 306] width 171 height 23
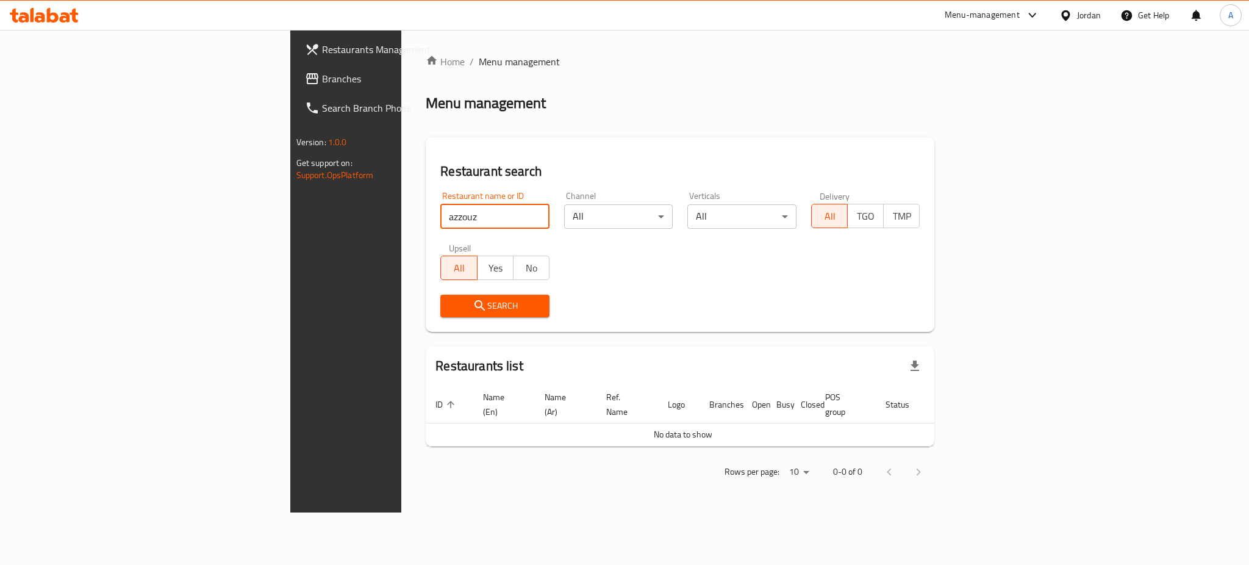
drag, startPoint x: 318, startPoint y: 211, endPoint x: 168, endPoint y: 201, distance: 151.0
click at [290, 201] on div "Restaurants Management Branches Search Branch Phone Version: 1.0.0 Get support …" at bounding box center [624, 271] width 669 height 482
type input "azouz"
click button "Search" at bounding box center [494, 306] width 109 height 23
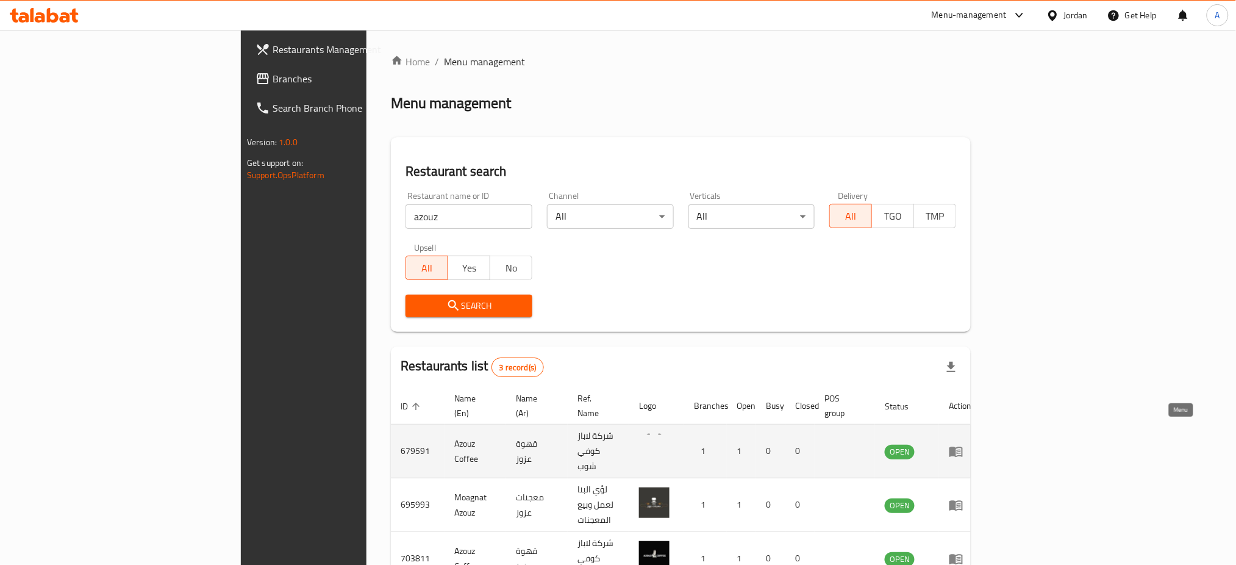
click at [963, 446] on icon "enhanced table" at bounding box center [956, 451] width 13 height 10
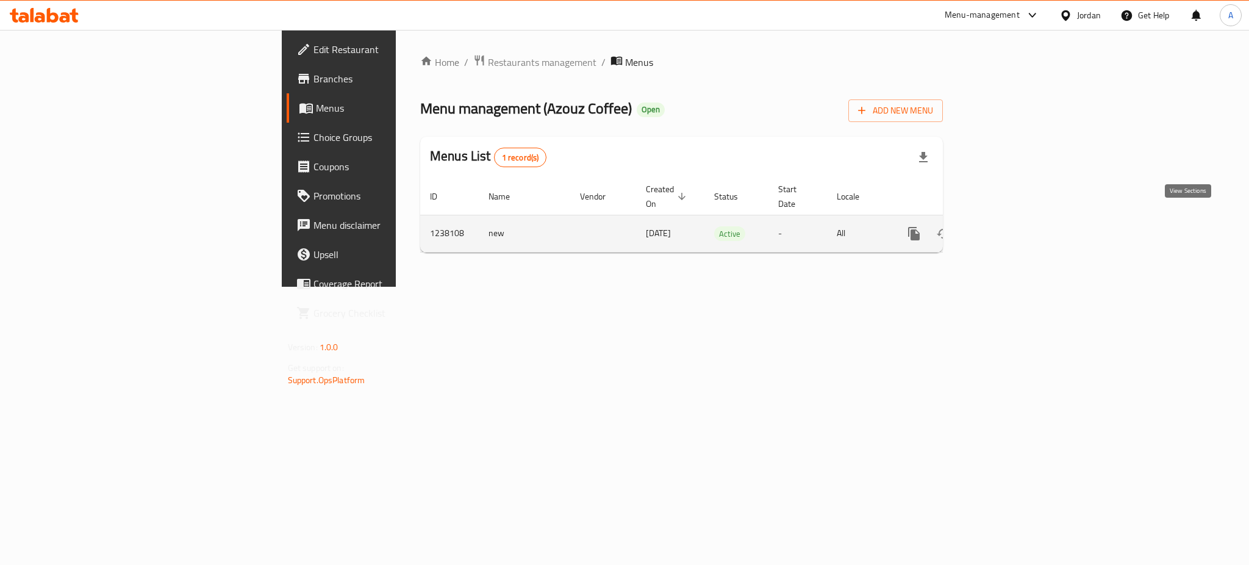
click at [1009, 226] on icon "enhanced table" at bounding box center [1002, 233] width 15 height 15
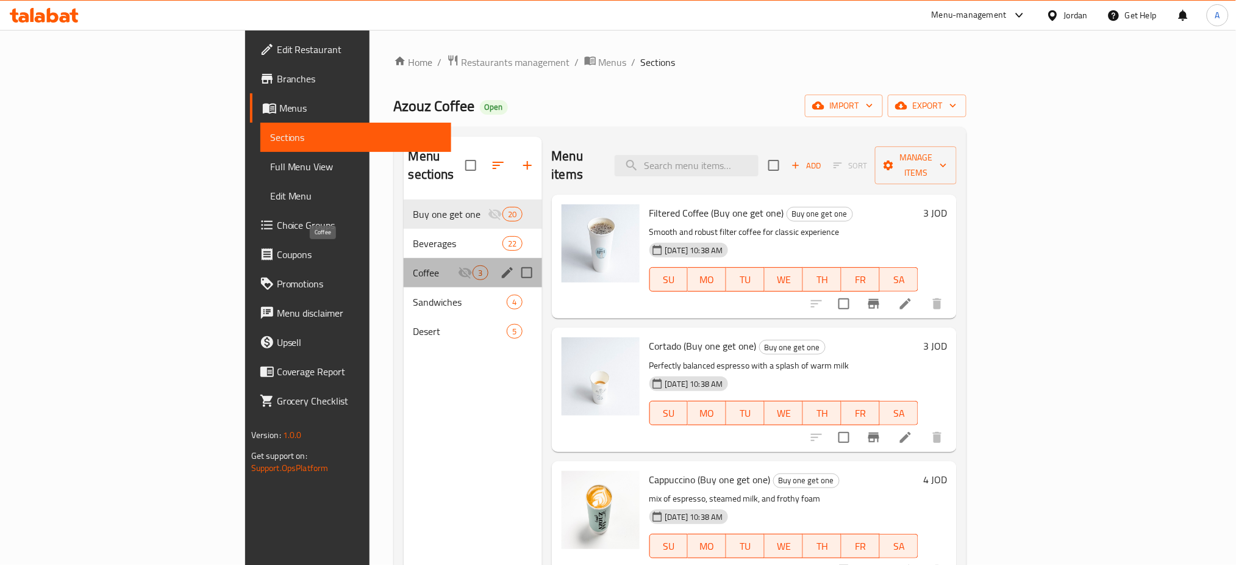
drag, startPoint x: 305, startPoint y: 252, endPoint x: 321, endPoint y: 257, distance: 16.6
click at [413, 265] on span "Coffee" at bounding box center [435, 272] width 45 height 15
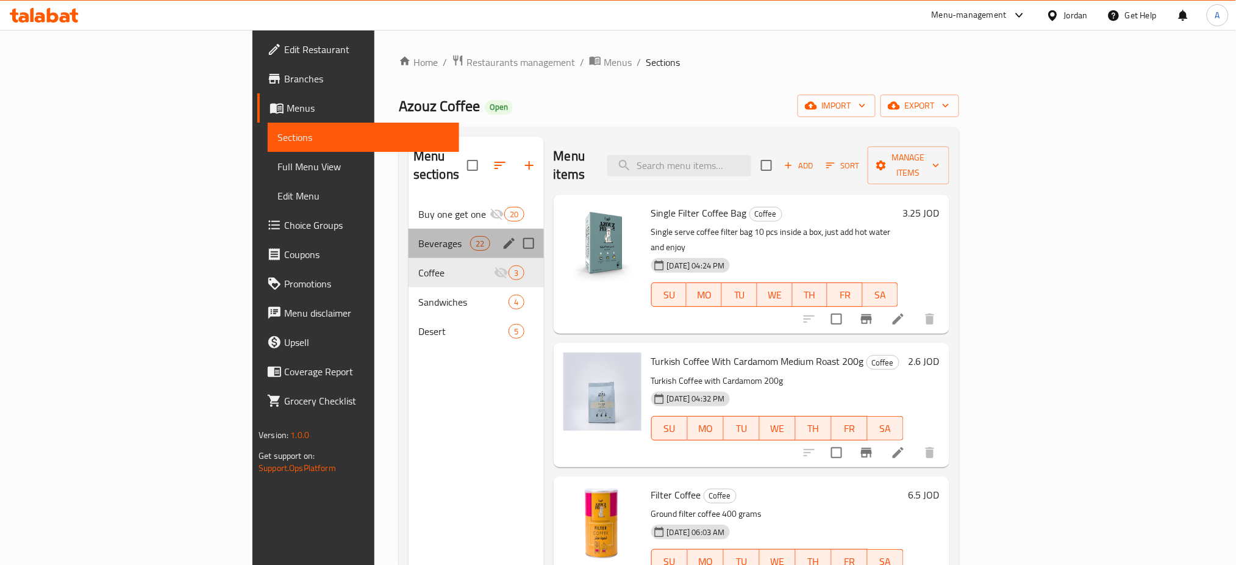
click at [409, 233] on div "Beverages 22" at bounding box center [476, 243] width 135 height 29
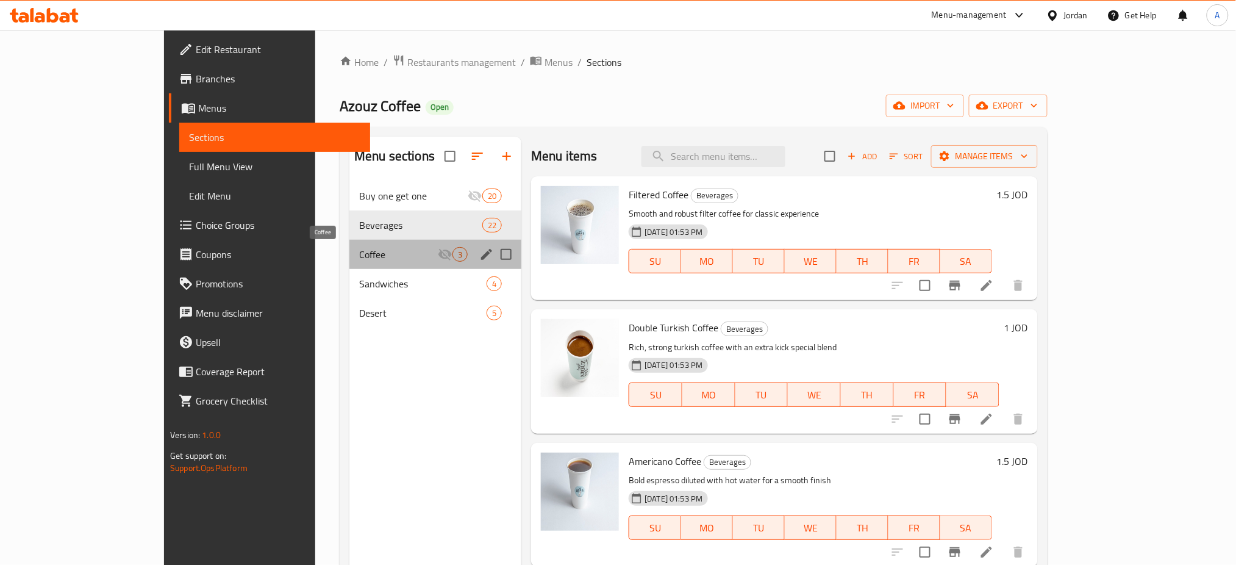
click at [359, 259] on span "Coffee" at bounding box center [398, 254] width 79 height 15
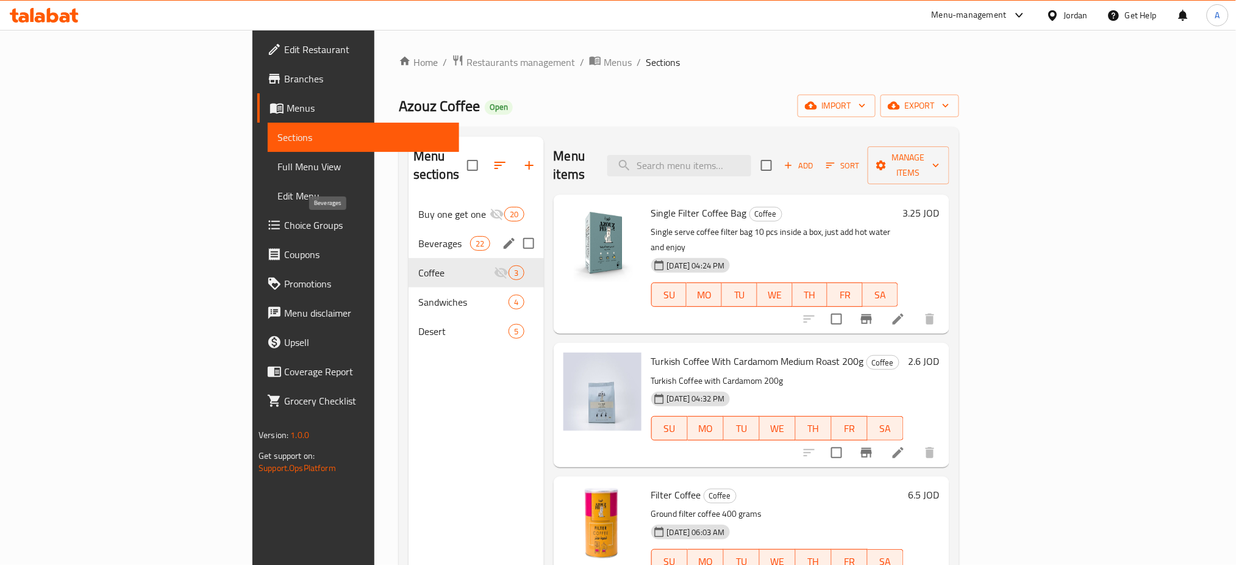
drag, startPoint x: 295, startPoint y: 221, endPoint x: 684, endPoint y: 162, distance: 393.6
click at [418, 236] on span "Beverages" at bounding box center [444, 243] width 52 height 15
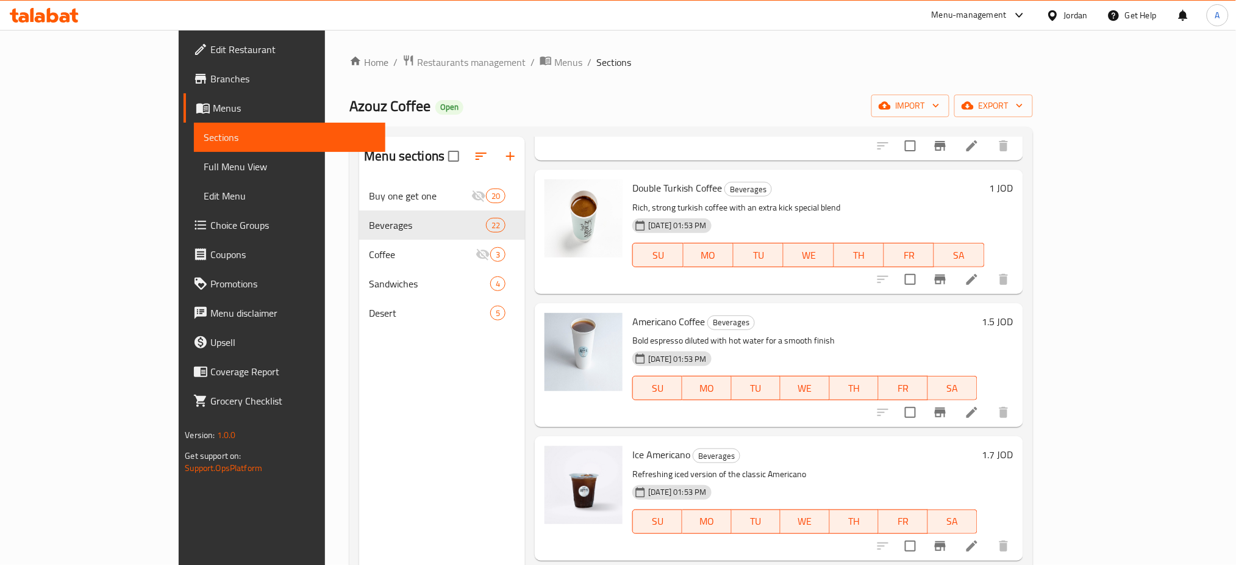
scroll to position [162, 0]
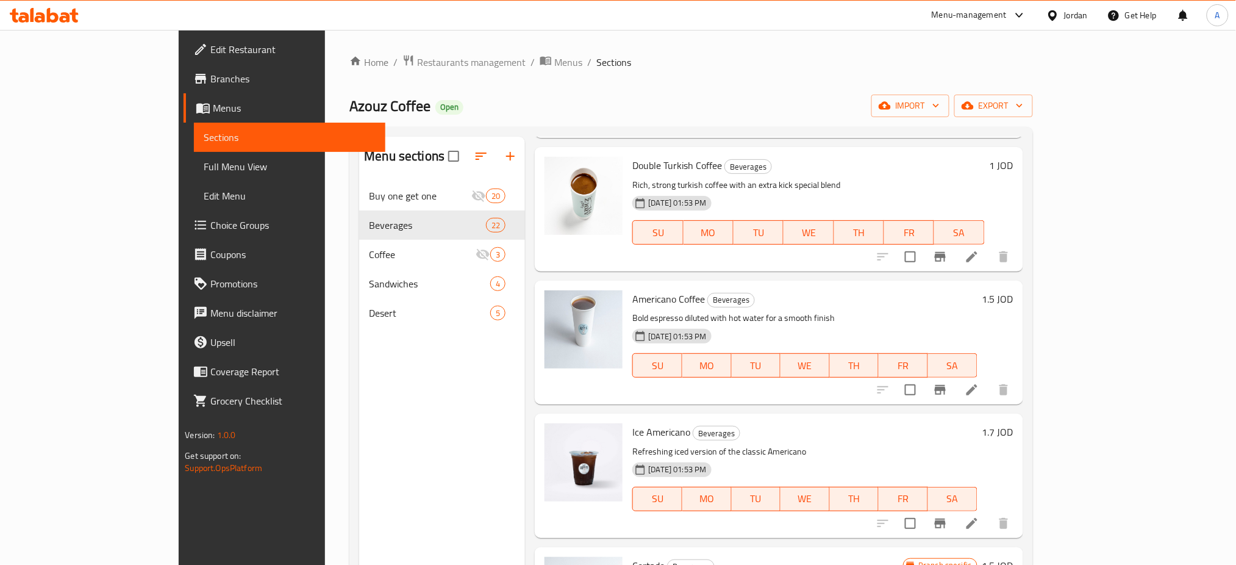
drag, startPoint x: 73, startPoint y: 223, endPoint x: 66, endPoint y: 223, distance: 6.7
click at [210, 223] on span "Choice Groups" at bounding box center [292, 225] width 165 height 15
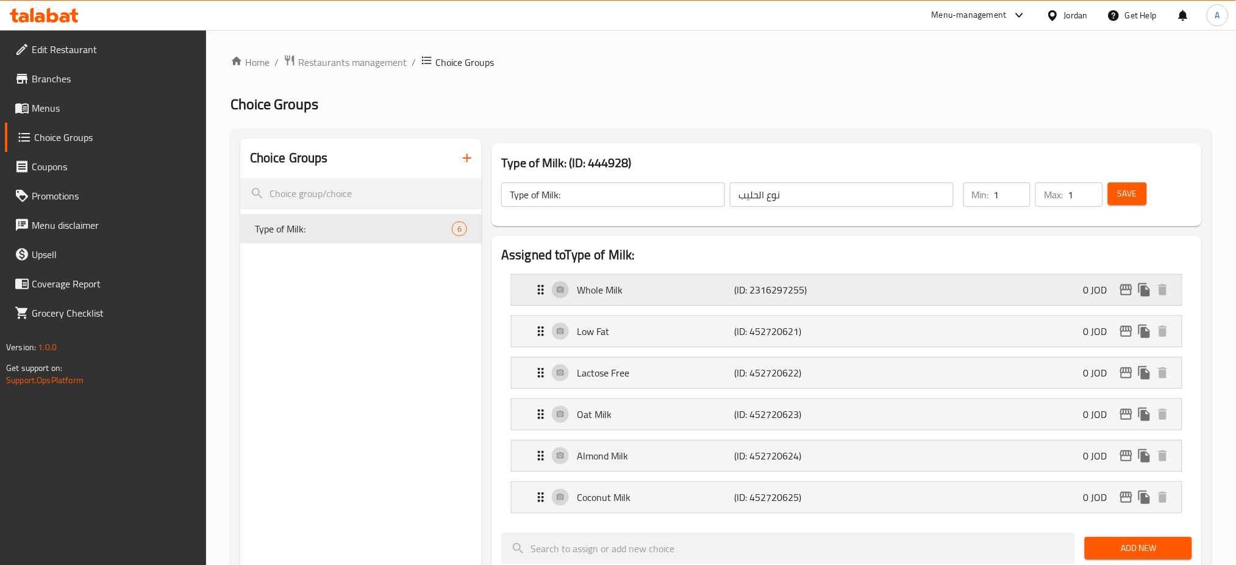
scroll to position [81, 0]
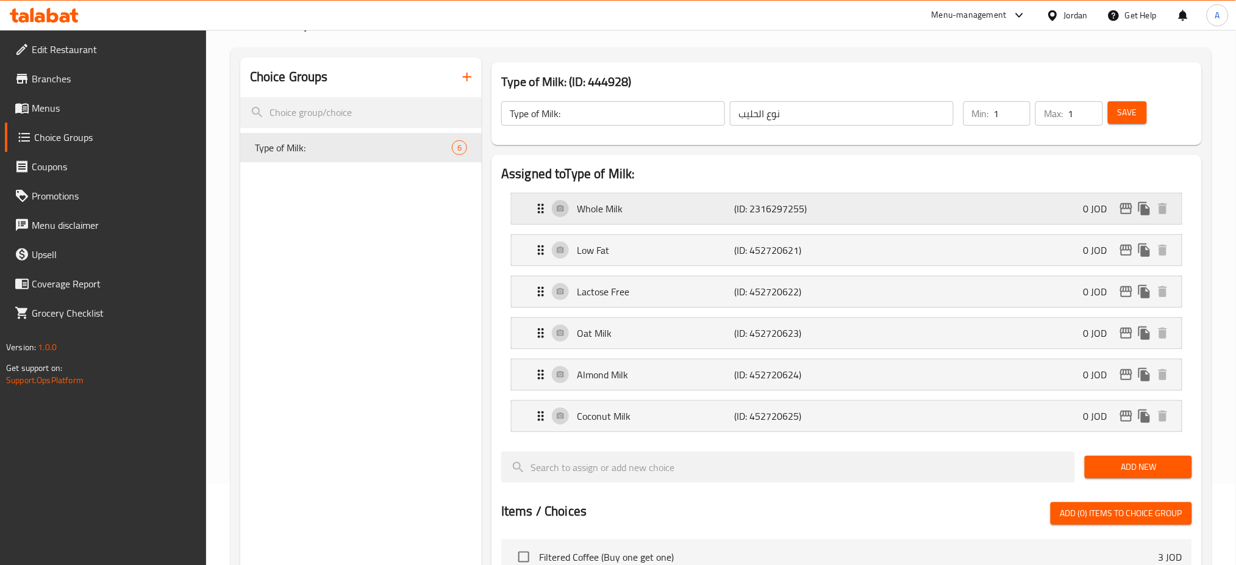
click at [1087, 204] on p "0 JOD" at bounding box center [1101, 208] width 34 height 15
click at [909, 249] on div "Low Fat (ID: 452720621) 0 JOD" at bounding box center [851, 250] width 634 height 30
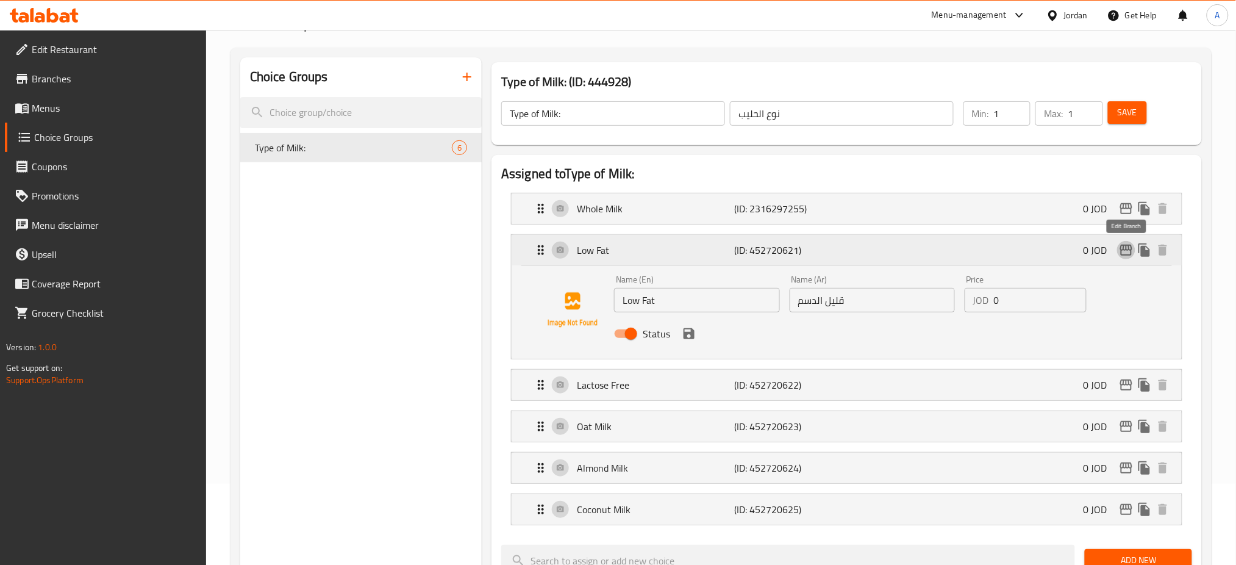
click at [1125, 251] on icon "edit" at bounding box center [1126, 250] width 12 height 11
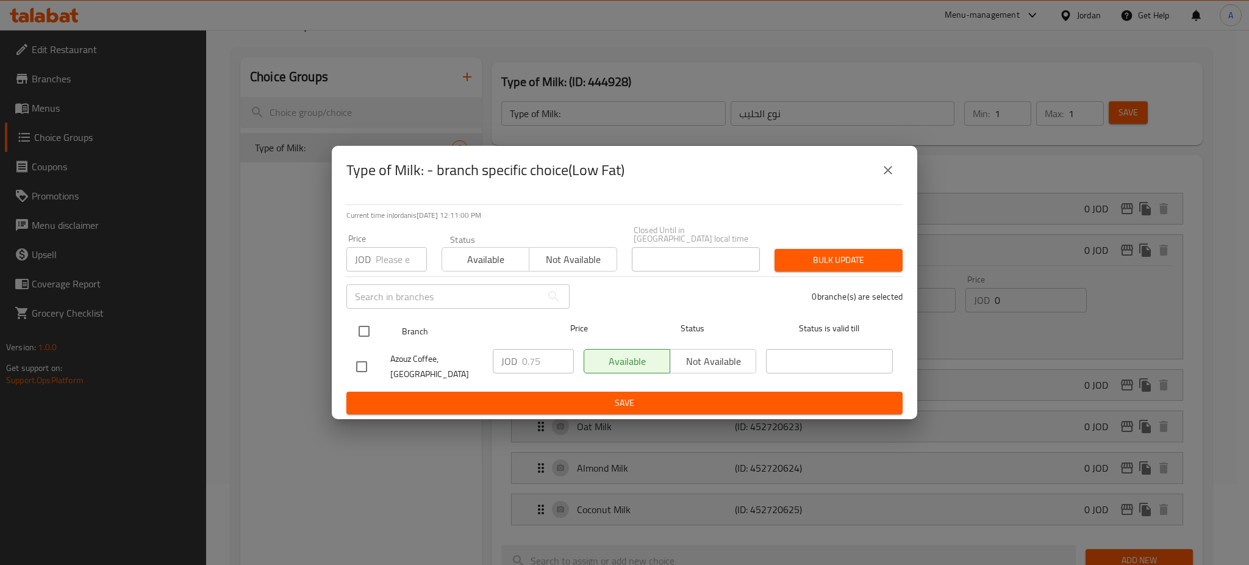
click at [361, 338] on input "checkbox" at bounding box center [364, 331] width 26 height 26
checkbox input "true"
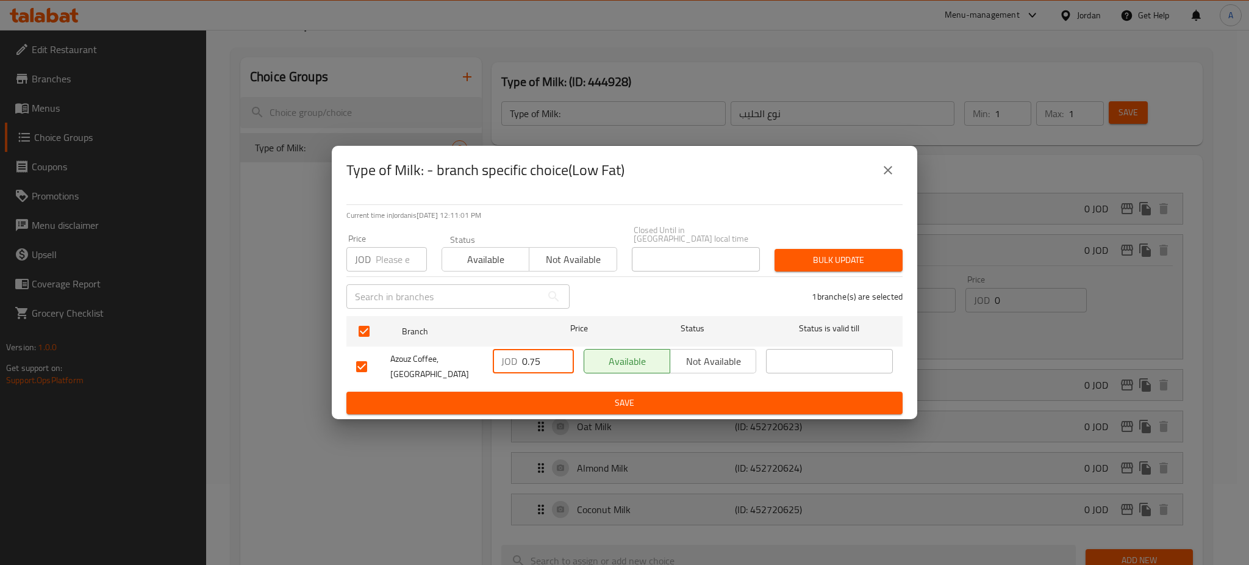
drag, startPoint x: 544, startPoint y: 358, endPoint x: 493, endPoint y: 353, distance: 50.9
click at [498, 354] on div "JOD 0.75 ​" at bounding box center [533, 361] width 81 height 24
click at [728, 399] on span "Save" at bounding box center [624, 402] width 537 height 15
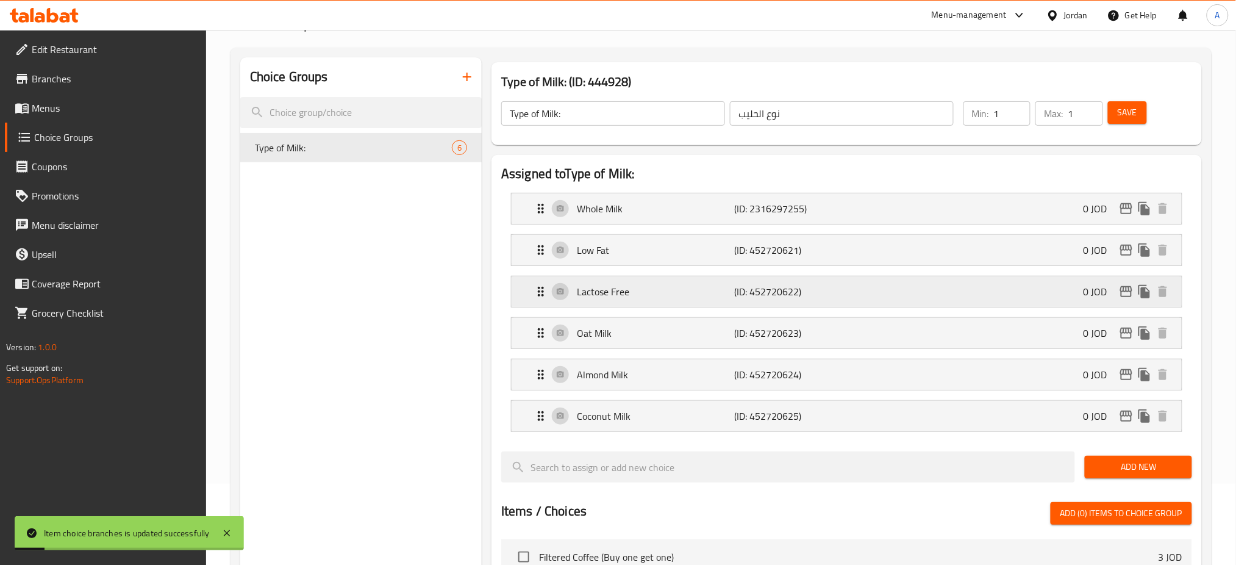
click at [1092, 286] on p "0 JOD" at bounding box center [1101, 291] width 34 height 15
click at [1126, 293] on icon "edit" at bounding box center [1126, 291] width 15 height 15
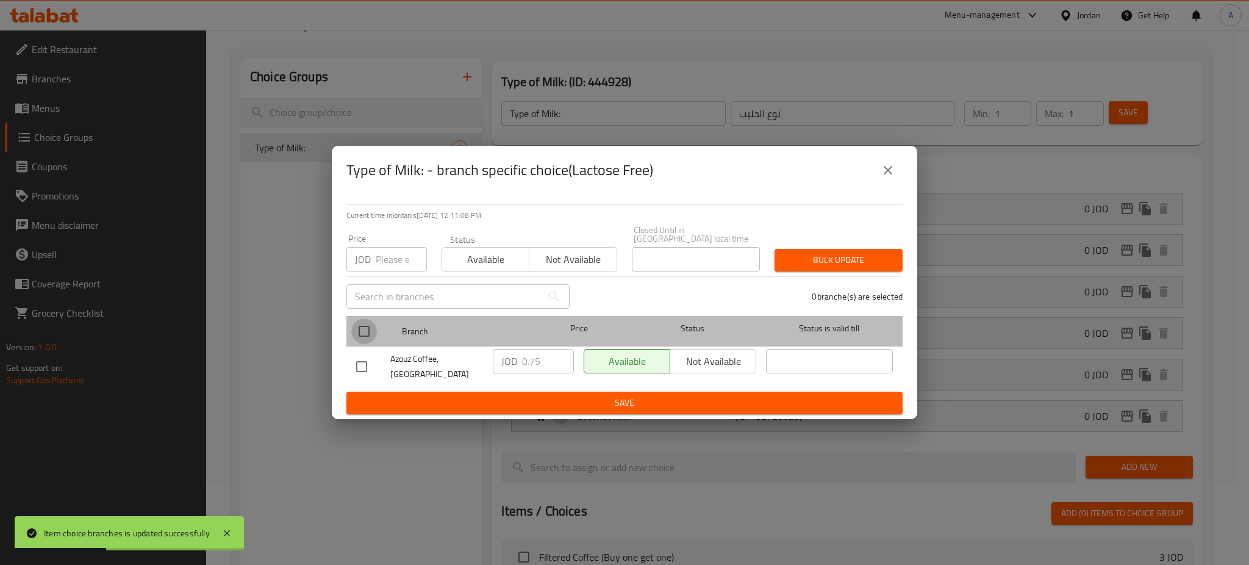
click at [354, 323] on input "checkbox" at bounding box center [364, 331] width 26 height 26
checkbox input "true"
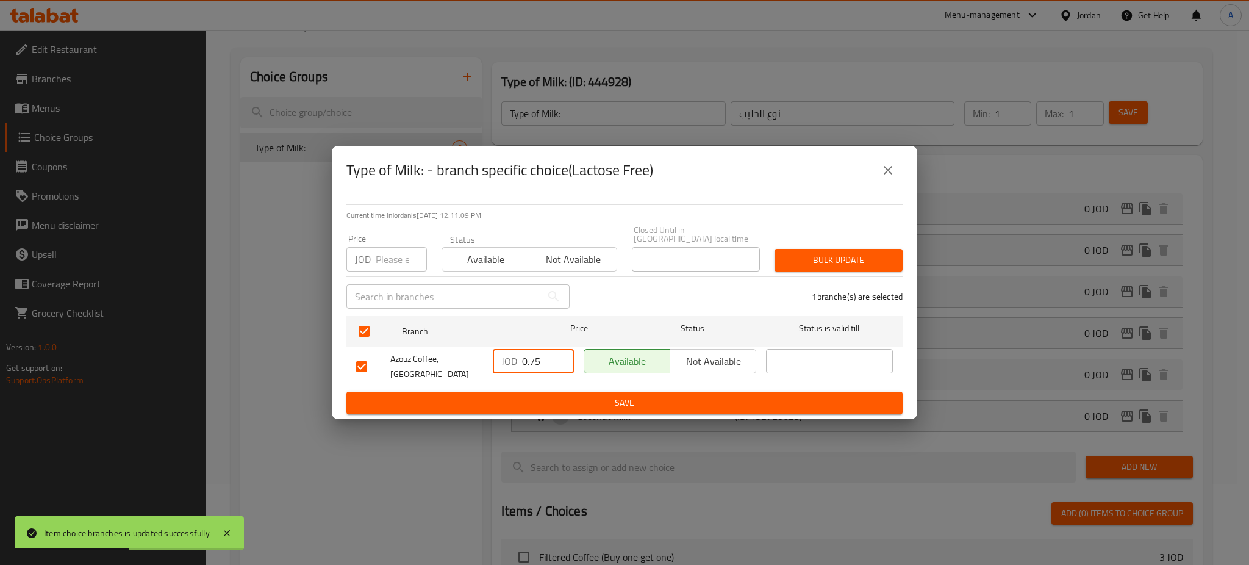
drag, startPoint x: 527, startPoint y: 361, endPoint x: 509, endPoint y: 360, distance: 17.7
click at [510, 360] on div "JOD 0.75 ​" at bounding box center [533, 361] width 81 height 24
click at [900, 170] on button "close" at bounding box center [887, 170] width 29 height 29
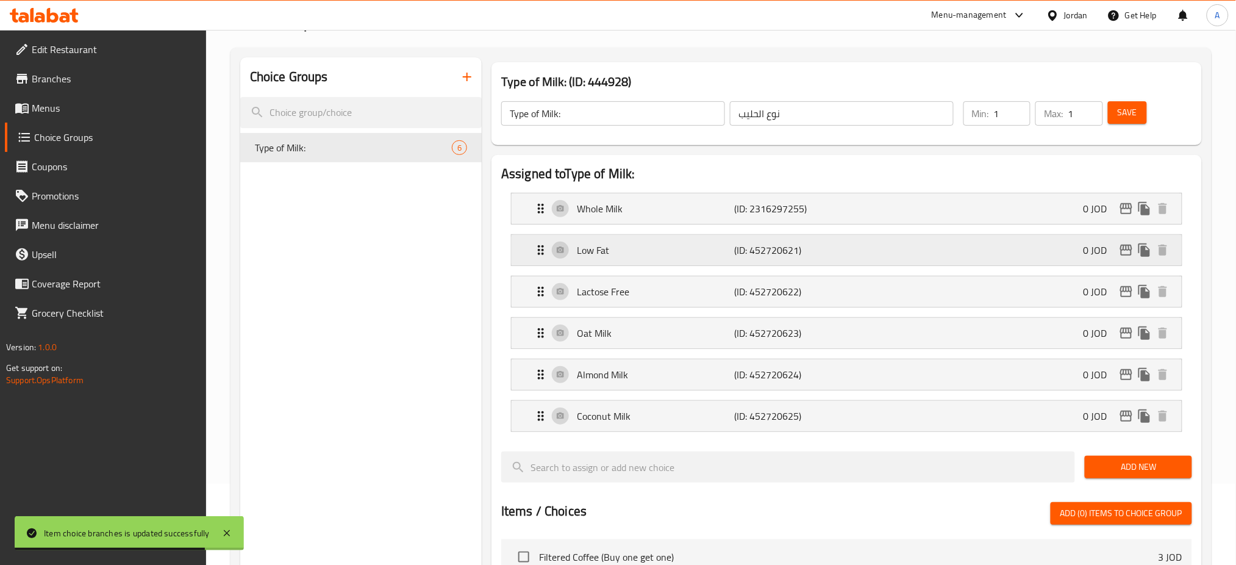
drag, startPoint x: 746, startPoint y: 260, endPoint x: 759, endPoint y: 259, distance: 12.9
click at [746, 260] on div "Low Fat (ID: 452720621) 0 JOD" at bounding box center [851, 250] width 634 height 30
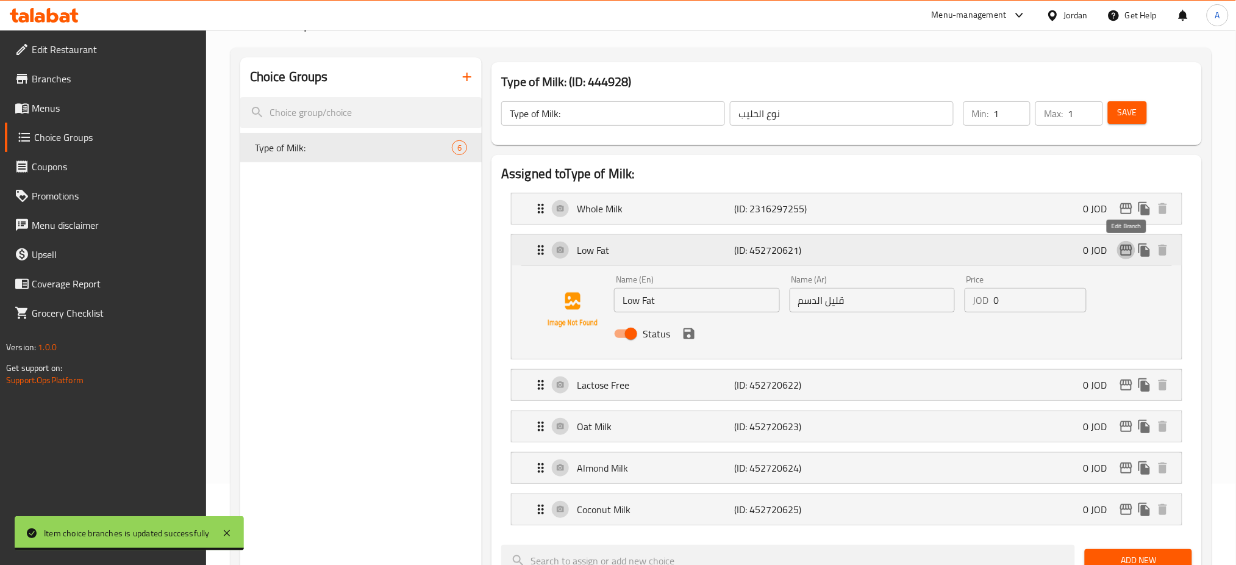
click at [1127, 245] on icon "edit" at bounding box center [1126, 250] width 12 height 11
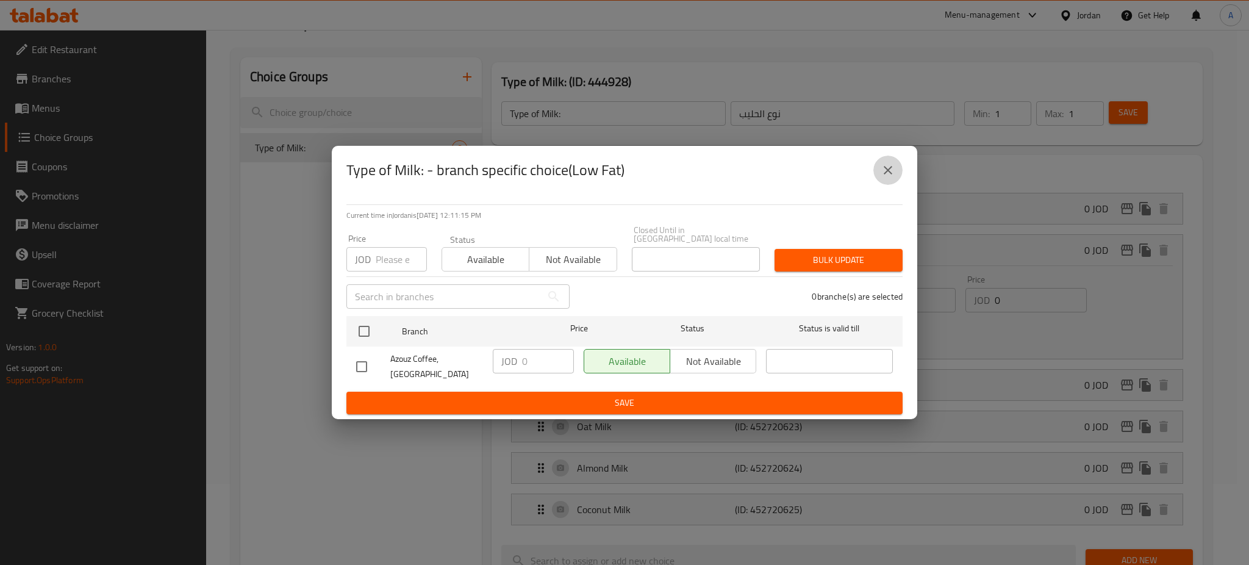
click at [891, 173] on icon "close" at bounding box center [888, 170] width 15 height 15
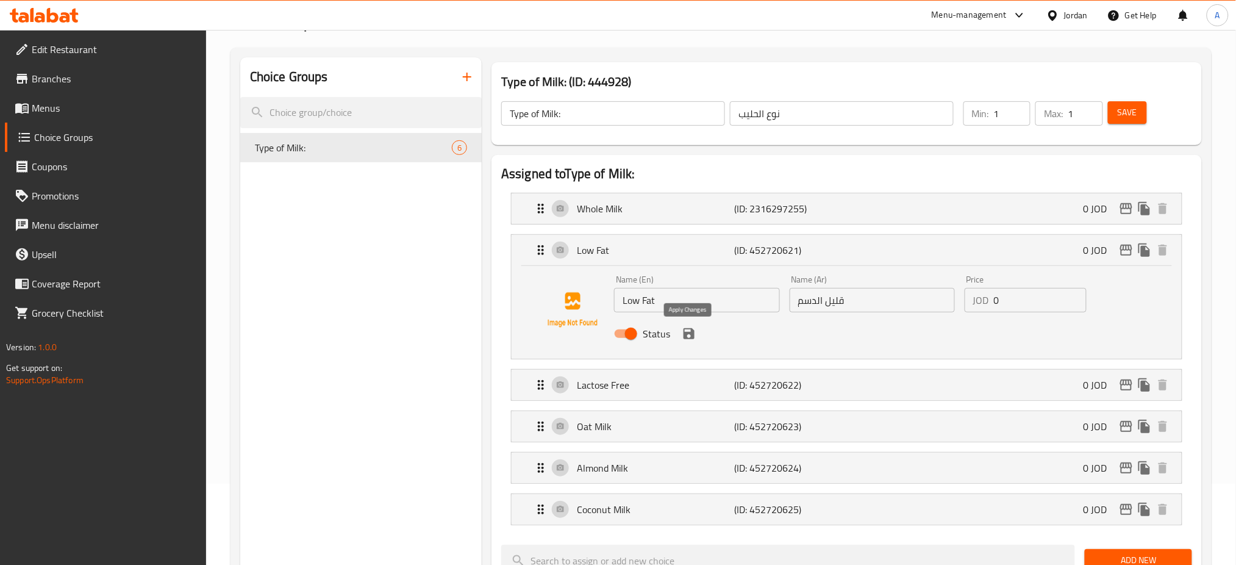
click at [687, 332] on icon "save" at bounding box center [689, 333] width 11 height 11
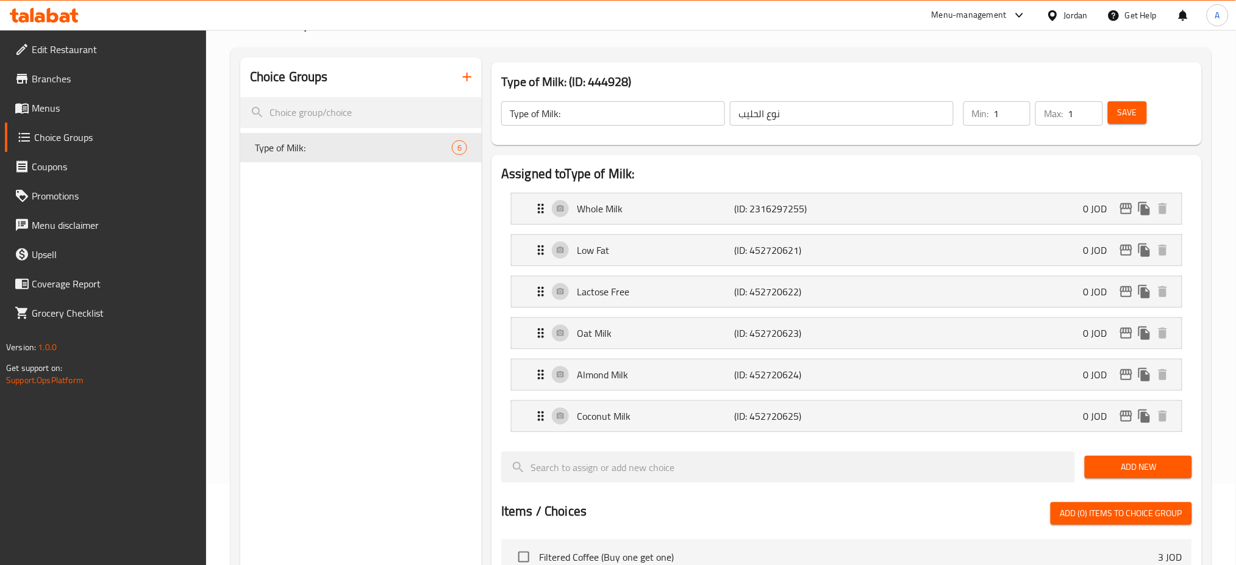
click at [1133, 114] on span "Save" at bounding box center [1128, 112] width 20 height 15
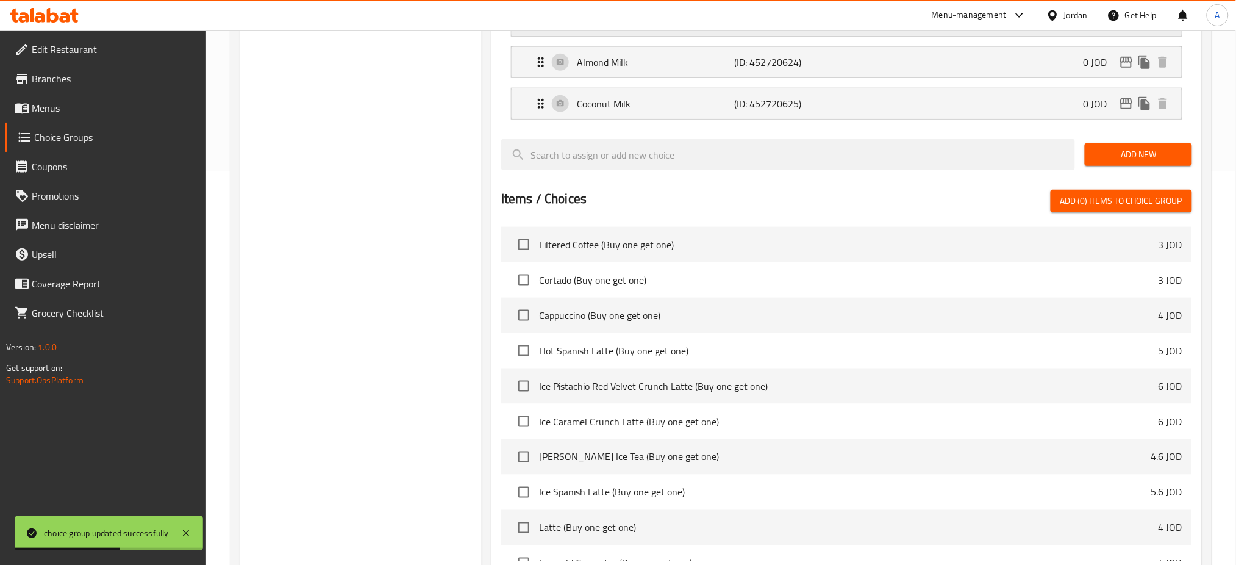
scroll to position [118, 0]
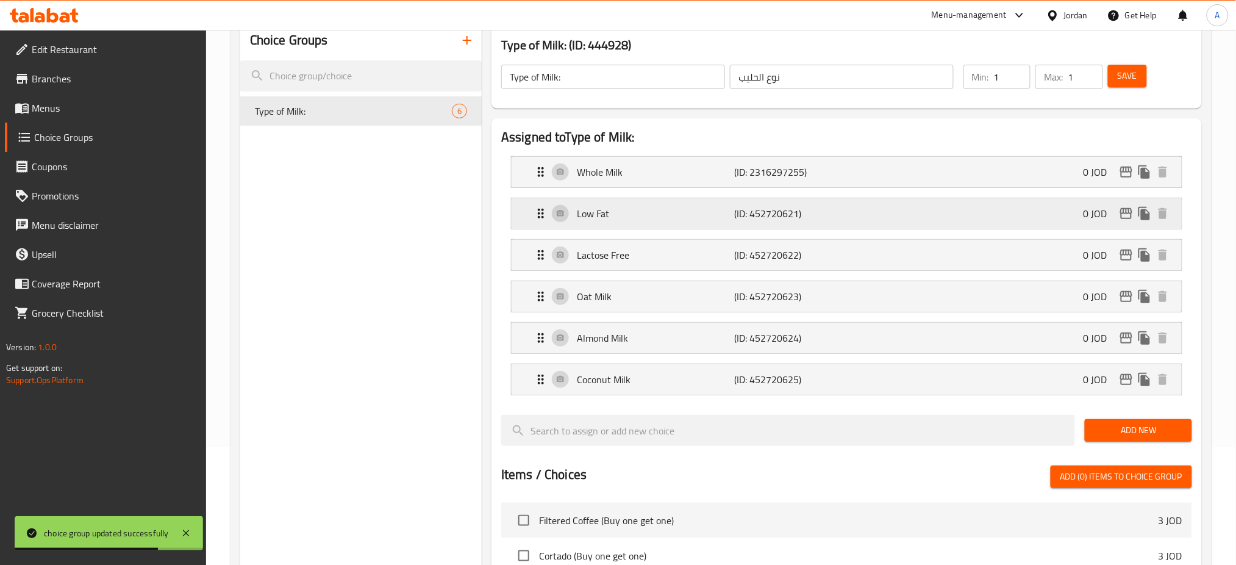
click at [765, 213] on p "(ID: 452720621)" at bounding box center [787, 213] width 105 height 15
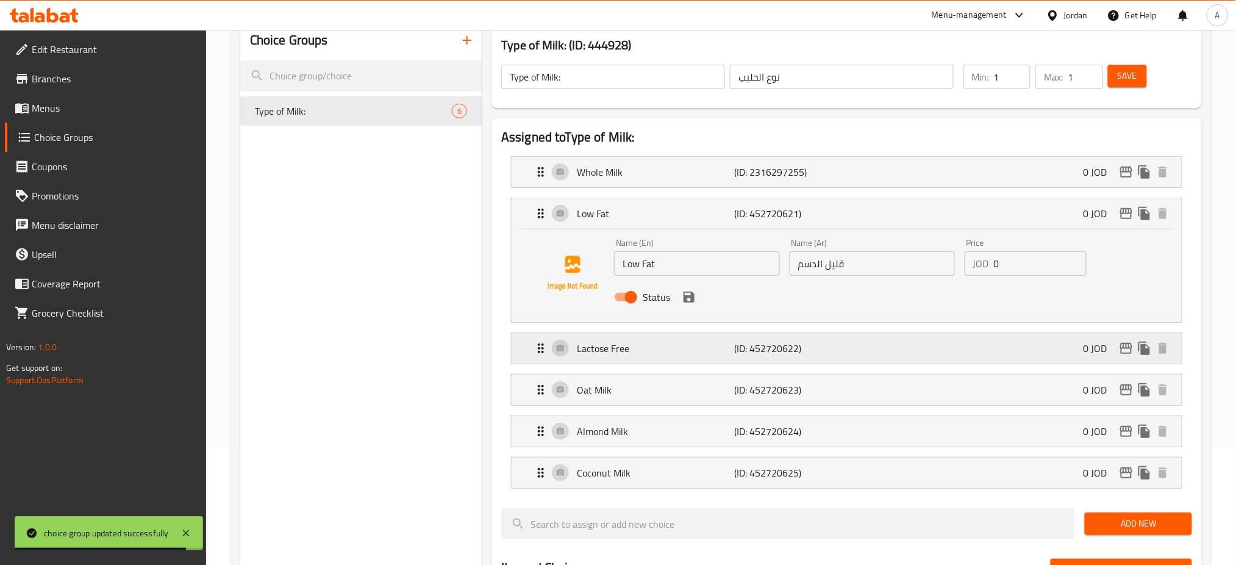
click at [830, 351] on p "(ID: 452720622)" at bounding box center [787, 348] width 105 height 15
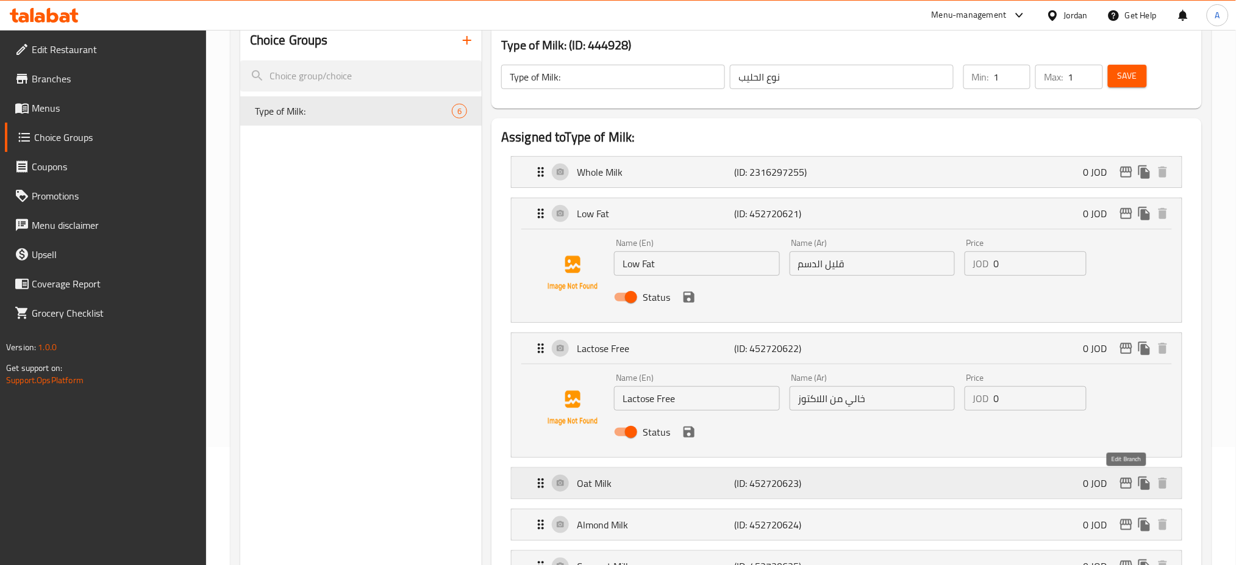
click at [1129, 481] on icon "edit" at bounding box center [1126, 483] width 12 height 11
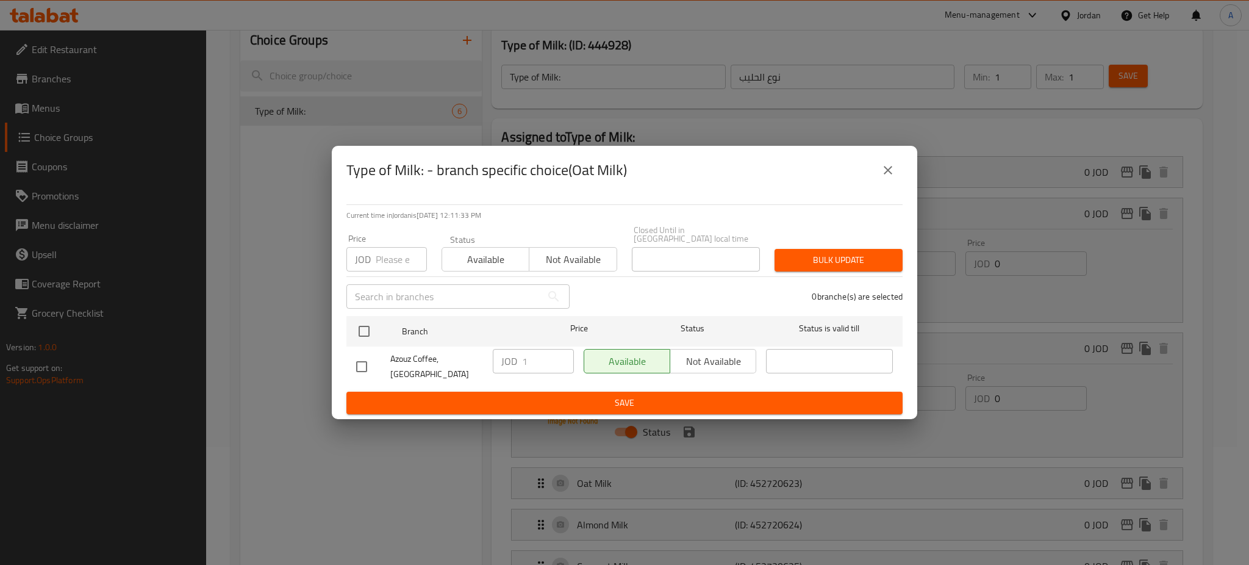
click at [886, 177] on icon "close" at bounding box center [888, 170] width 15 height 15
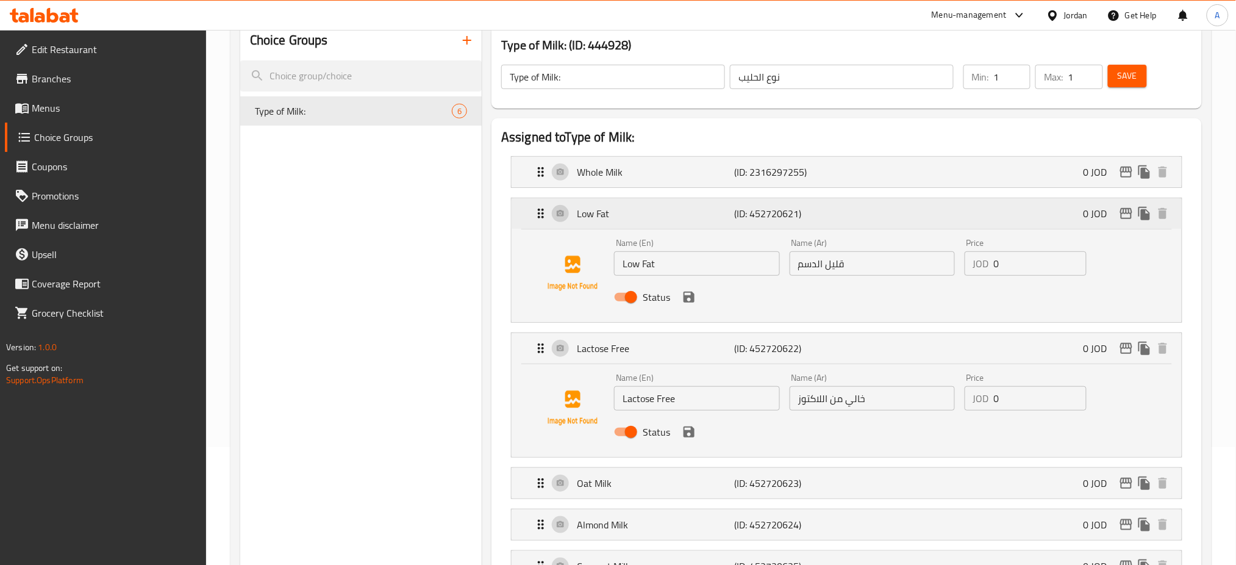
click at [1125, 207] on icon "edit" at bounding box center [1126, 213] width 15 height 15
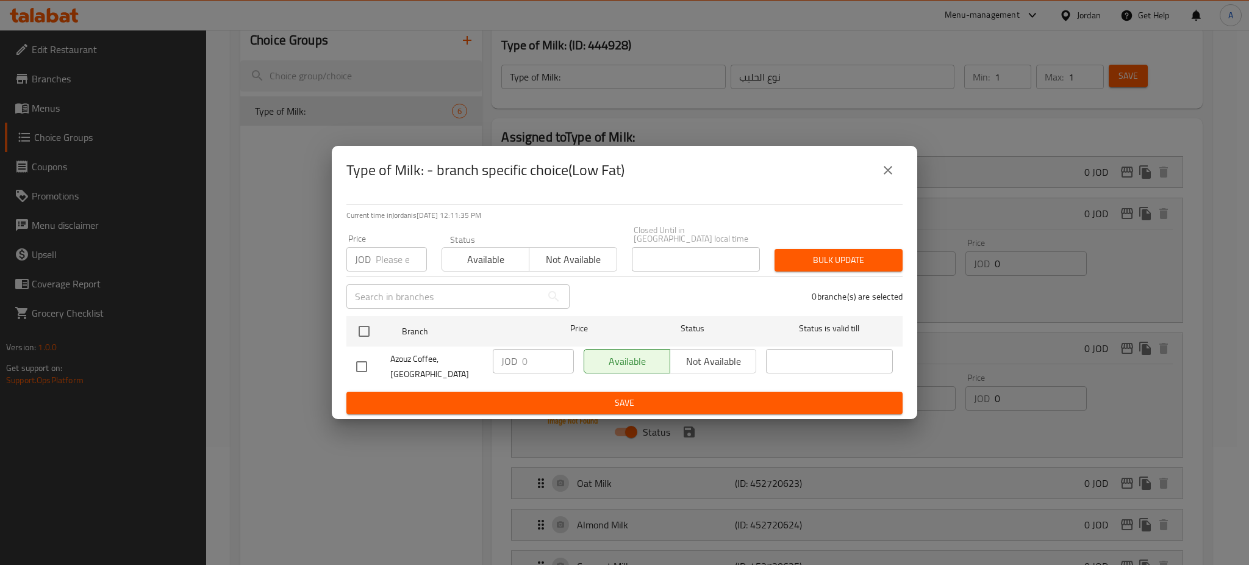
click at [876, 178] on button "close" at bounding box center [887, 170] width 29 height 29
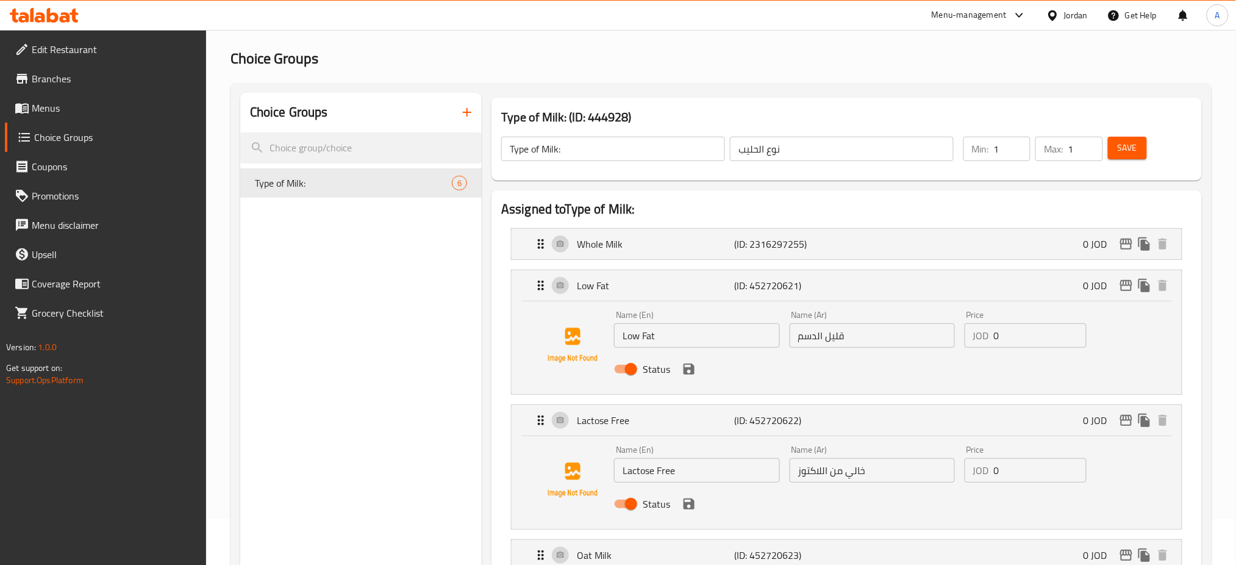
scroll to position [0, 0]
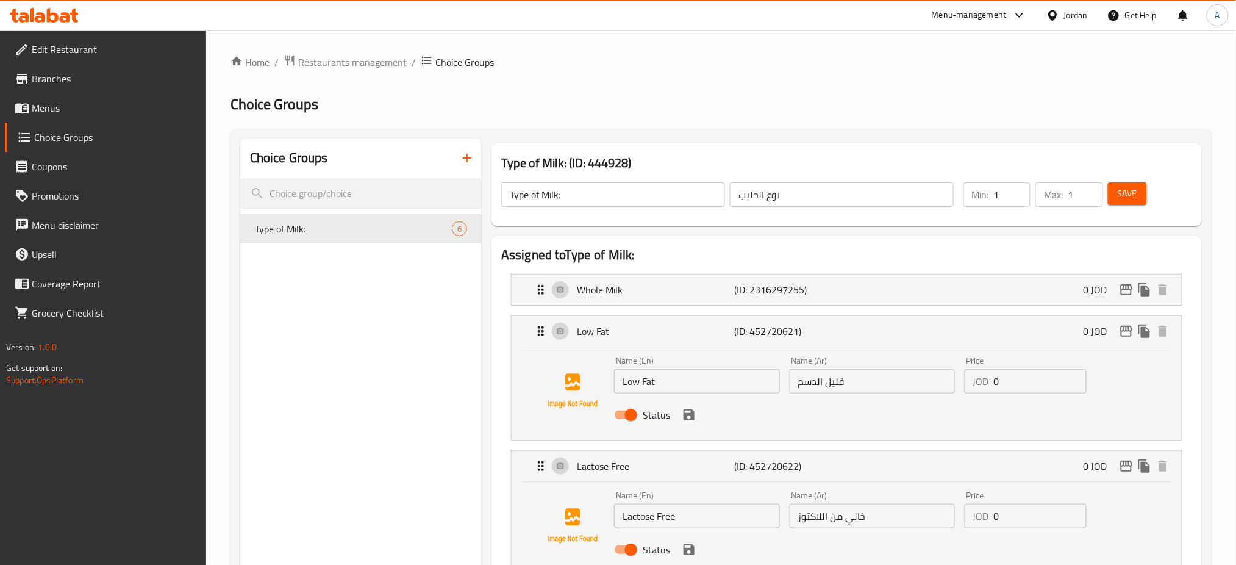
drag, startPoint x: 248, startPoint y: 61, endPoint x: 215, endPoint y: 10, distance: 60.9
click at [248, 62] on link "Home" at bounding box center [250, 62] width 39 height 15
